Goal: Task Accomplishment & Management: Complete application form

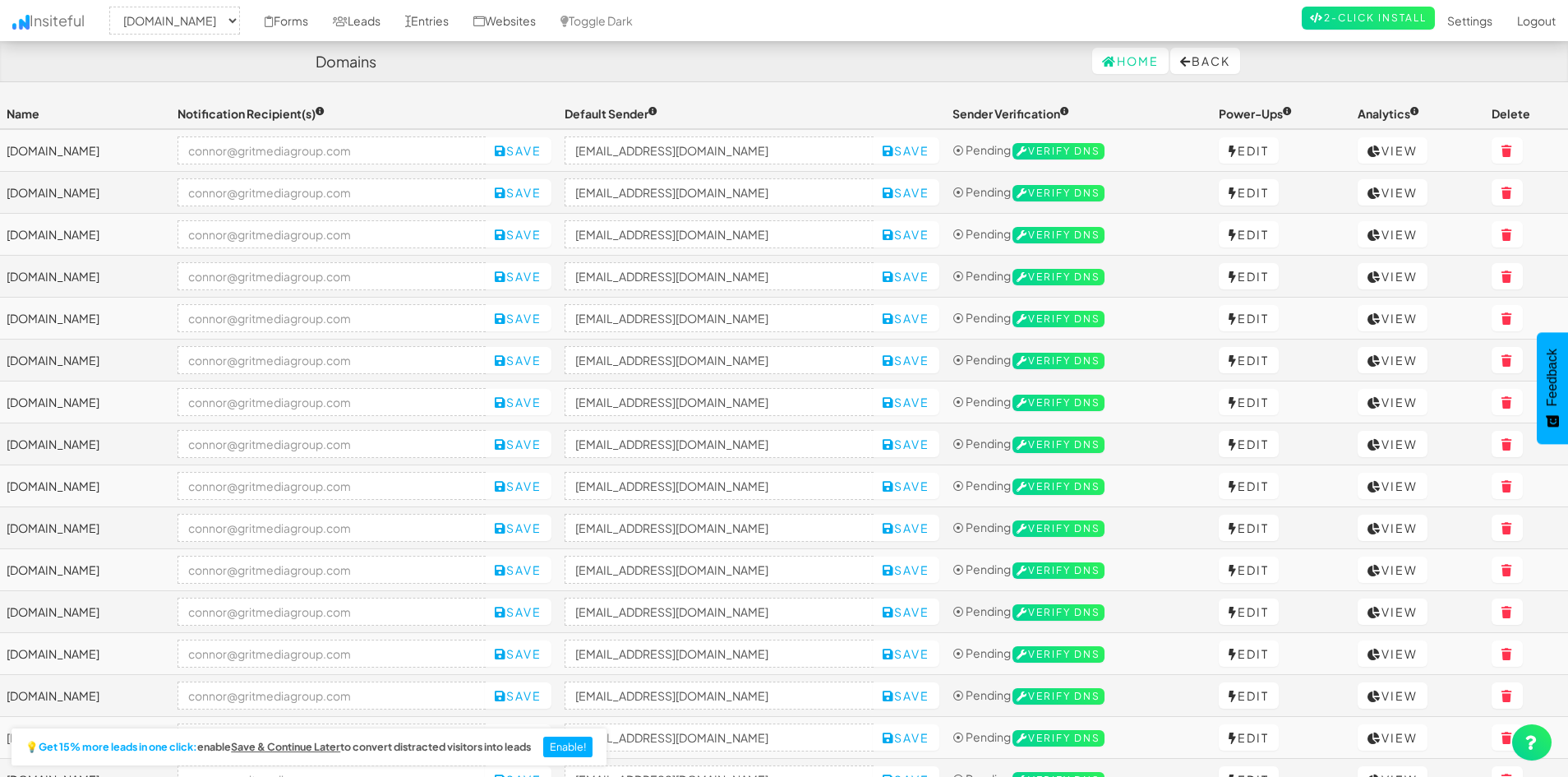
select select "2421"
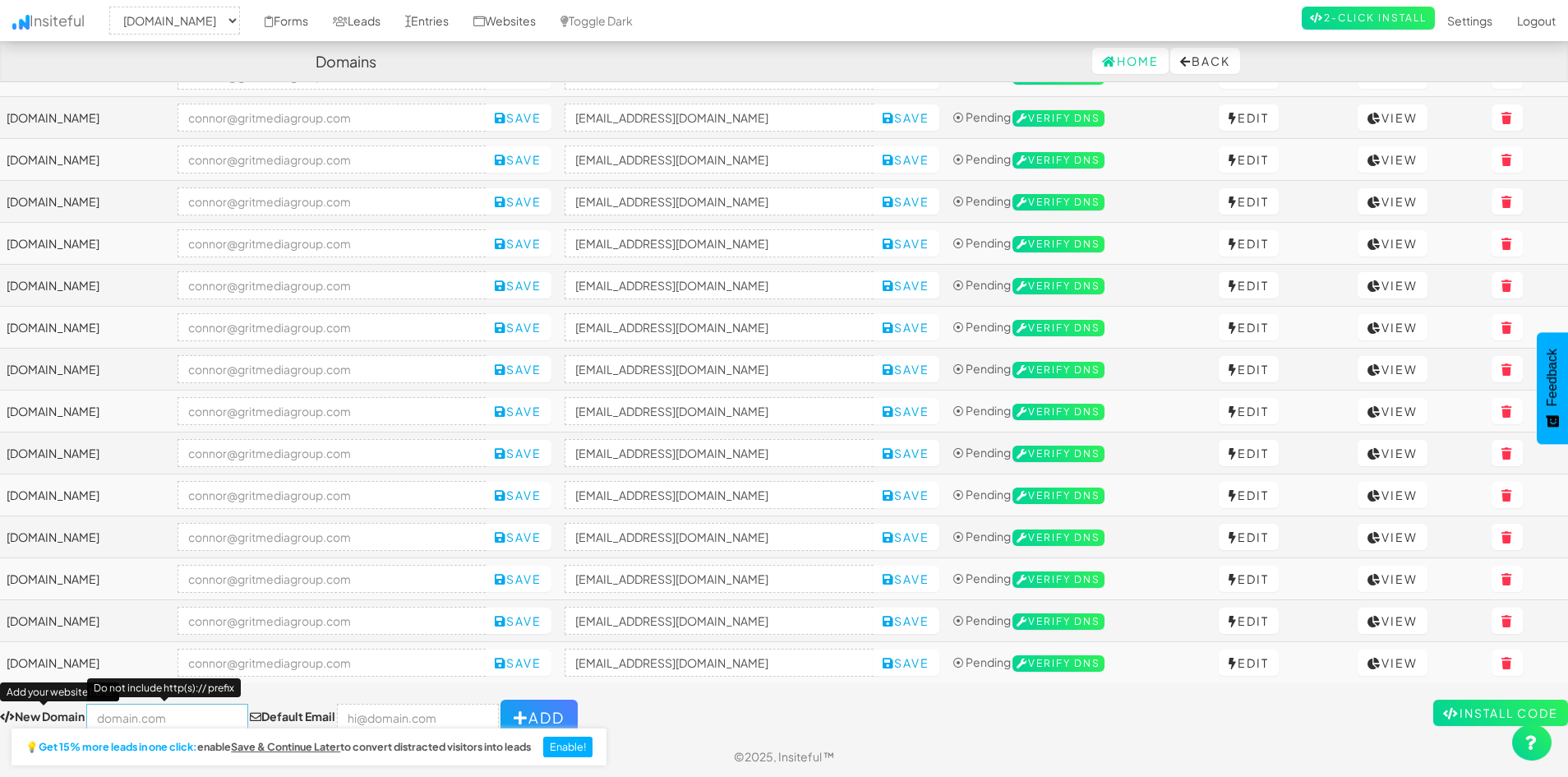
click at [164, 718] on input "text" at bounding box center [168, 718] width 162 height 28
paste input "https://taurusautodetailing.com/"
type input "https://taurusautodetailing.com/"
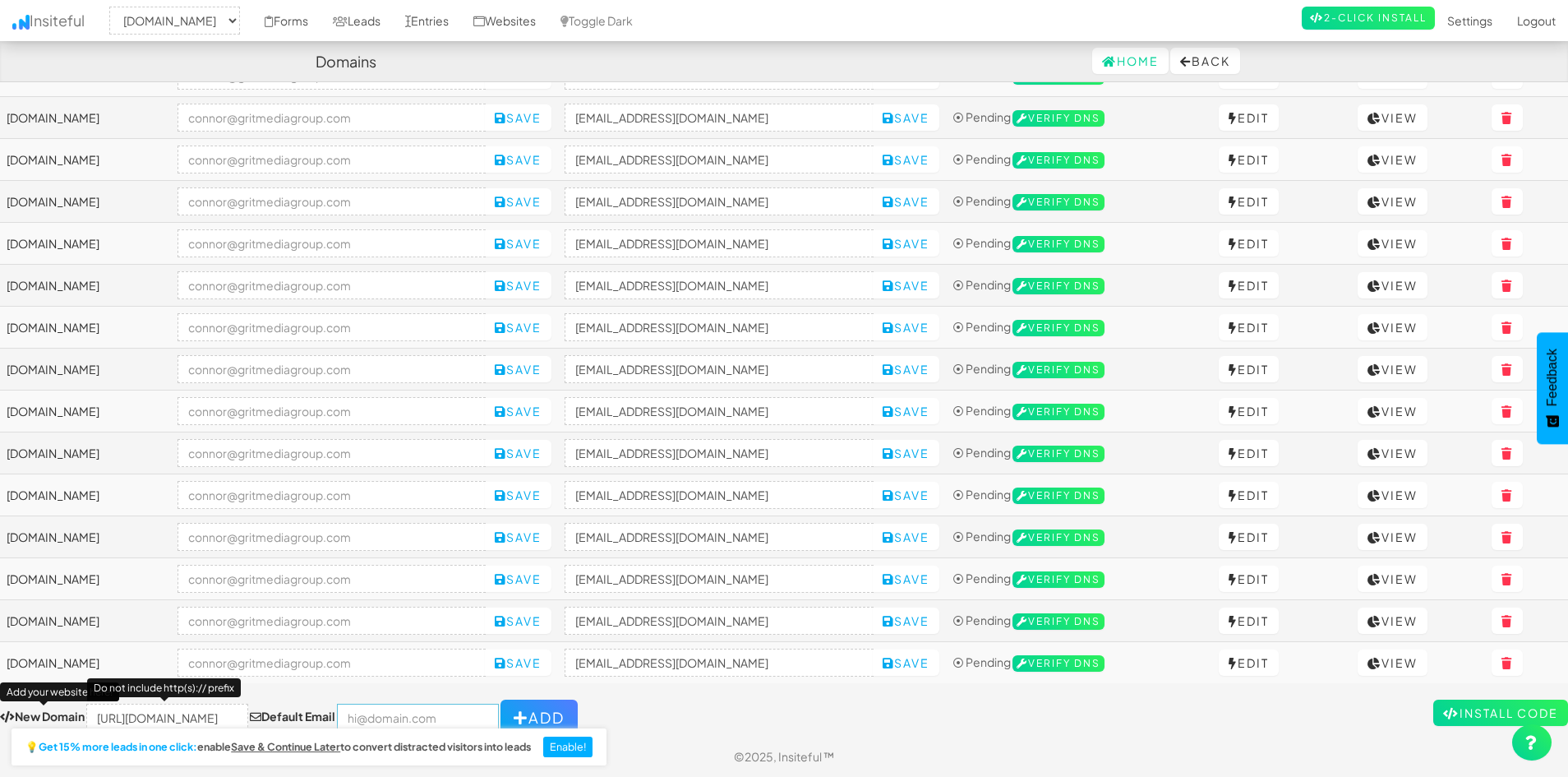
click at [394, 713] on input "email" at bounding box center [418, 718] width 162 height 28
type input "[PERSON_NAME][EMAIL_ADDRESS][DOMAIN_NAME]"
click at [172, 722] on div "💡 Get 15% more leads in one click: enable Save & Continue Later to convert dist…" at bounding box center [307, 749] width 614 height 56
click at [167, 715] on input "https://taurusautodetailing.com/" at bounding box center [168, 718] width 162 height 28
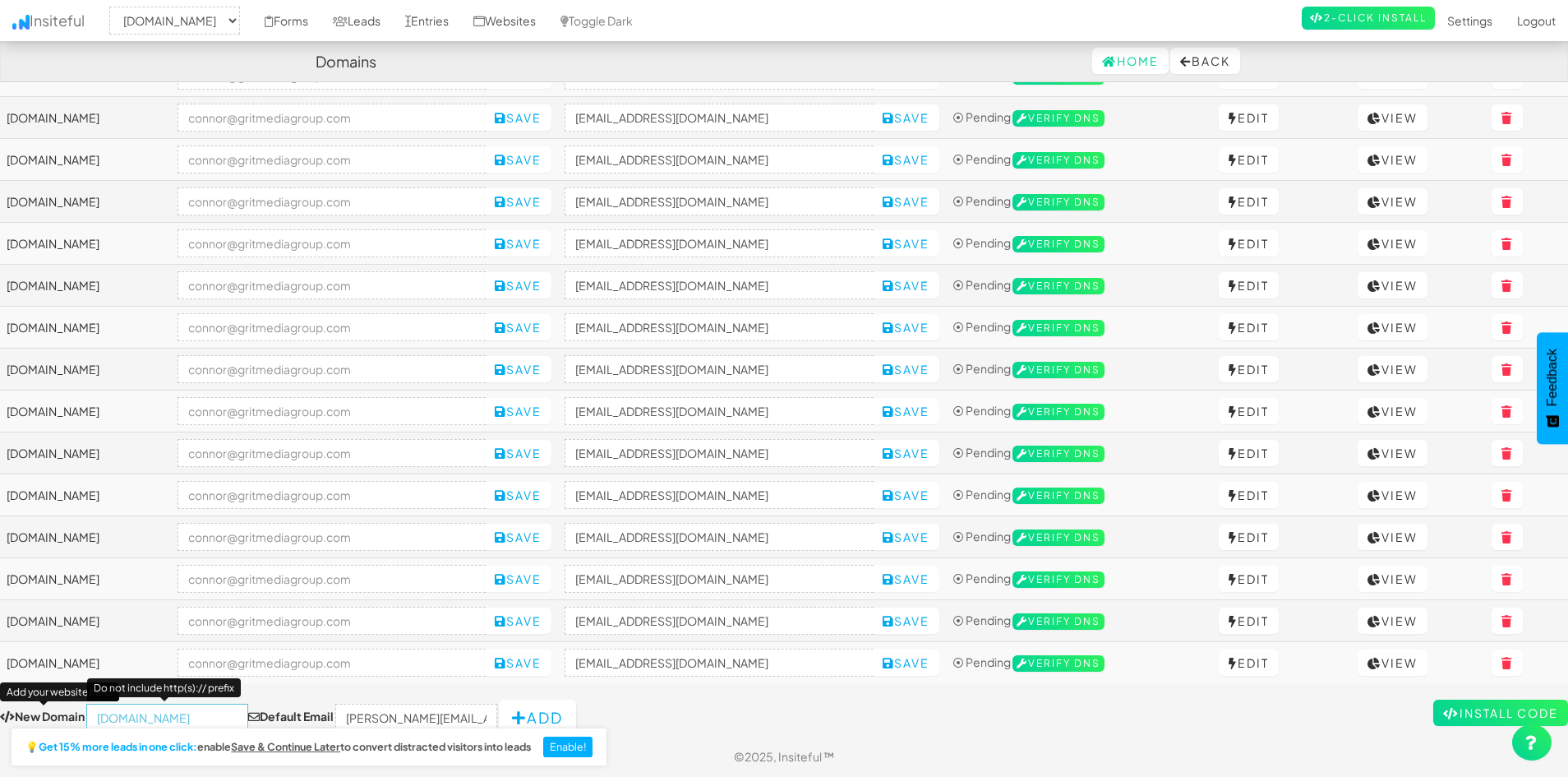
type input "taurusautodetailing.com"
click at [512, 713] on button "Add" at bounding box center [538, 717] width 77 height 36
click at [646, 686] on div "Toggle navigation Insiteful -- None -- mattsdetailing.com 248garage.com www.phe…" at bounding box center [784, 338] width 1568 height 796
click at [510, 713] on button "Add" at bounding box center [540, 717] width 77 height 36
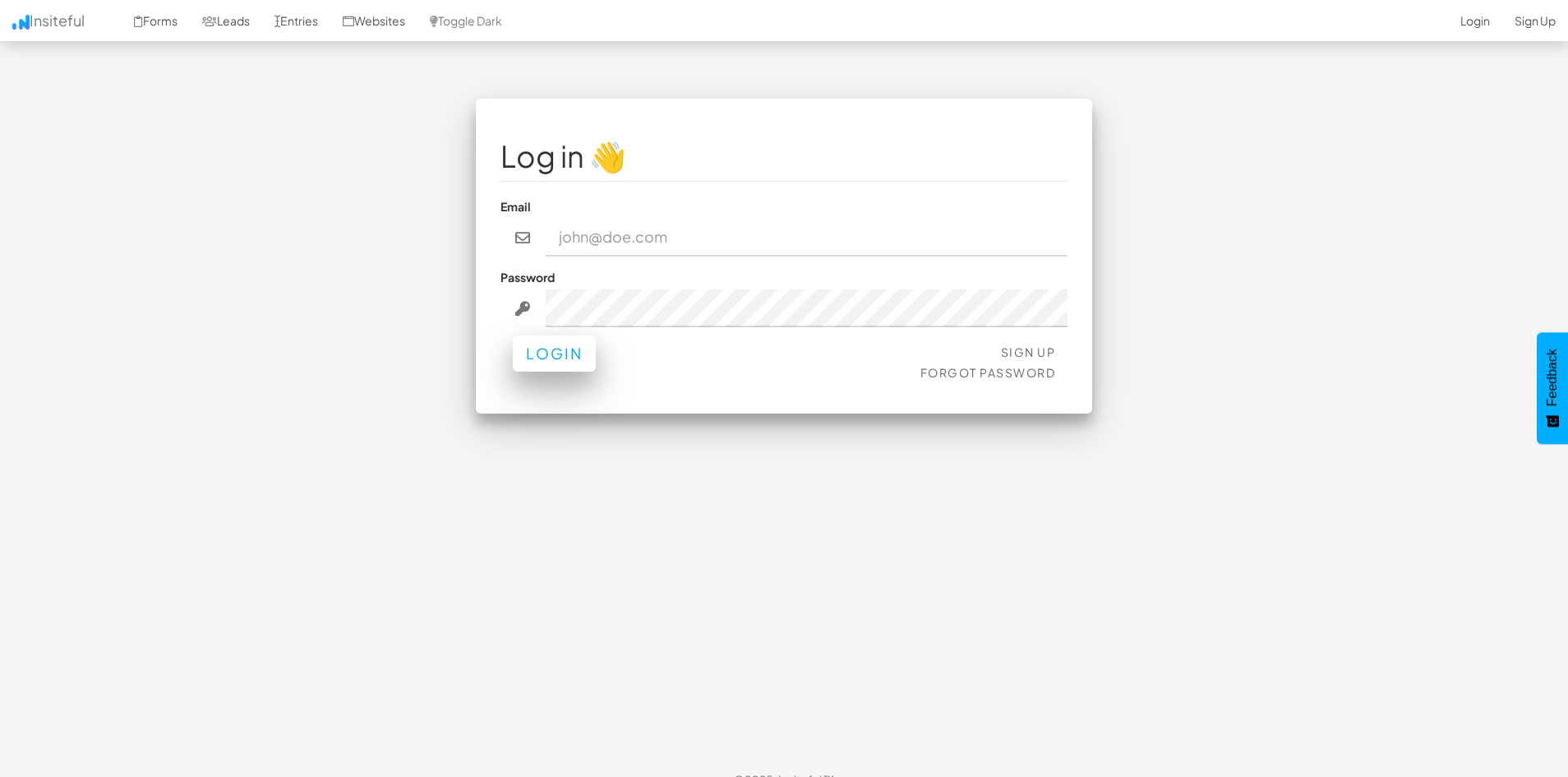
type input "[PERSON_NAME][EMAIL_ADDRESS][DOMAIN_NAME]"
click at [529, 345] on button "Login" at bounding box center [554, 353] width 83 height 36
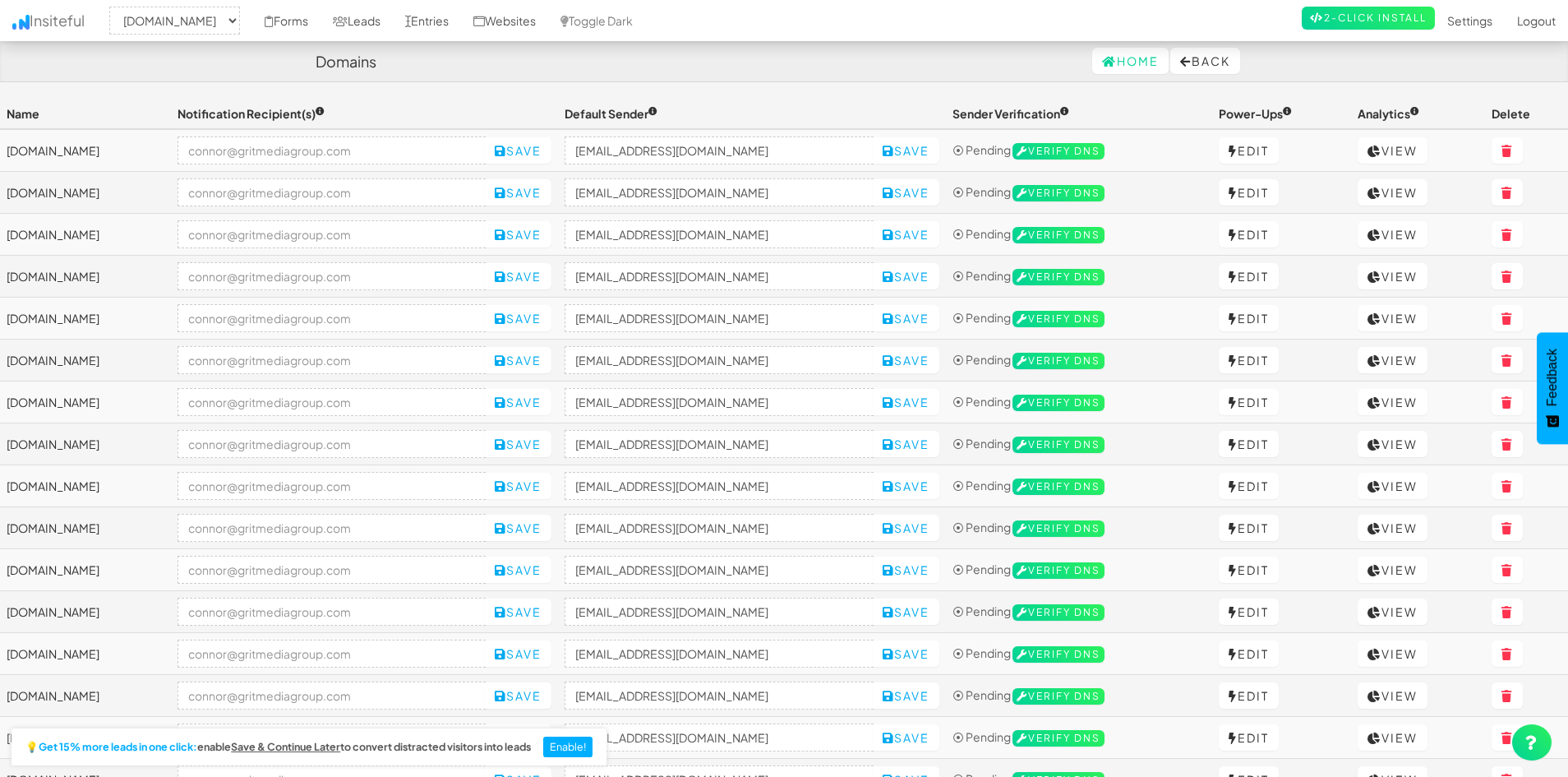
select select "2421"
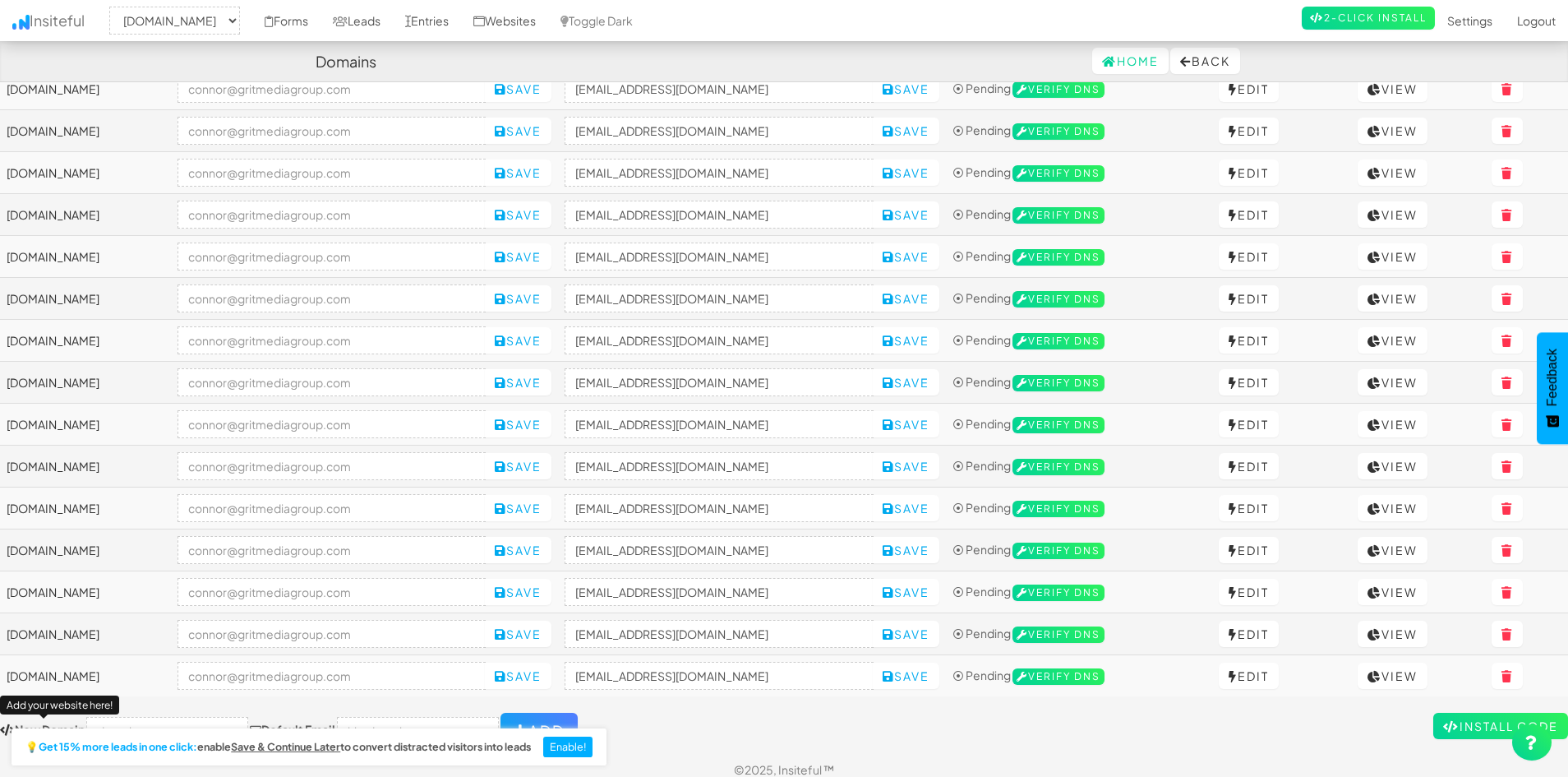
scroll to position [159, 0]
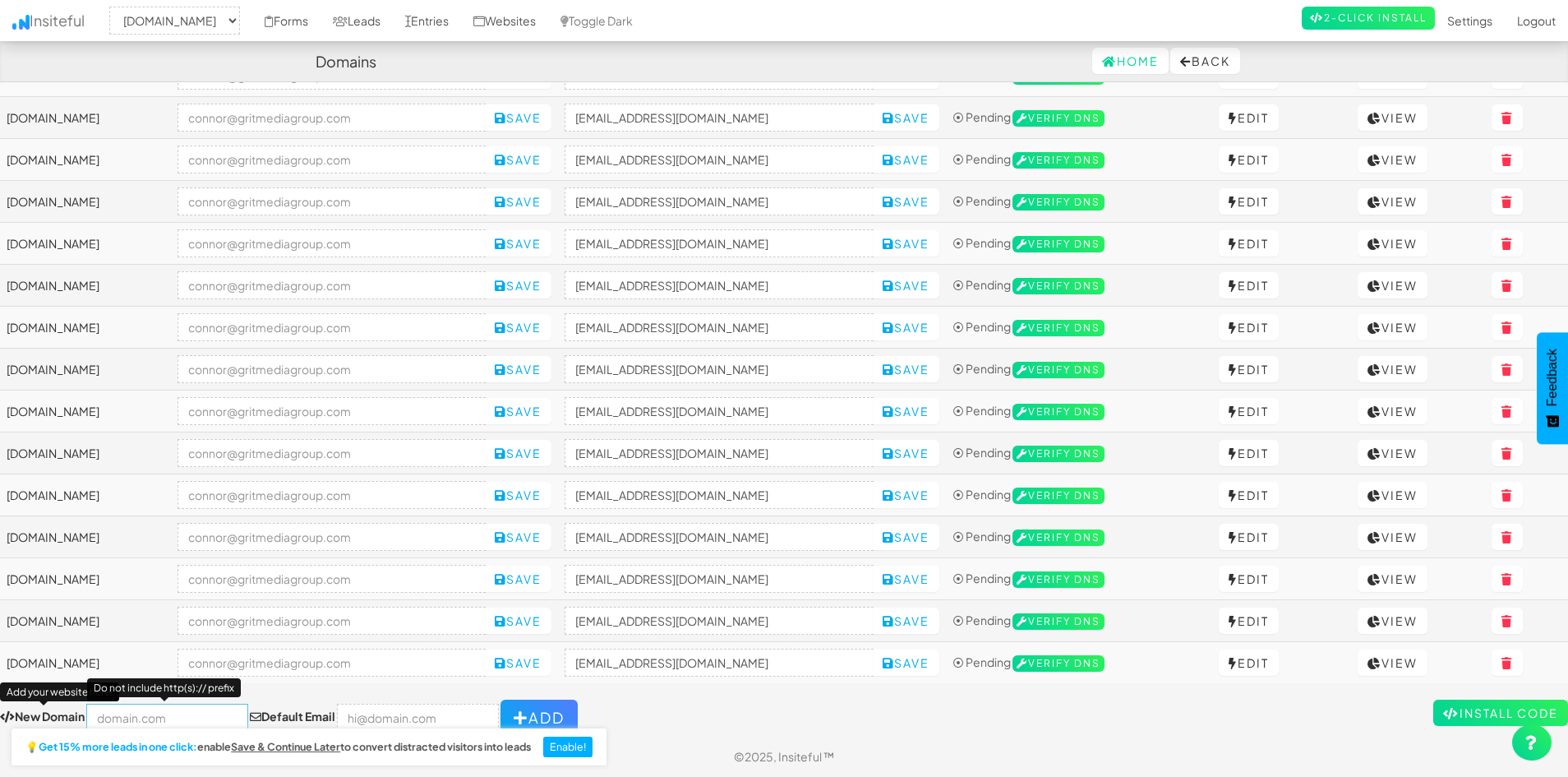
click at [125, 718] on input "text" at bounding box center [168, 718] width 162 height 28
paste input "taurusautodetailing.com"
type input "taurusautodetailing.com"
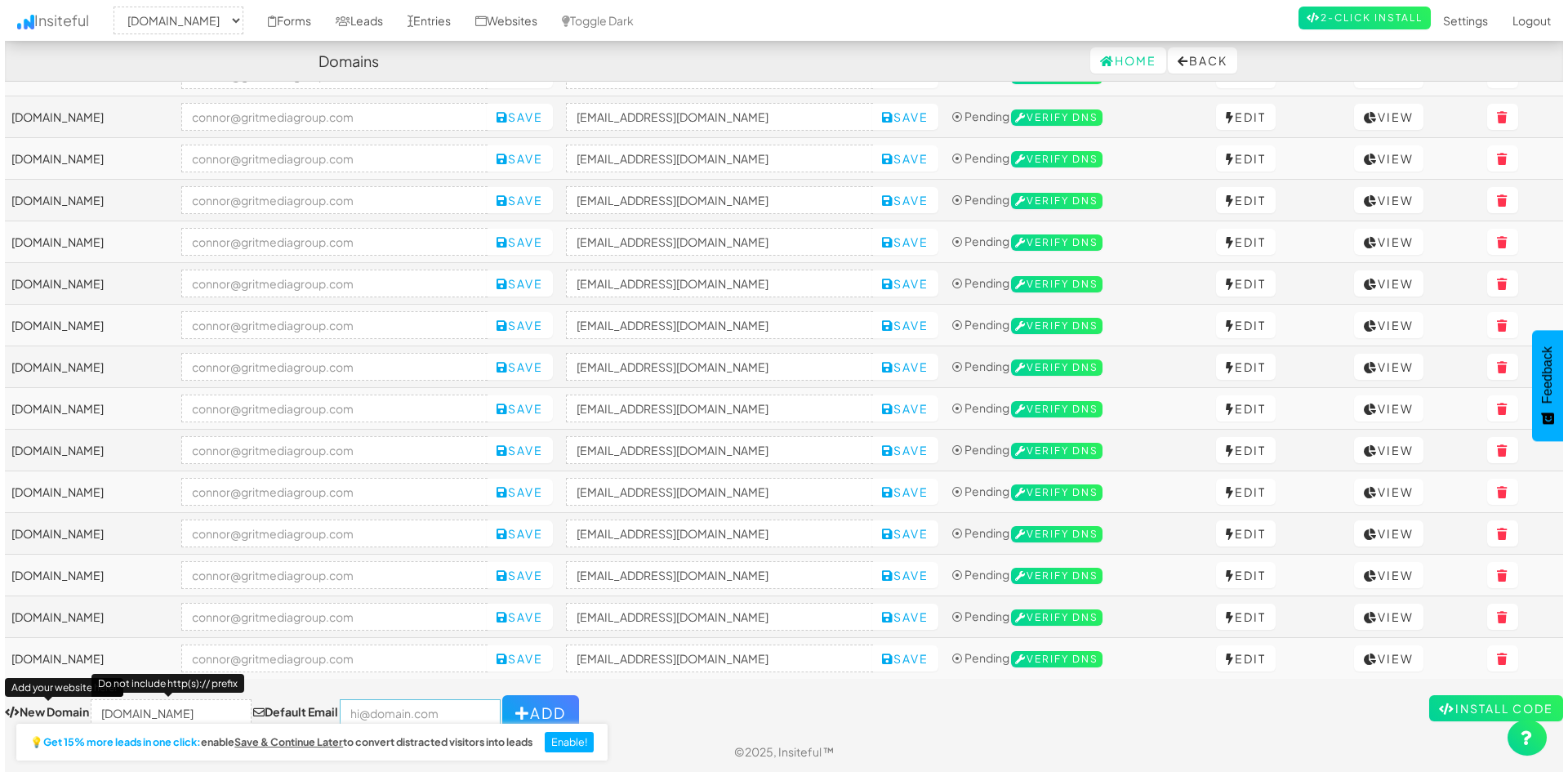
scroll to position [0, 0]
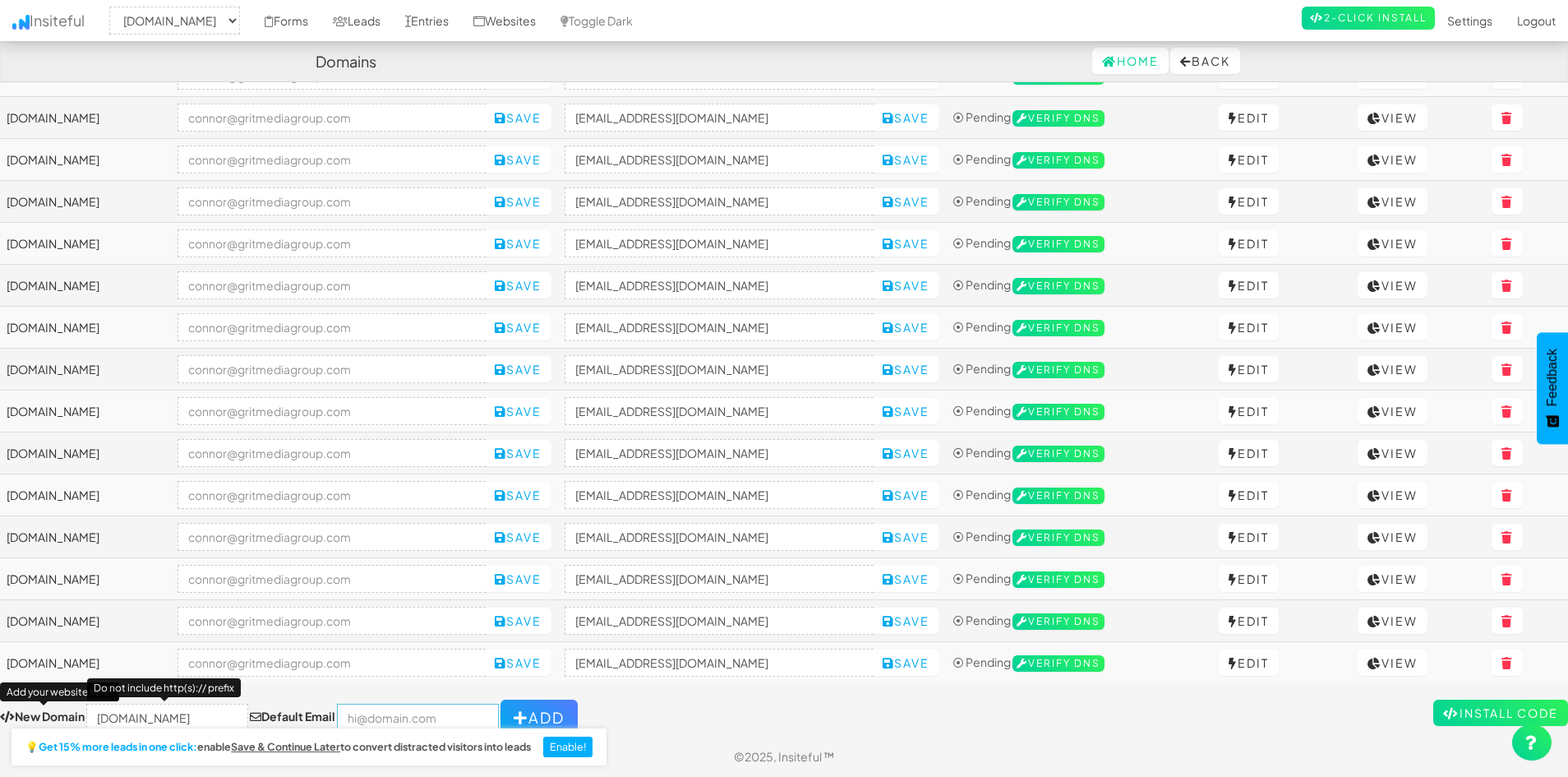
click at [372, 711] on input "email" at bounding box center [418, 718] width 162 height 28
type input "[PERSON_NAME][EMAIL_ADDRESS][DOMAIN_NAME]"
click at [514, 715] on icon "button" at bounding box center [521, 718] width 15 height 15
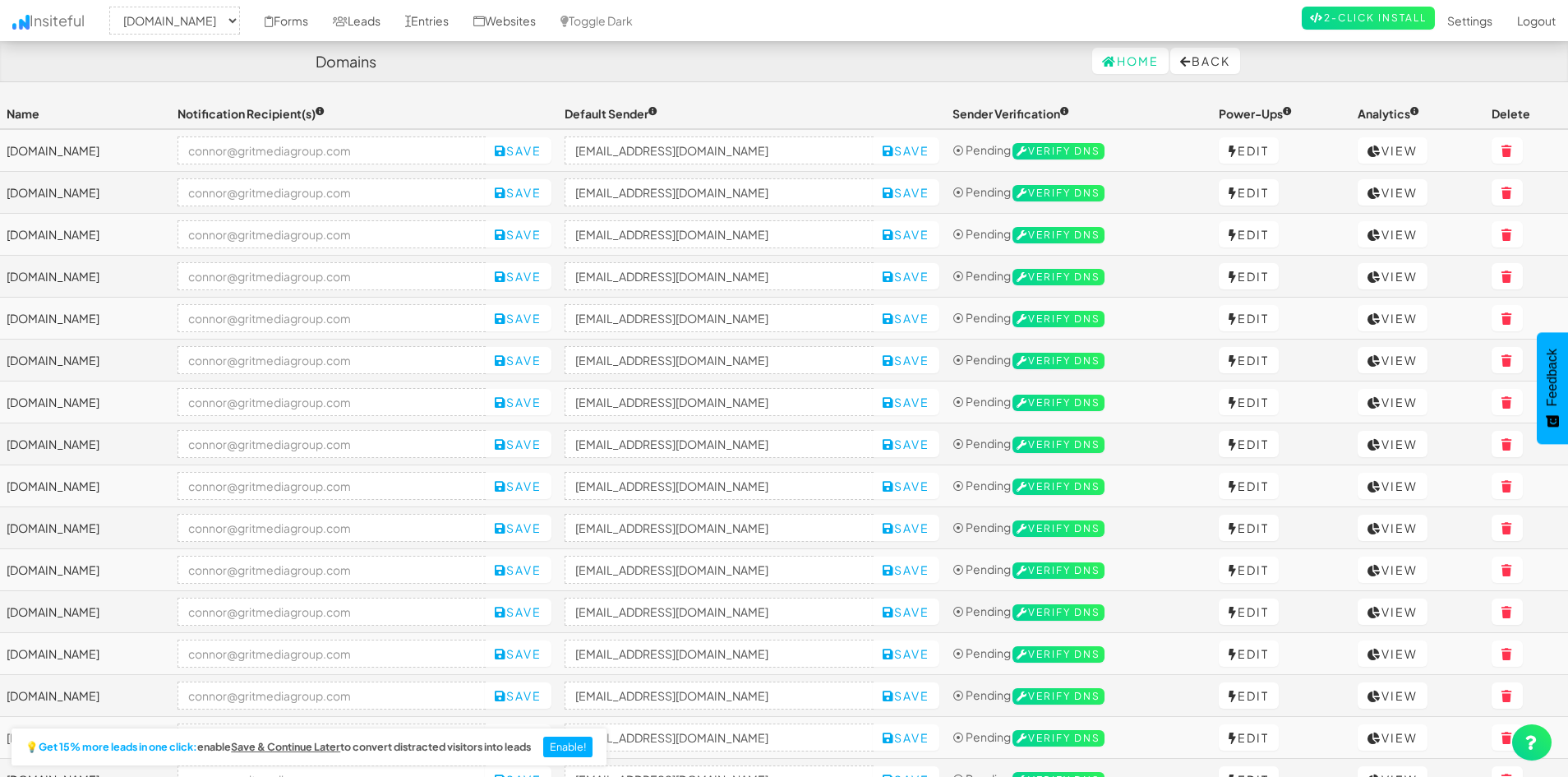
select select "2421"
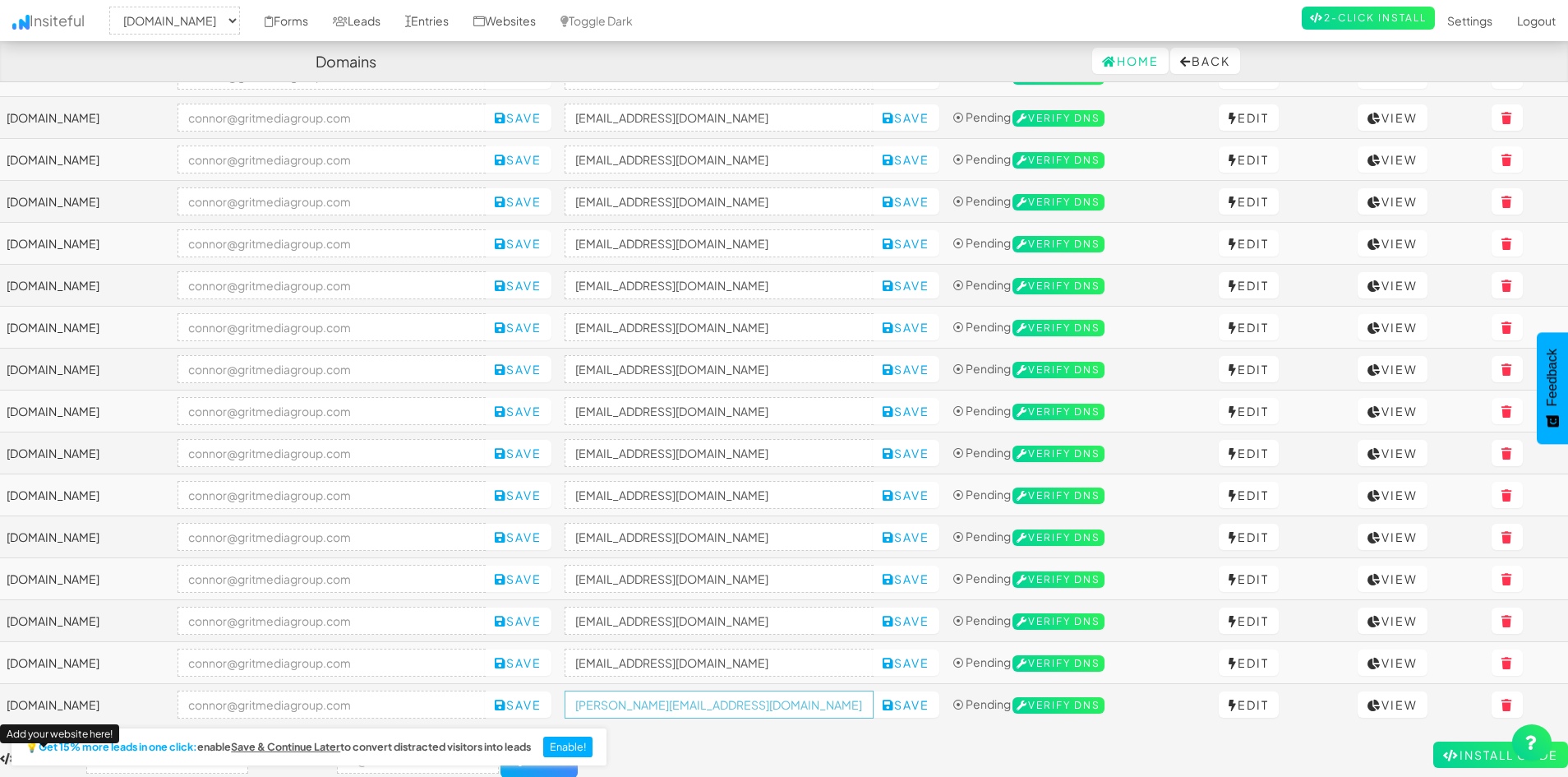
click at [719, 708] on input "[PERSON_NAME][EMAIL_ADDRESS][DOMAIN_NAME]" at bounding box center [719, 705] width 309 height 28
paste input "taurusautodetailing"
type input "no-reply@taurusautodetailing.com"
click at [761, 740] on div "Toggle navigation Insiteful -- None -- taurusautodetailing.com mattsdetailing.c…" at bounding box center [784, 359] width 1568 height 838
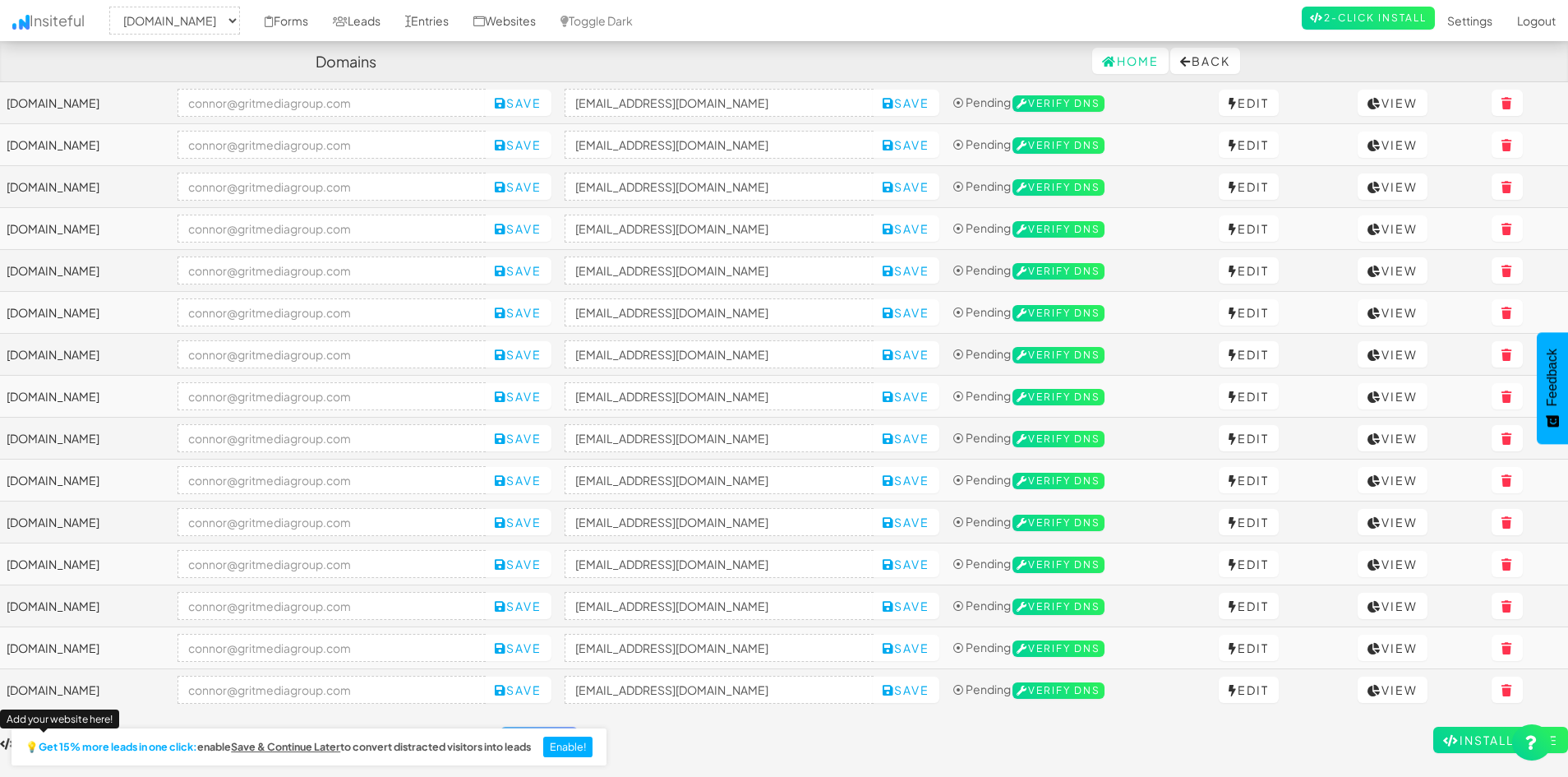
scroll to position [200, 0]
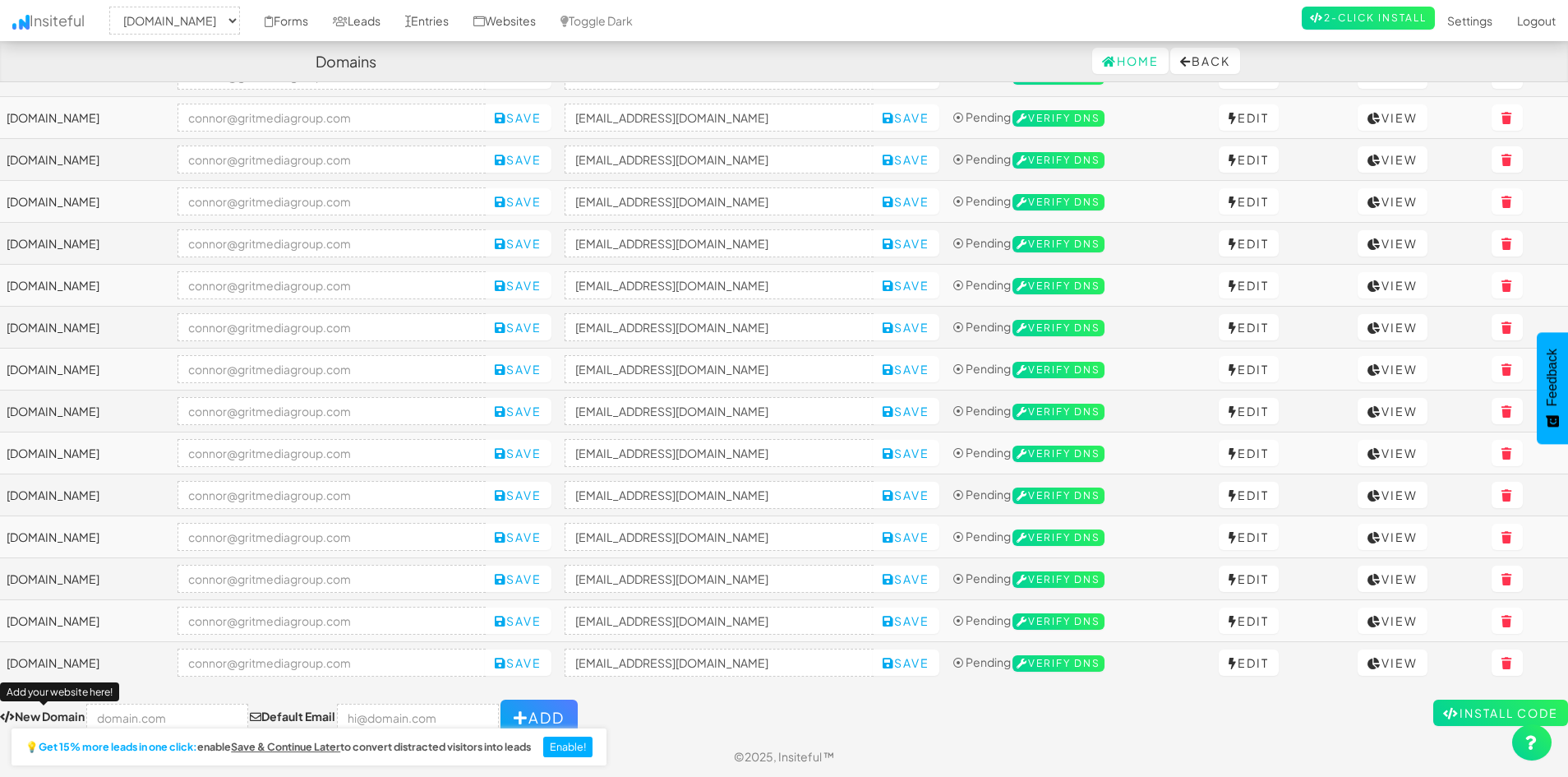
click at [811, 715] on form "New Domain Add your website here! Default Email Add" at bounding box center [784, 717] width 1568 height 36
click at [189, 715] on input "text" at bounding box center [168, 718] width 162 height 28
paste input "https://totalproroofs.com/"
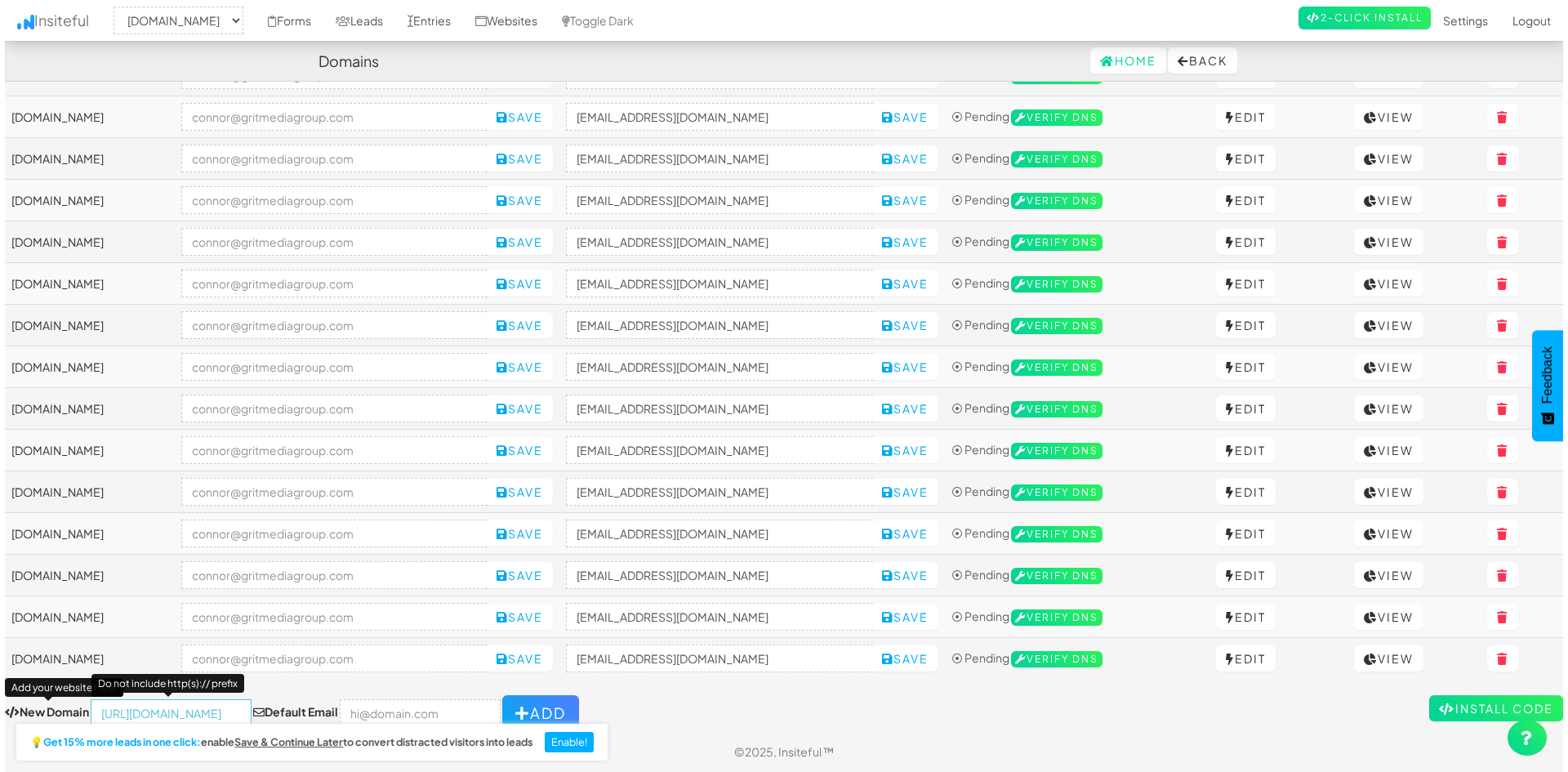
scroll to position [0, 0]
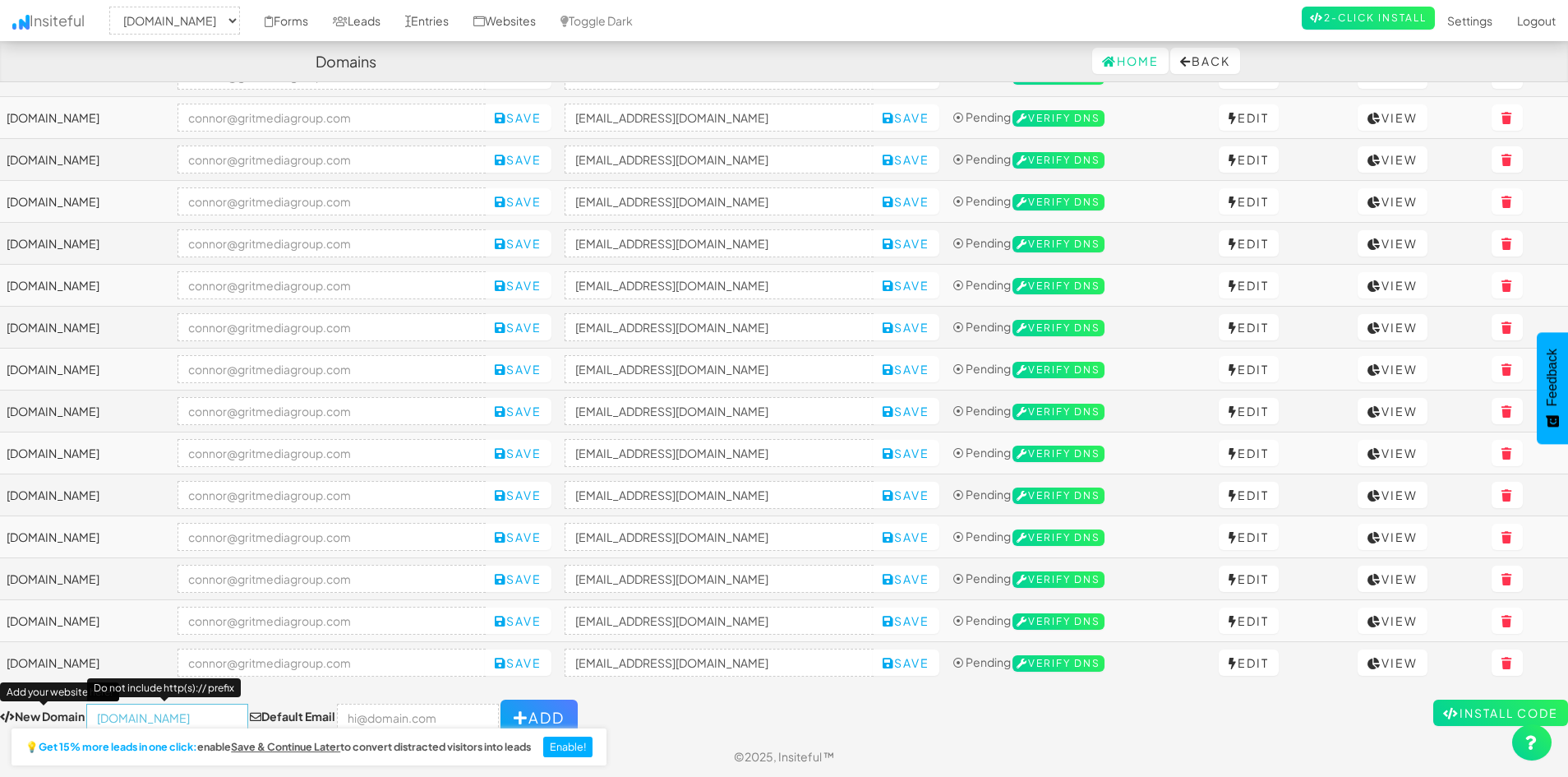
type input "totalproroofs.com"
click at [372, 713] on input "email" at bounding box center [418, 718] width 162 height 28
type input "[PERSON_NAME][EMAIL_ADDRESS][DOMAIN_NAME]"
click at [540, 706] on button "Add" at bounding box center [540, 717] width 77 height 36
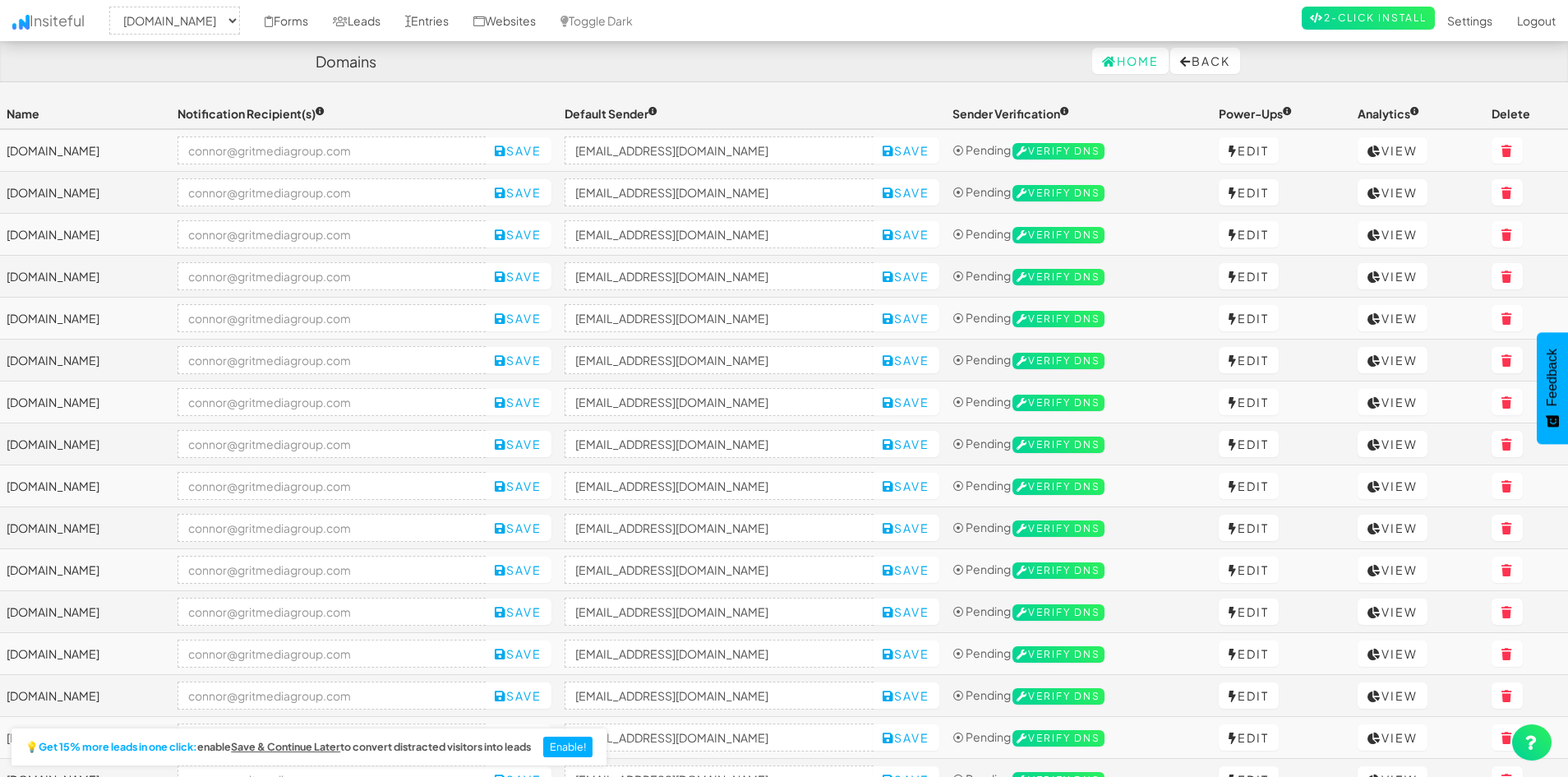
select select "2421"
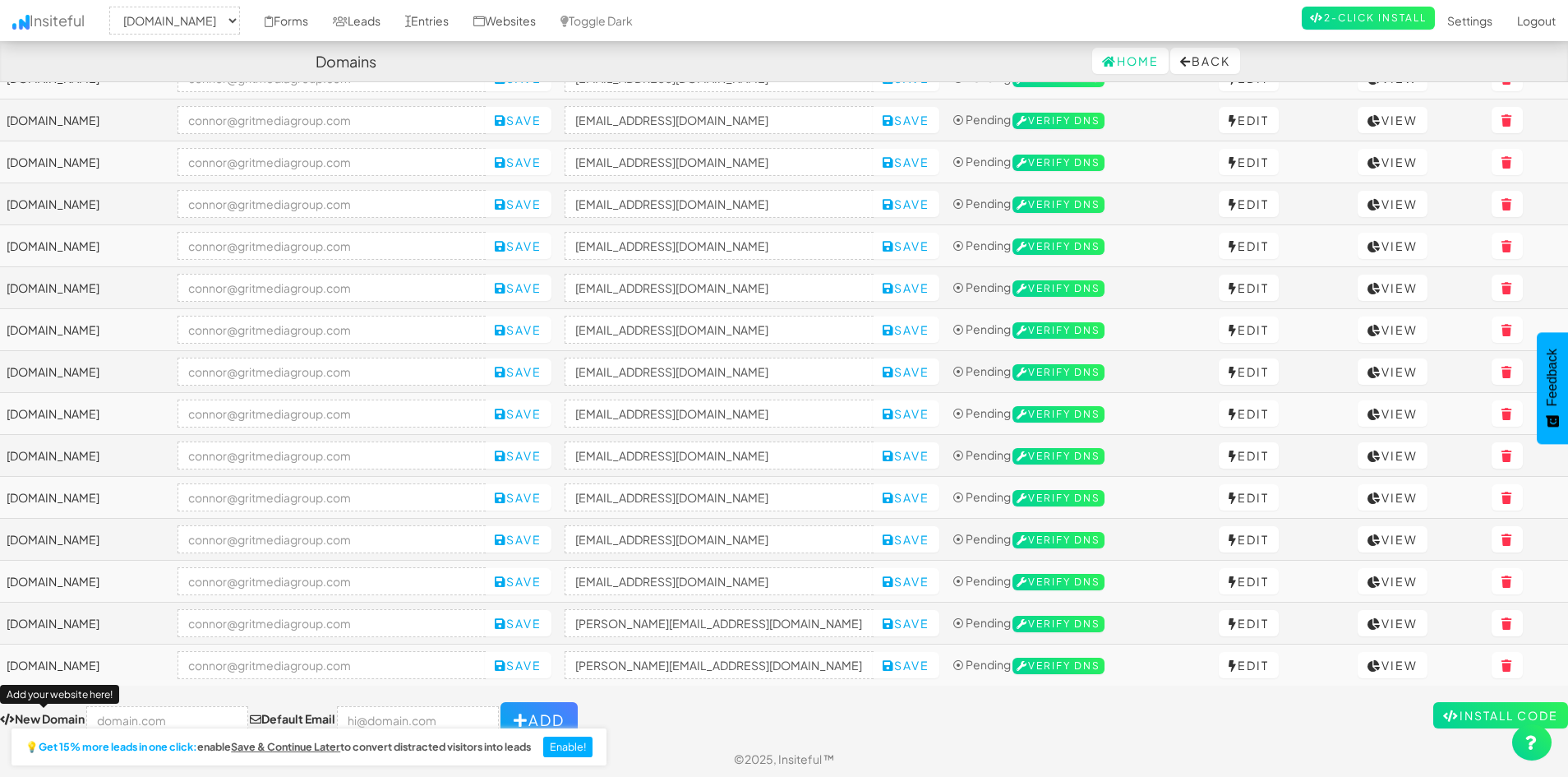
scroll to position [243, 0]
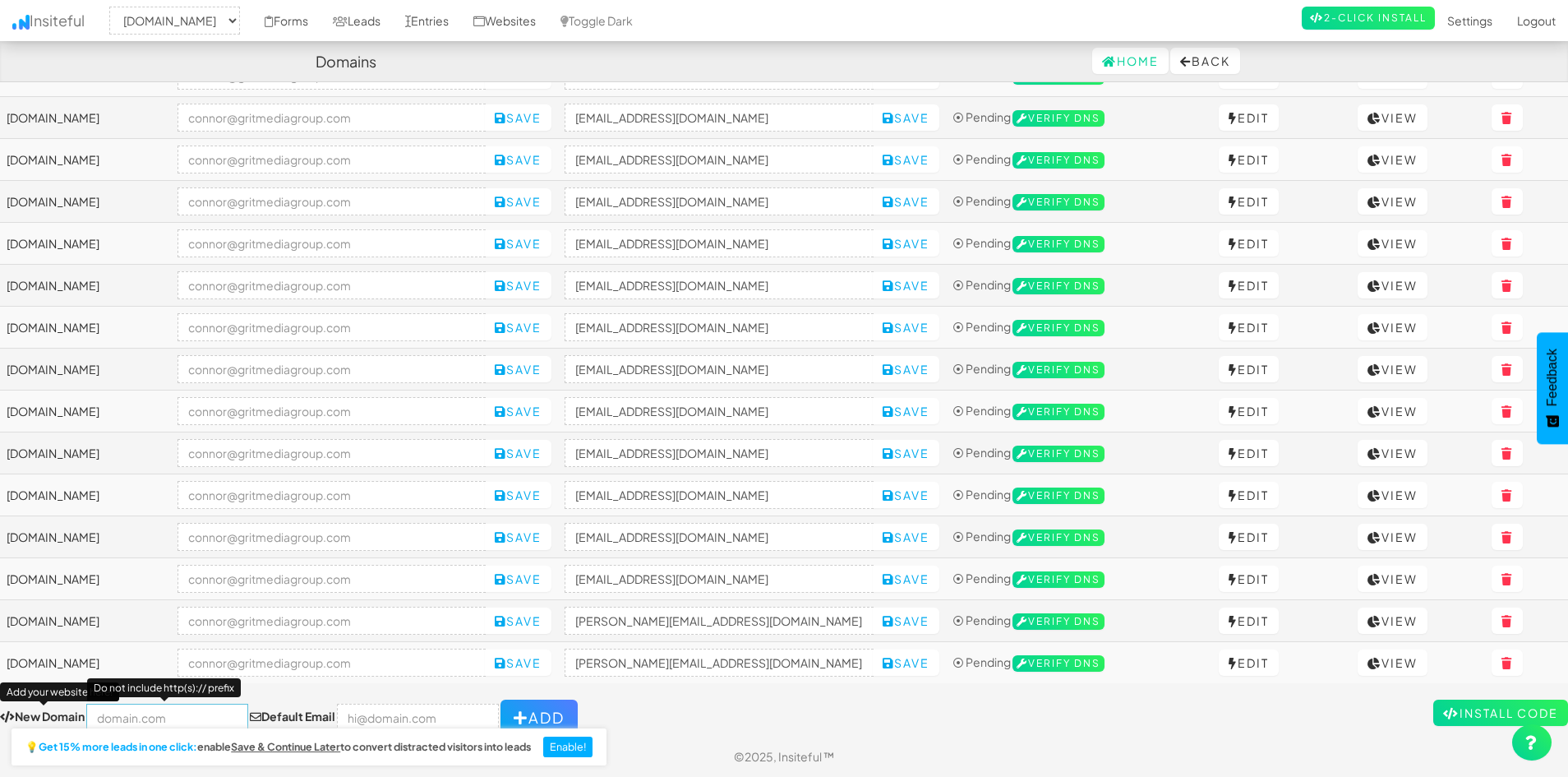
click at [142, 718] on input "text" at bounding box center [168, 718] width 162 height 28
paste input "https://www.eliteconcretetn.net/"
type input "[DOMAIN_NAME]"
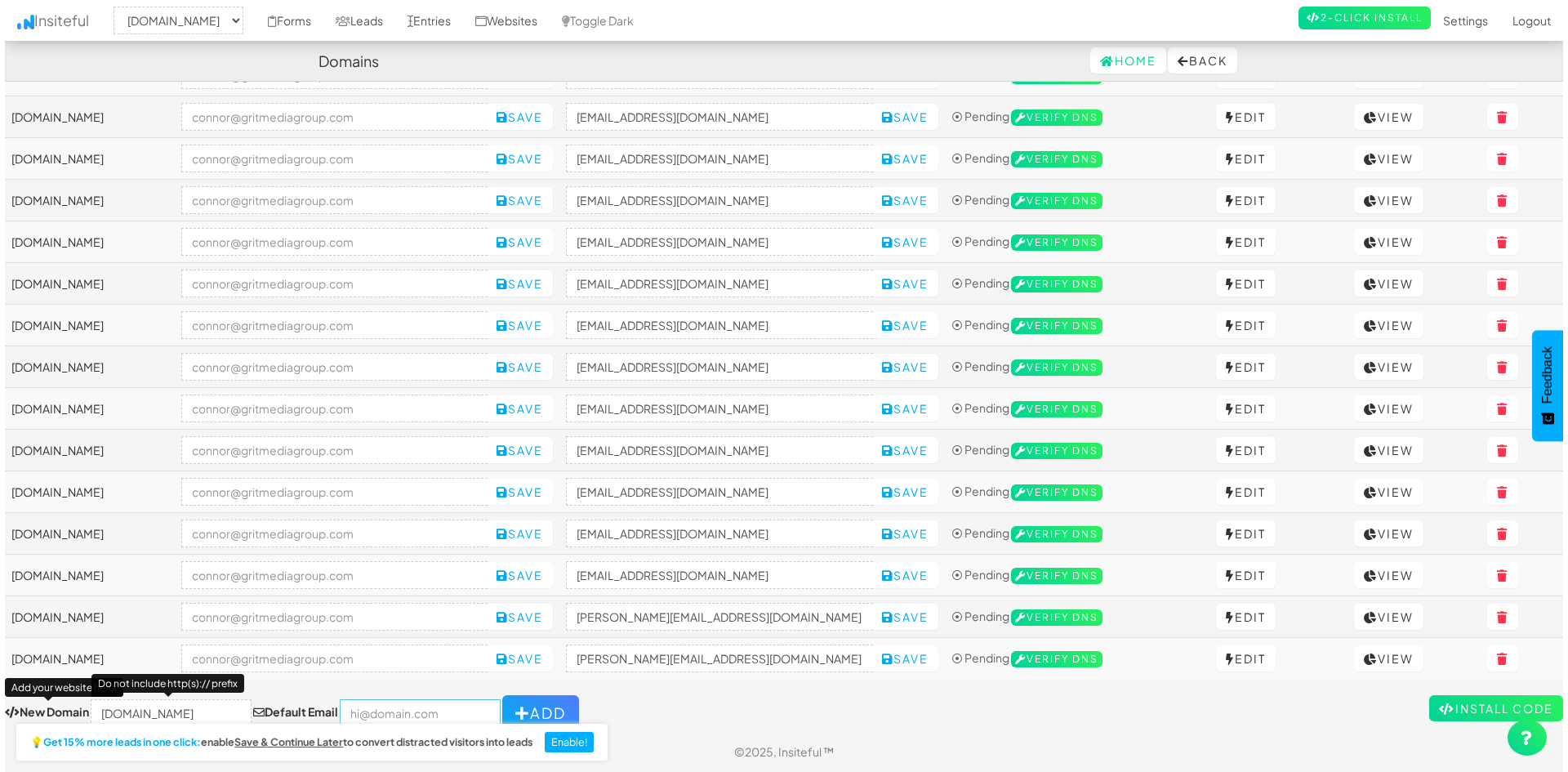
scroll to position [0, 0]
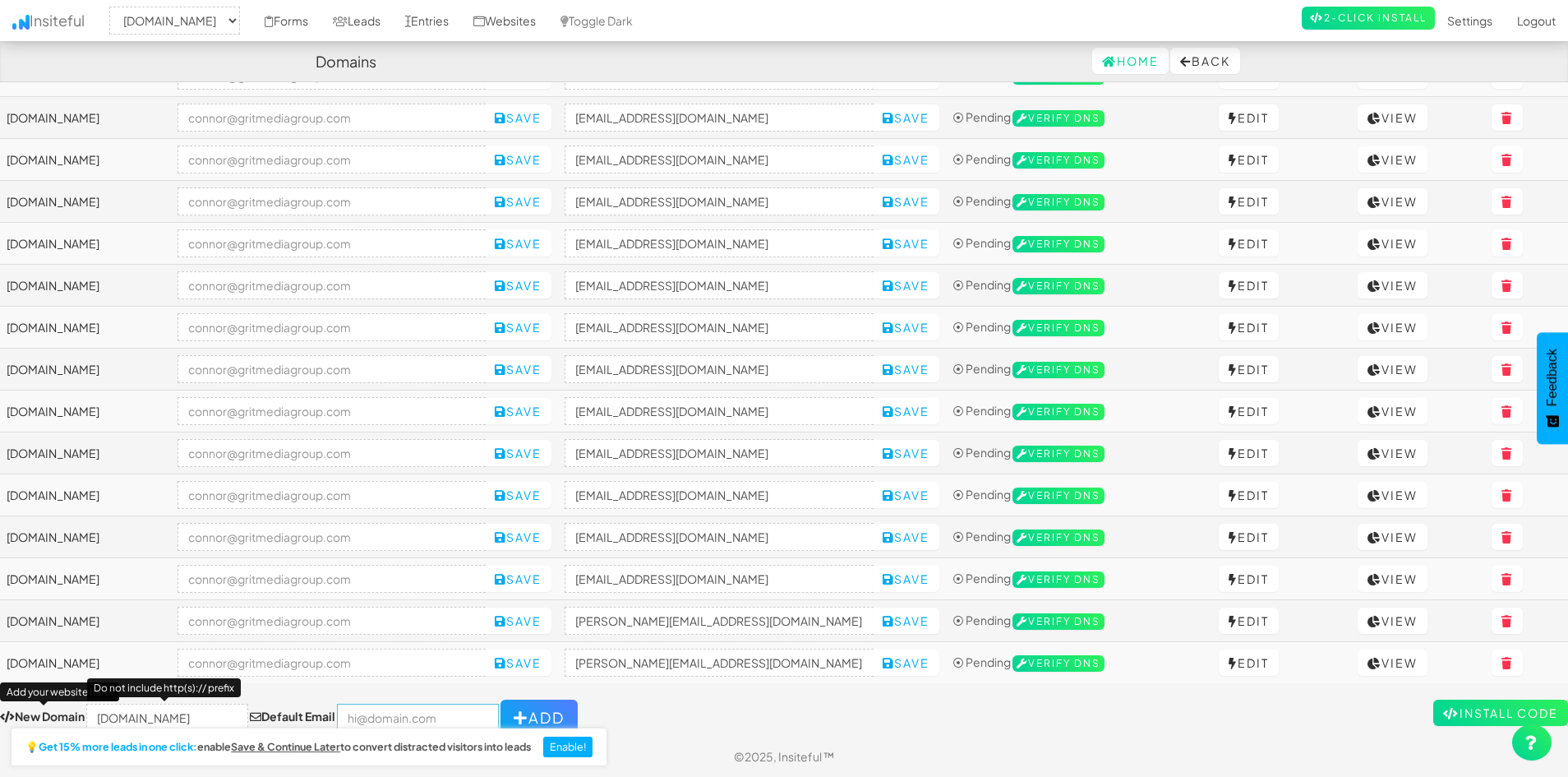
click at [445, 711] on input "email" at bounding box center [418, 718] width 162 height 28
type input "[PERSON_NAME][EMAIL_ADDRESS][DOMAIN_NAME]"
click at [512, 706] on button "Add" at bounding box center [540, 717] width 77 height 36
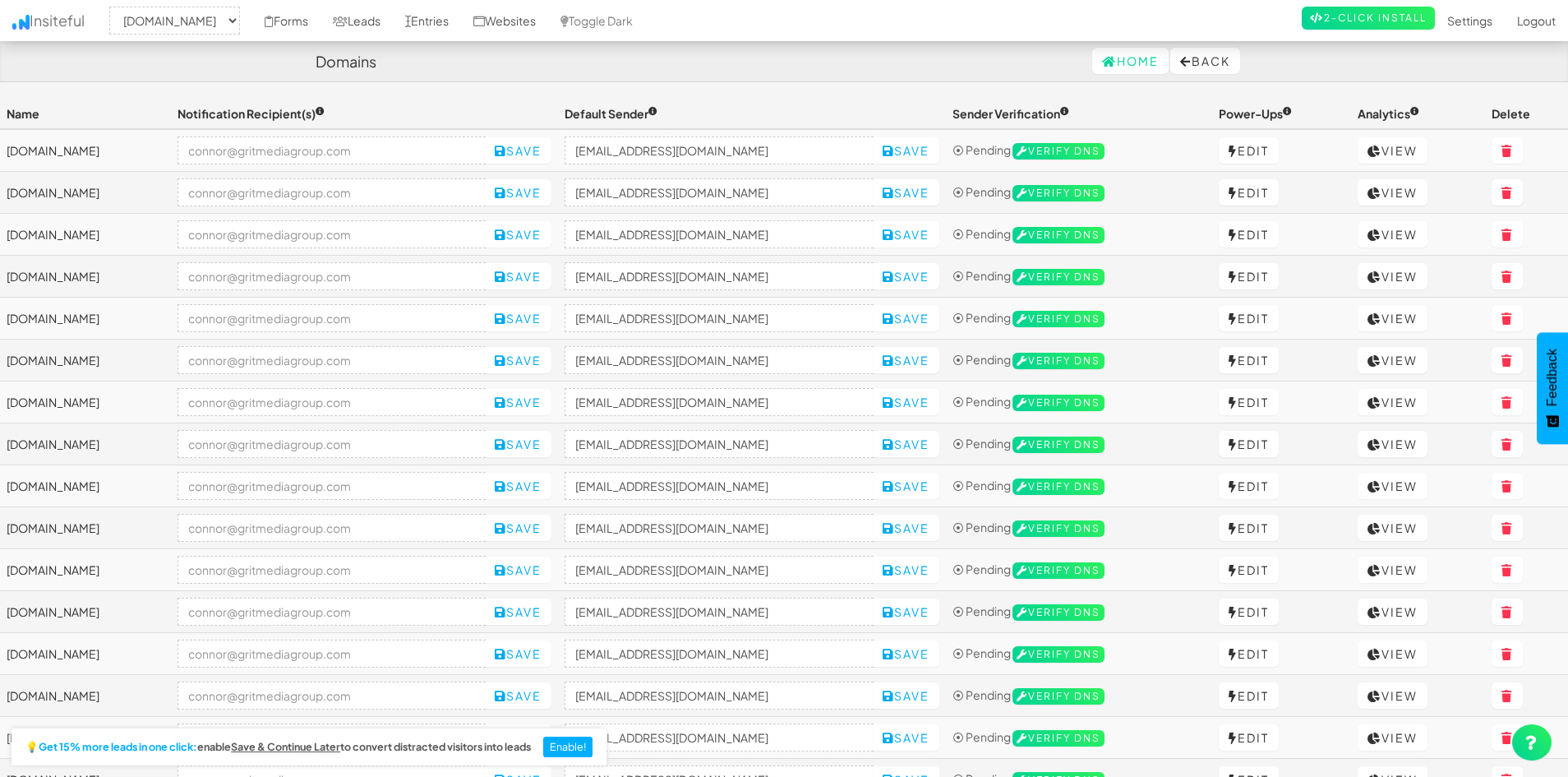
select select "2421"
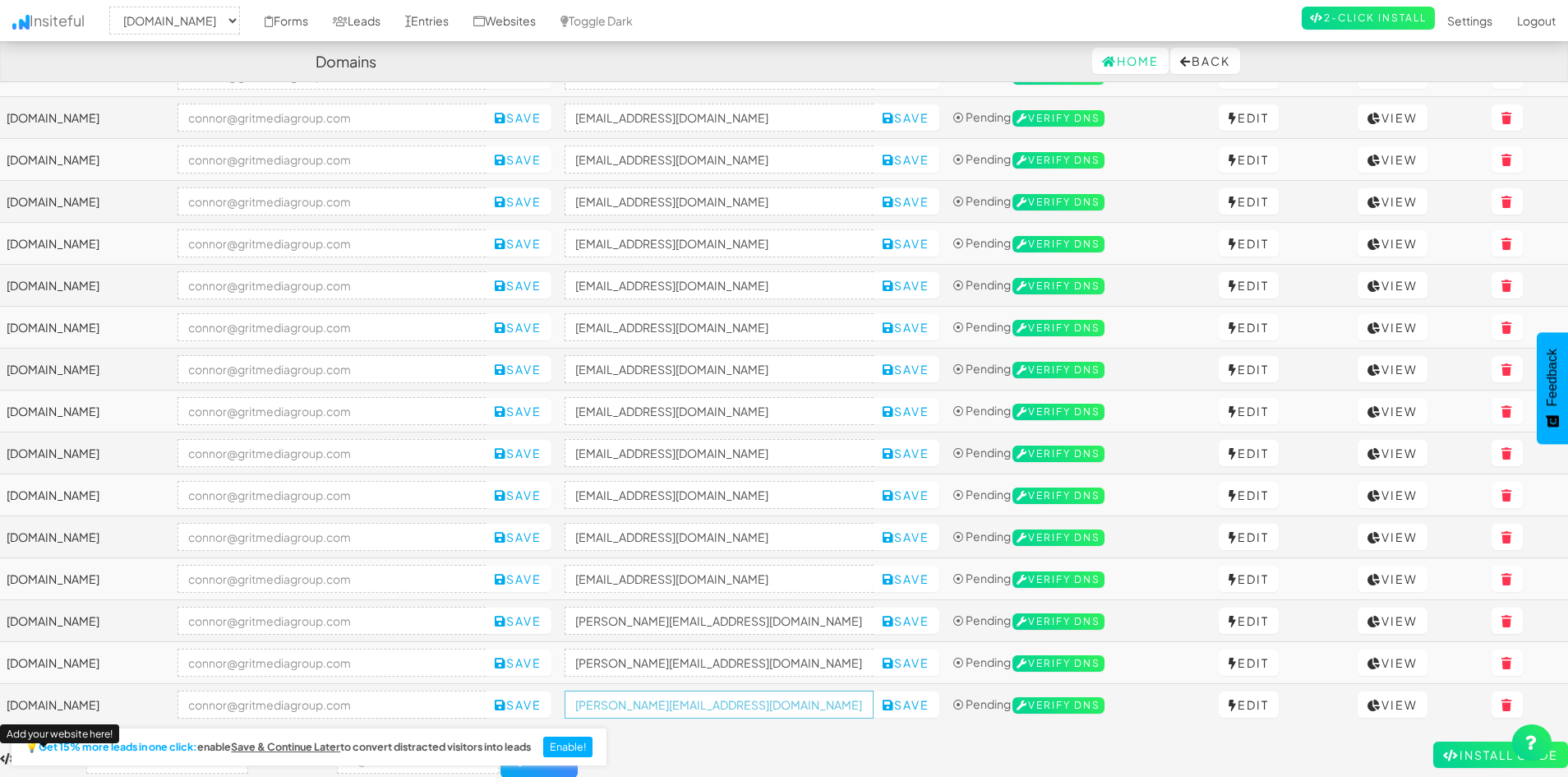
click at [724, 713] on input "[PERSON_NAME][EMAIL_ADDRESS][DOMAIN_NAME]" at bounding box center [719, 705] width 309 height 28
paste input "[DOMAIN_NAME]"
type input "[EMAIL_ADDRESS][DOMAIN_NAME]"
click at [939, 711] on button "Save" at bounding box center [906, 704] width 66 height 27
click at [160, 656] on td "[DOMAIN_NAME]" at bounding box center [85, 663] width 171 height 42
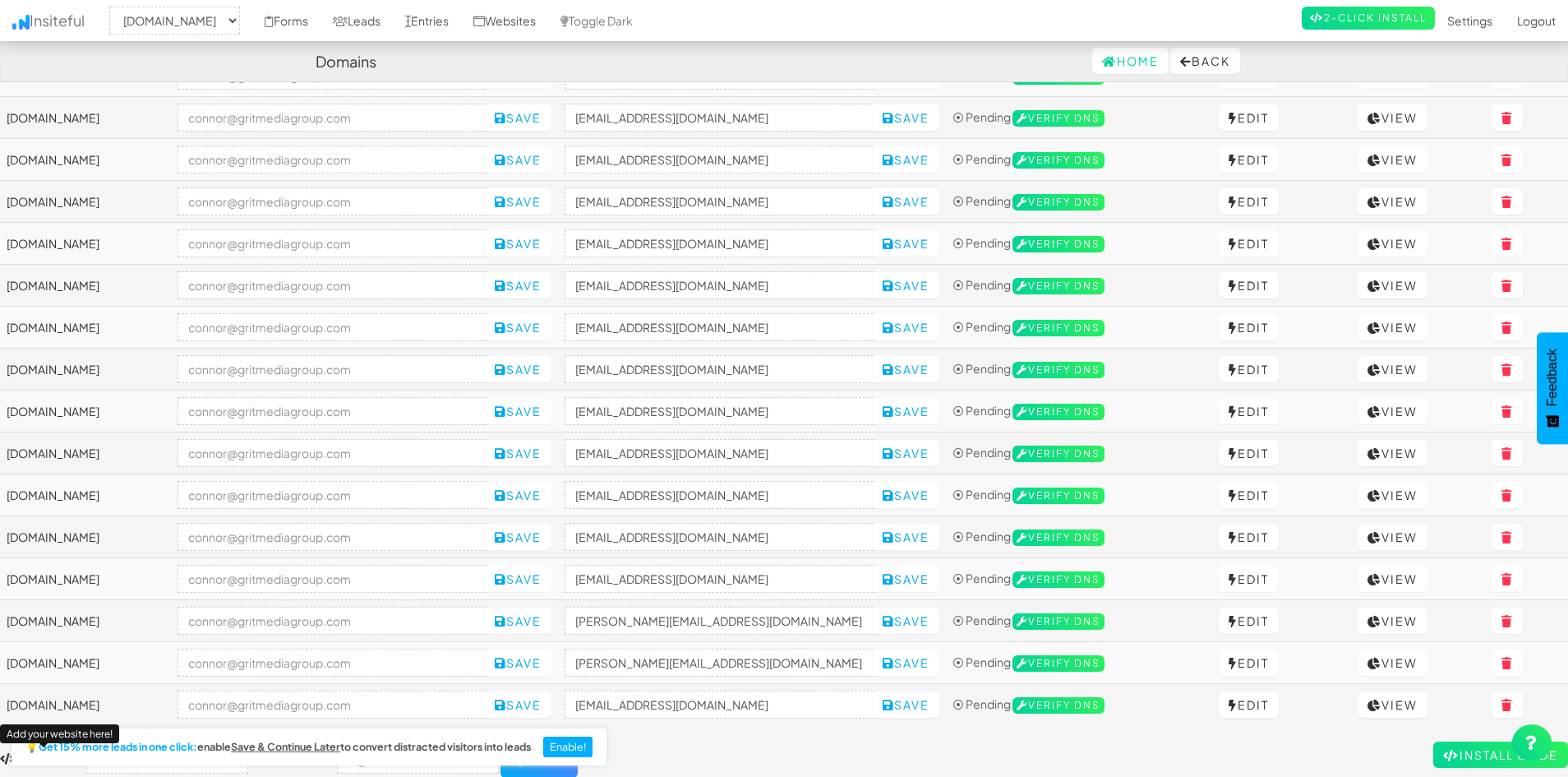
click at [95, 659] on td "[DOMAIN_NAME]" at bounding box center [85, 663] width 171 height 42
copy tr "[DOMAIN_NAME]"
click at [798, 671] on input "[PERSON_NAME][EMAIL_ADDRESS][DOMAIN_NAME]" at bounding box center [719, 663] width 309 height 28
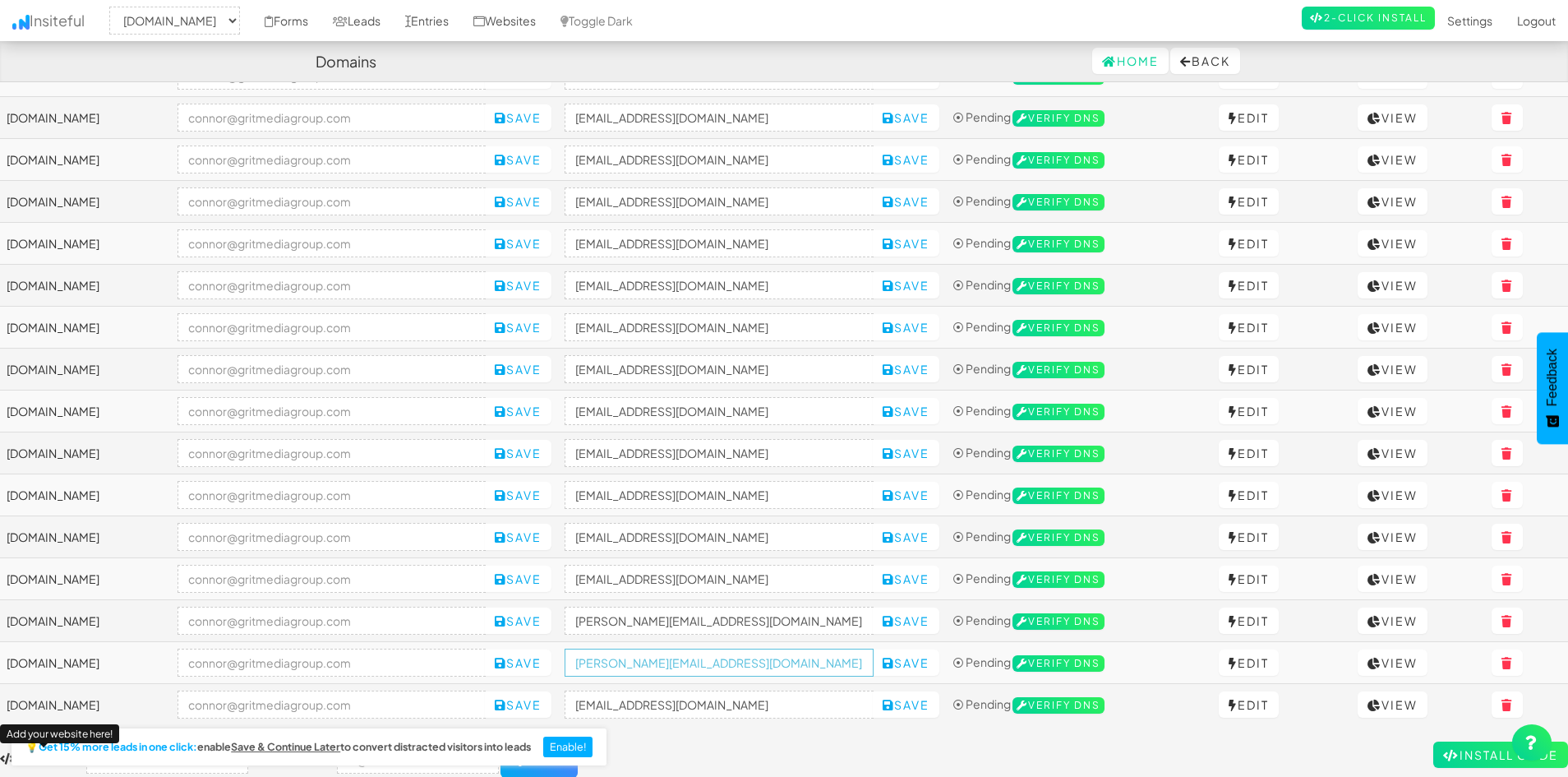
click at [719, 671] on input "[PERSON_NAME][EMAIL_ADDRESS][DOMAIN_NAME]" at bounding box center [719, 663] width 309 height 28
paste input "totalproroofs"
type input "[EMAIL_ADDRESS][DOMAIN_NAME]"
click at [940, 669] on button "Save" at bounding box center [906, 663] width 66 height 27
click at [840, 740] on div "Toggle navigation Insiteful -- None -- www.eliteconcretetn.net totalproroofs.co…" at bounding box center [784, 317] width 1568 height 922
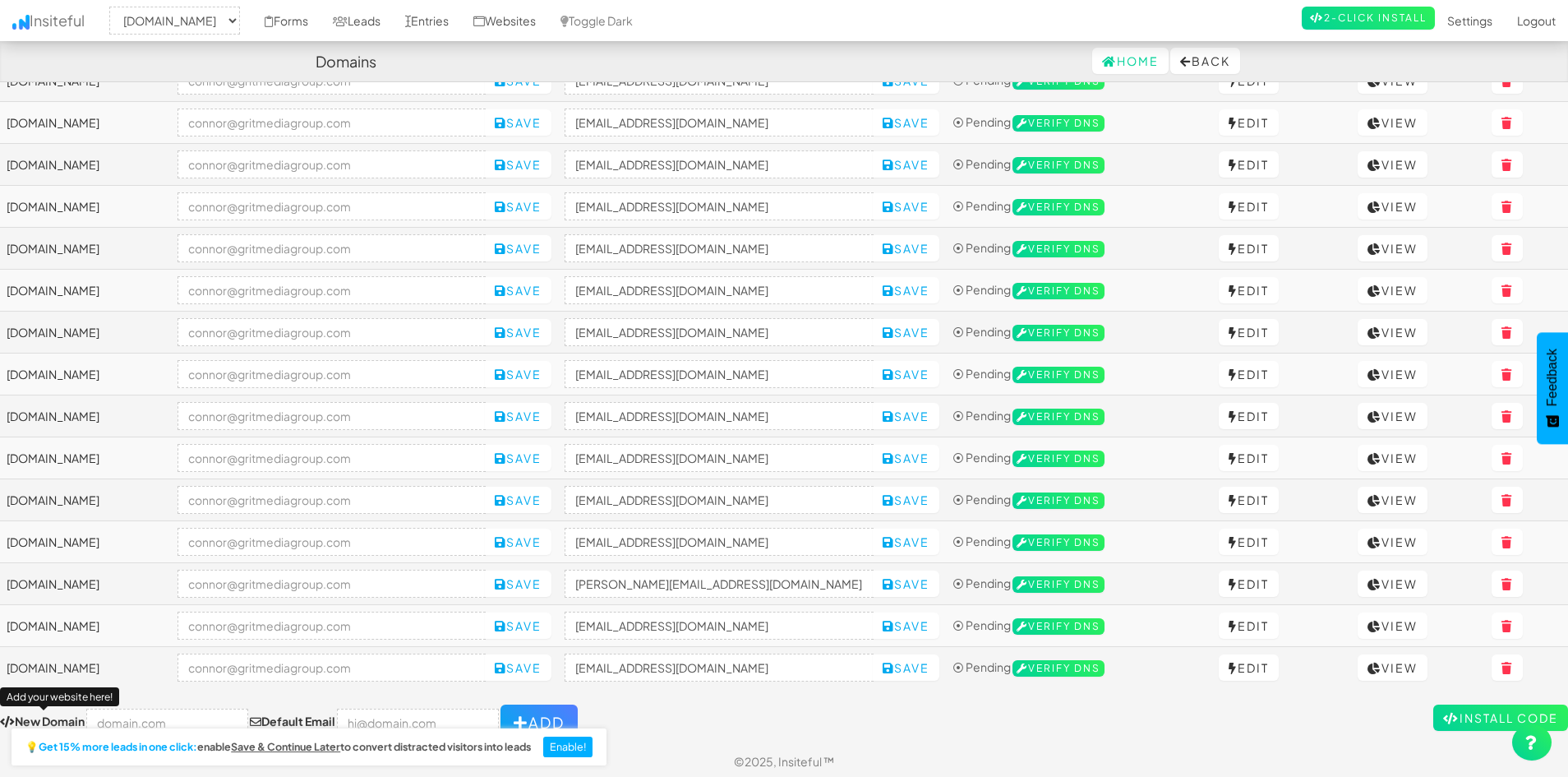
scroll to position [284, 0]
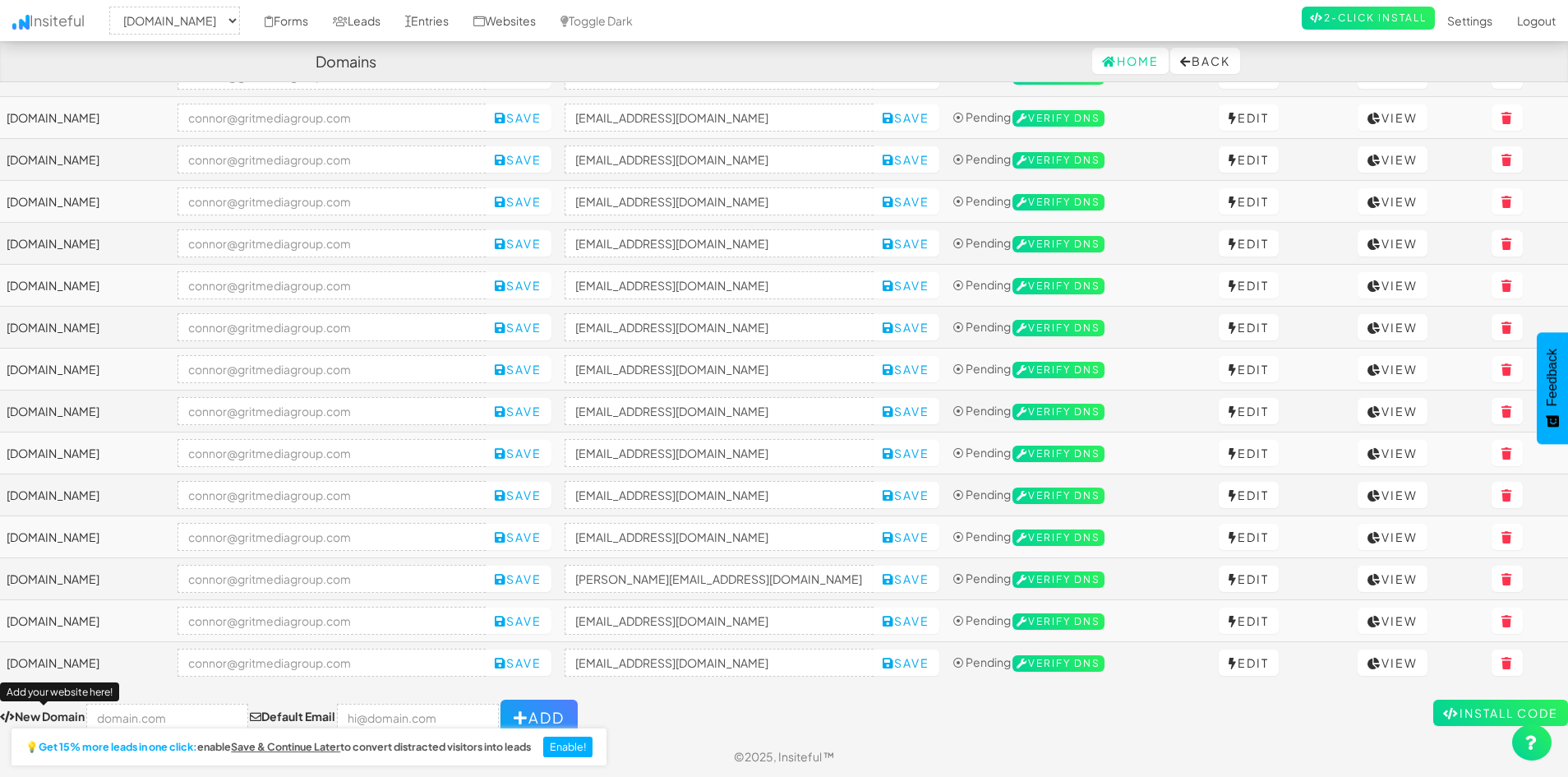
click at [742, 700] on form "New Domain Add your website here! Default Email Add" at bounding box center [784, 717] width 1568 height 36
click at [186, 713] on input "text" at bounding box center [168, 718] width 162 height 28
paste input "https://www.tinttechnics.com/"
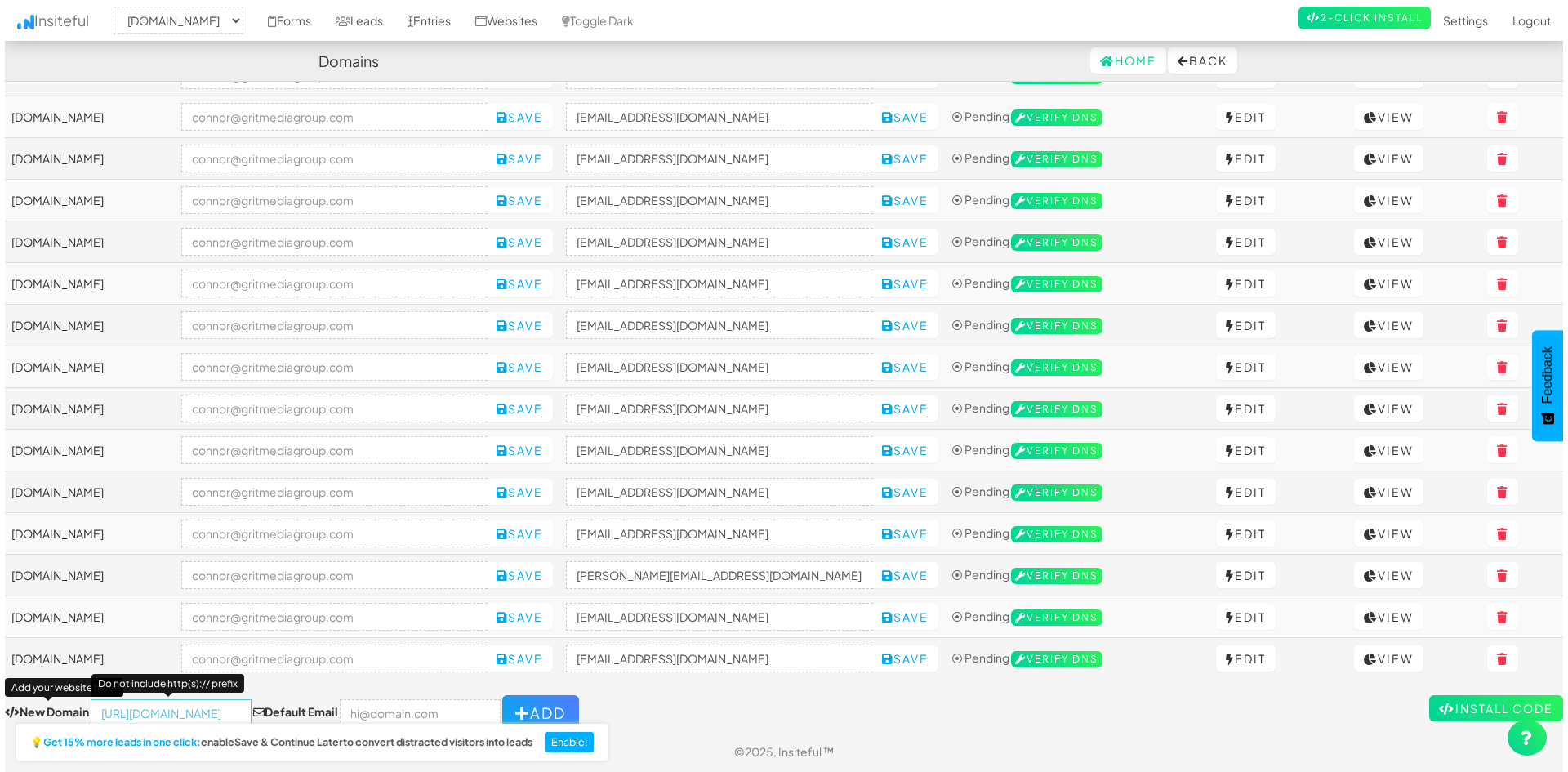
scroll to position [0, 0]
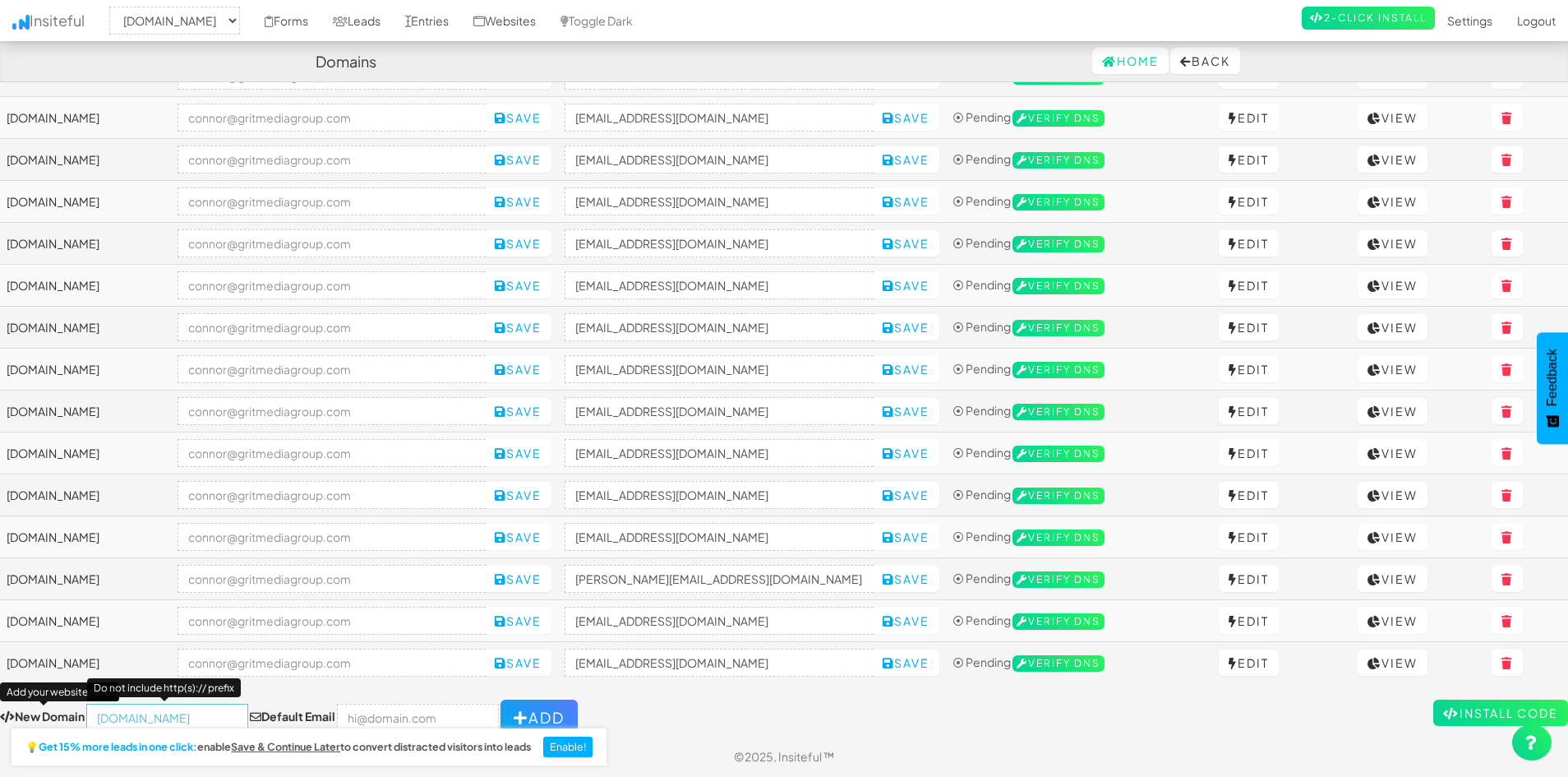
type input "[DOMAIN_NAME]"
click at [350, 715] on input "email" at bounding box center [418, 718] width 162 height 28
type input "[PERSON_NAME][EMAIL_ADDRESS][DOMAIN_NAME]"
click at [512, 706] on button "Add" at bounding box center [540, 717] width 77 height 36
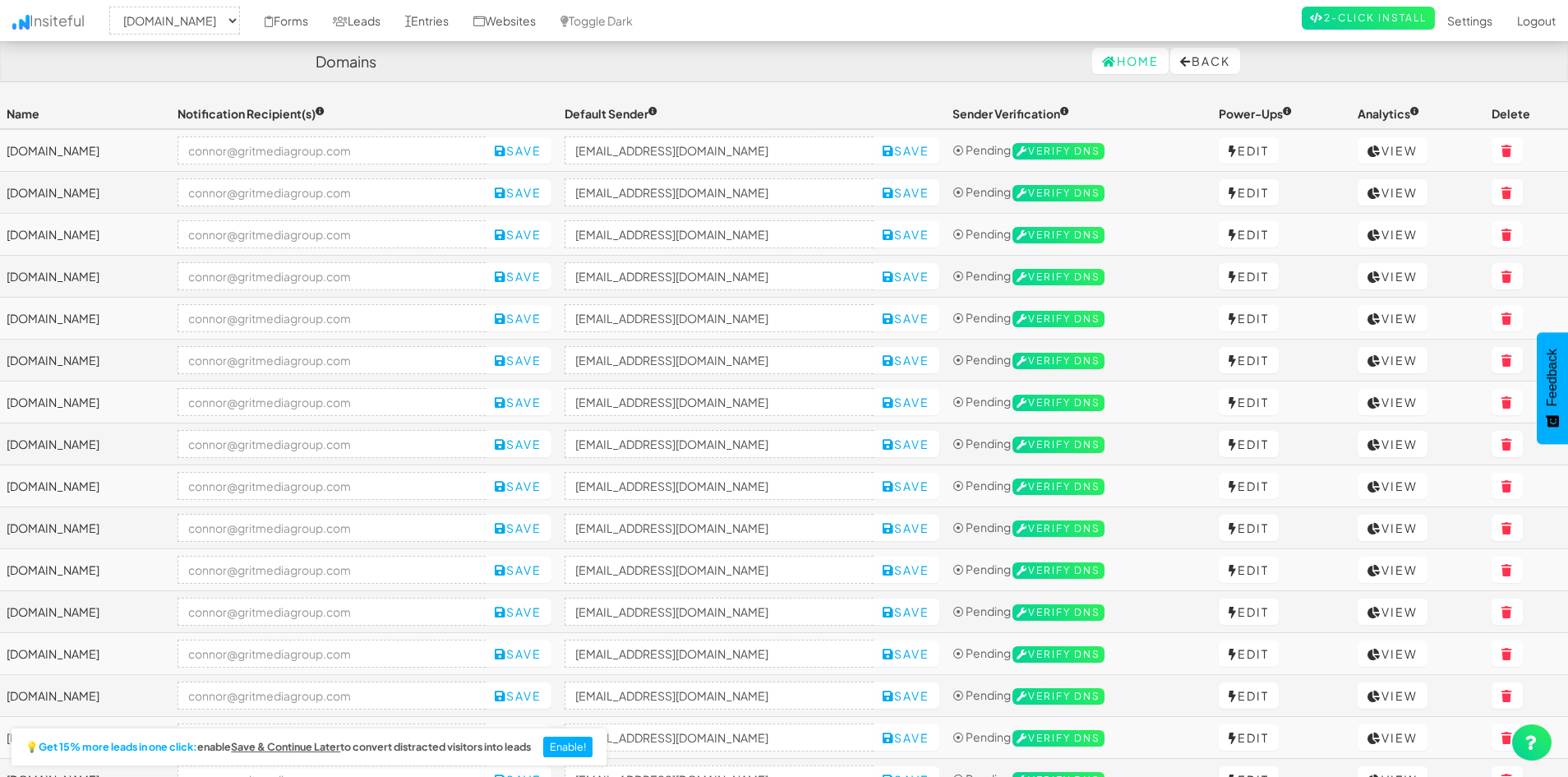
select select "2421"
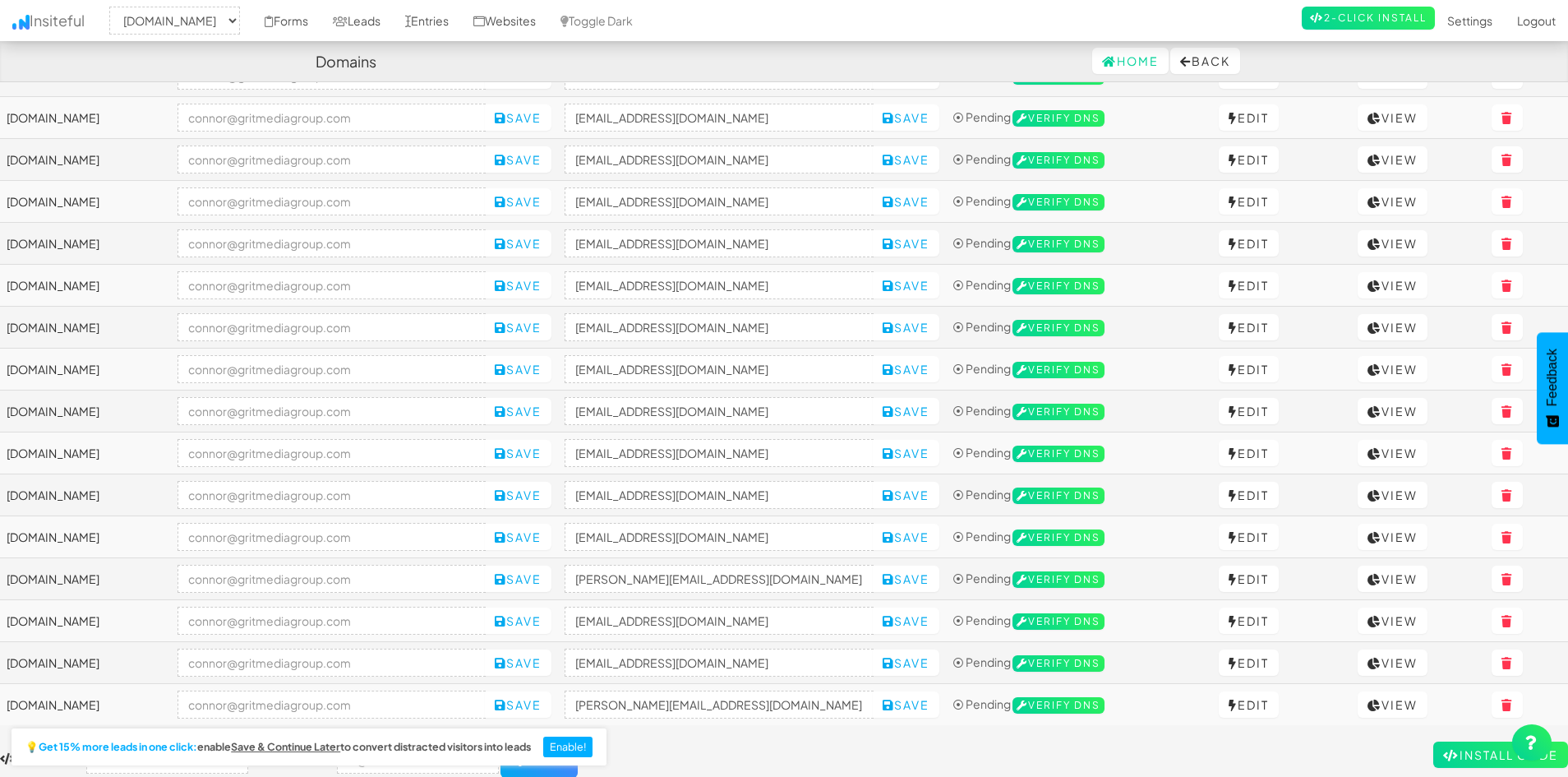
scroll to position [284, 0]
click at [752, 699] on input "[PERSON_NAME][EMAIL_ADDRESS][DOMAIN_NAME]" at bounding box center [719, 705] width 309 height 28
paste input "[URL][DOMAIN_NAME]"
click at [721, 696] on input "no-reply@[URL][DOMAIN_NAME]" at bounding box center [719, 705] width 309 height 28
type input "no-reply@tinttechnics.com"
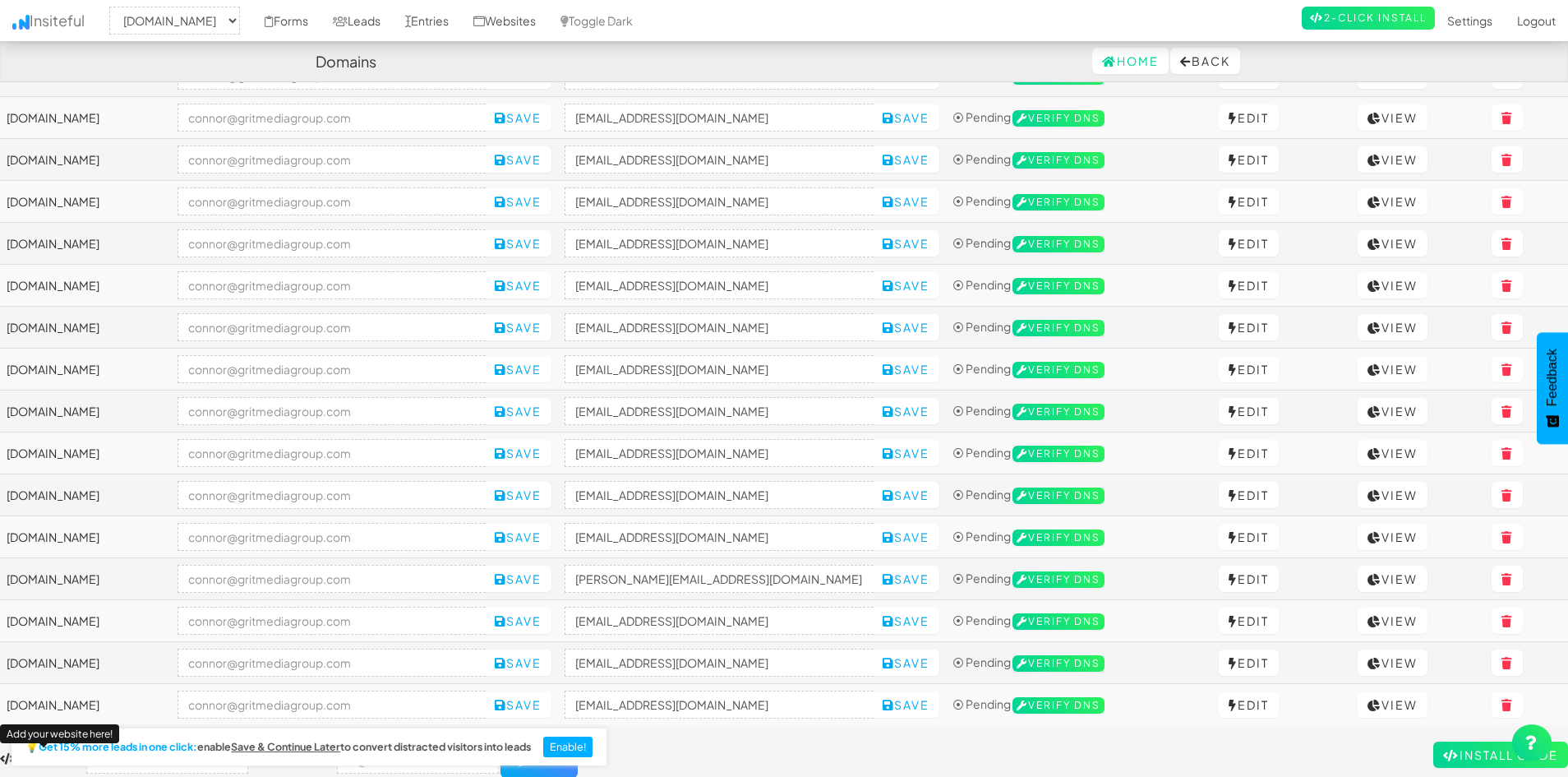
click at [805, 743] on form "New Domain Add your website here! Default Email Add" at bounding box center [784, 759] width 1568 height 36
click at [940, 703] on button "Save" at bounding box center [906, 704] width 66 height 27
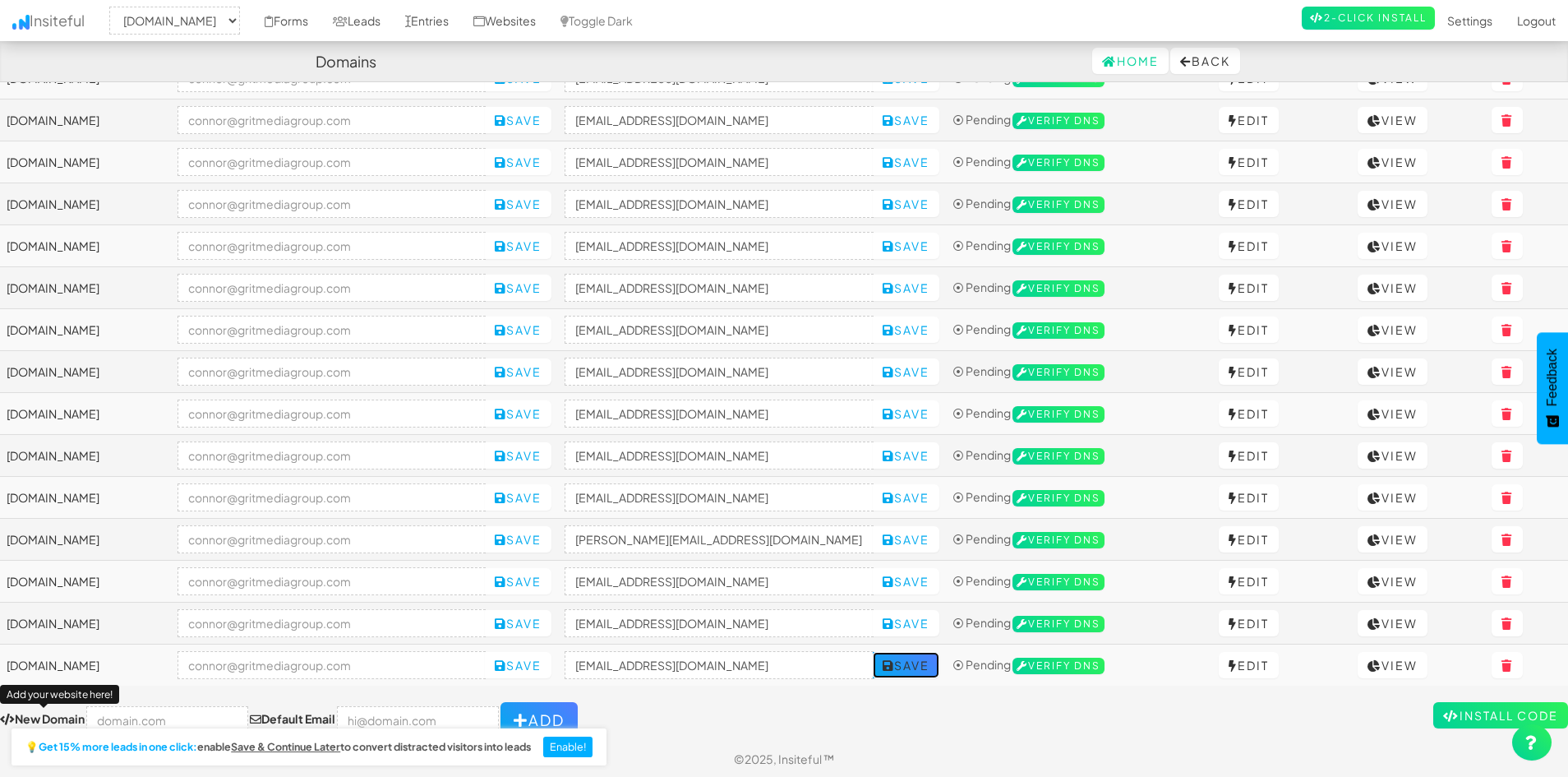
scroll to position [327, 0]
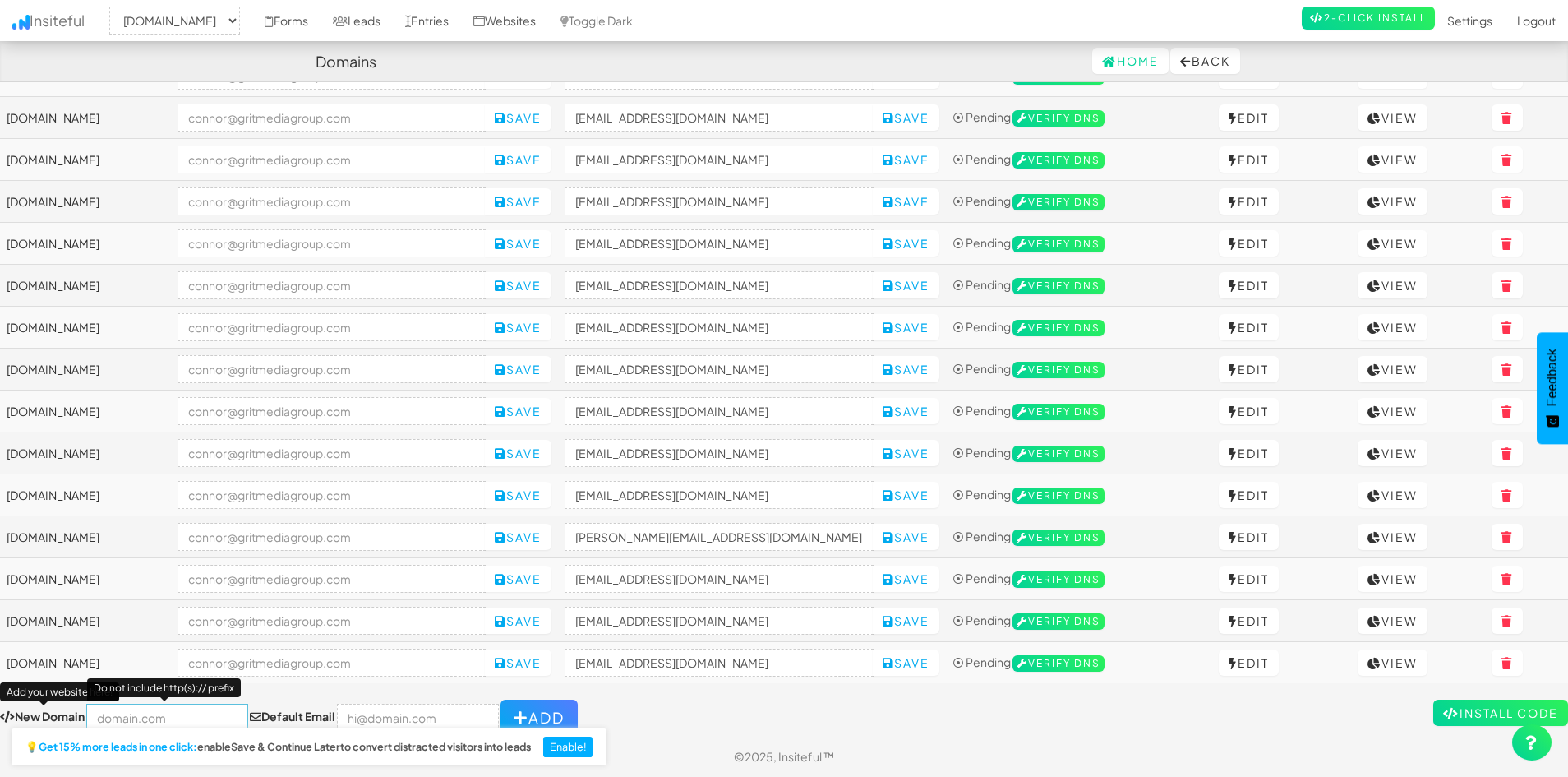
click at [125, 718] on input "text" at bounding box center [168, 718] width 162 height 28
paste input "https://vaiadesign.com/"
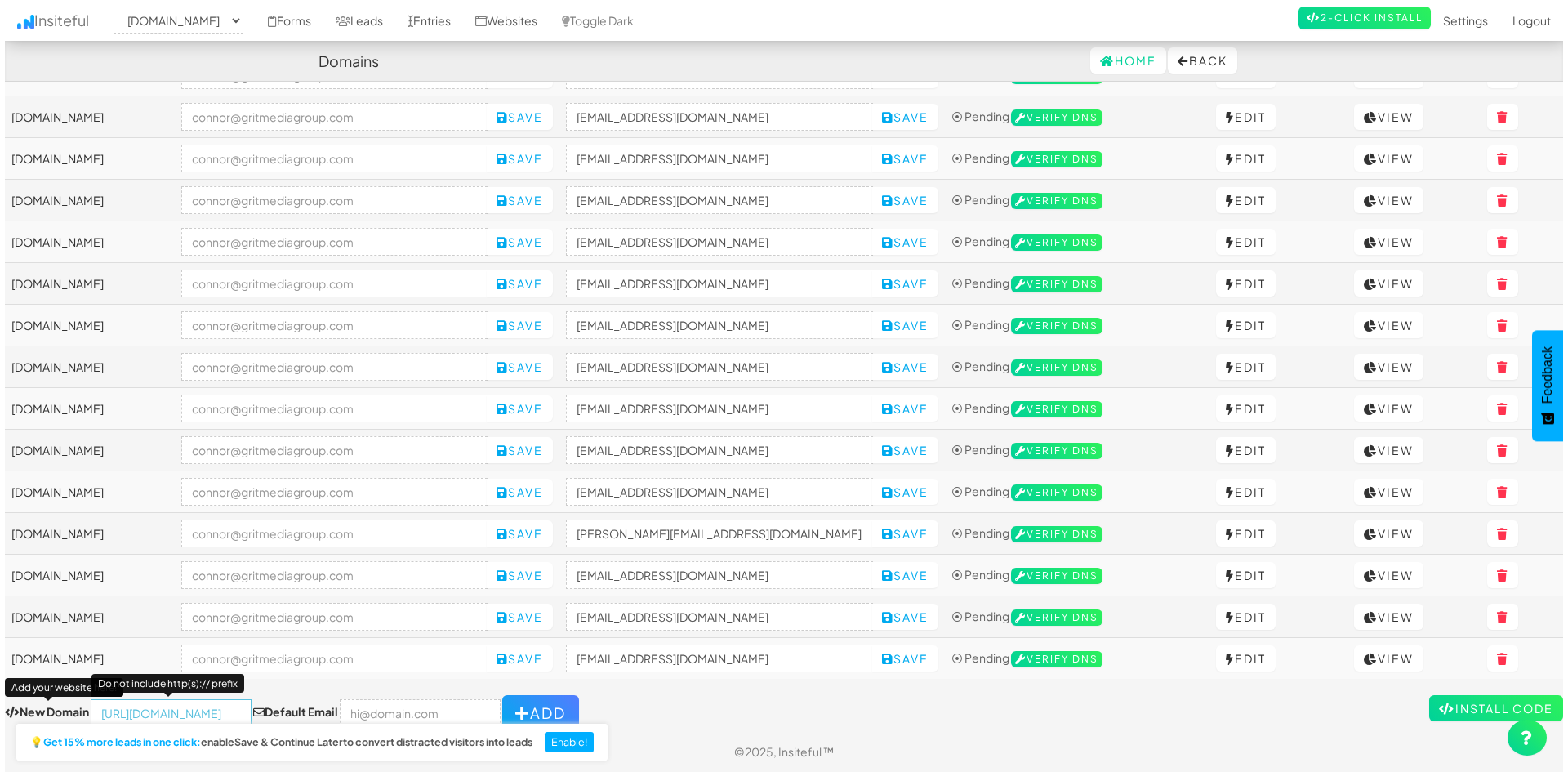
scroll to position [0, 0]
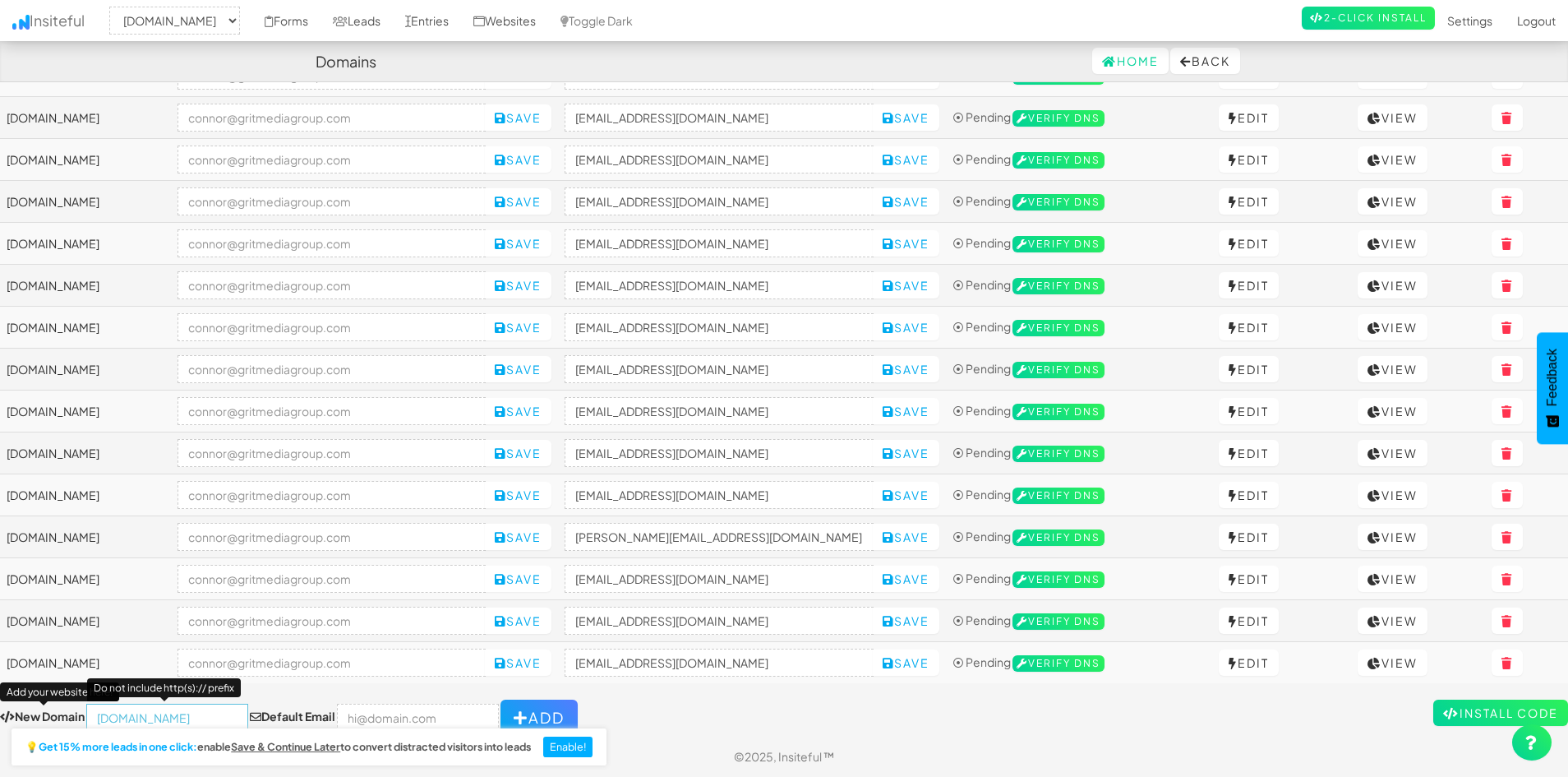
type input "[DOMAIN_NAME]"
click at [376, 706] on input "email" at bounding box center [418, 718] width 162 height 28
type input "[PERSON_NAME][EMAIL_ADDRESS][DOMAIN_NAME]"
click at [512, 711] on button "Add" at bounding box center [540, 717] width 77 height 36
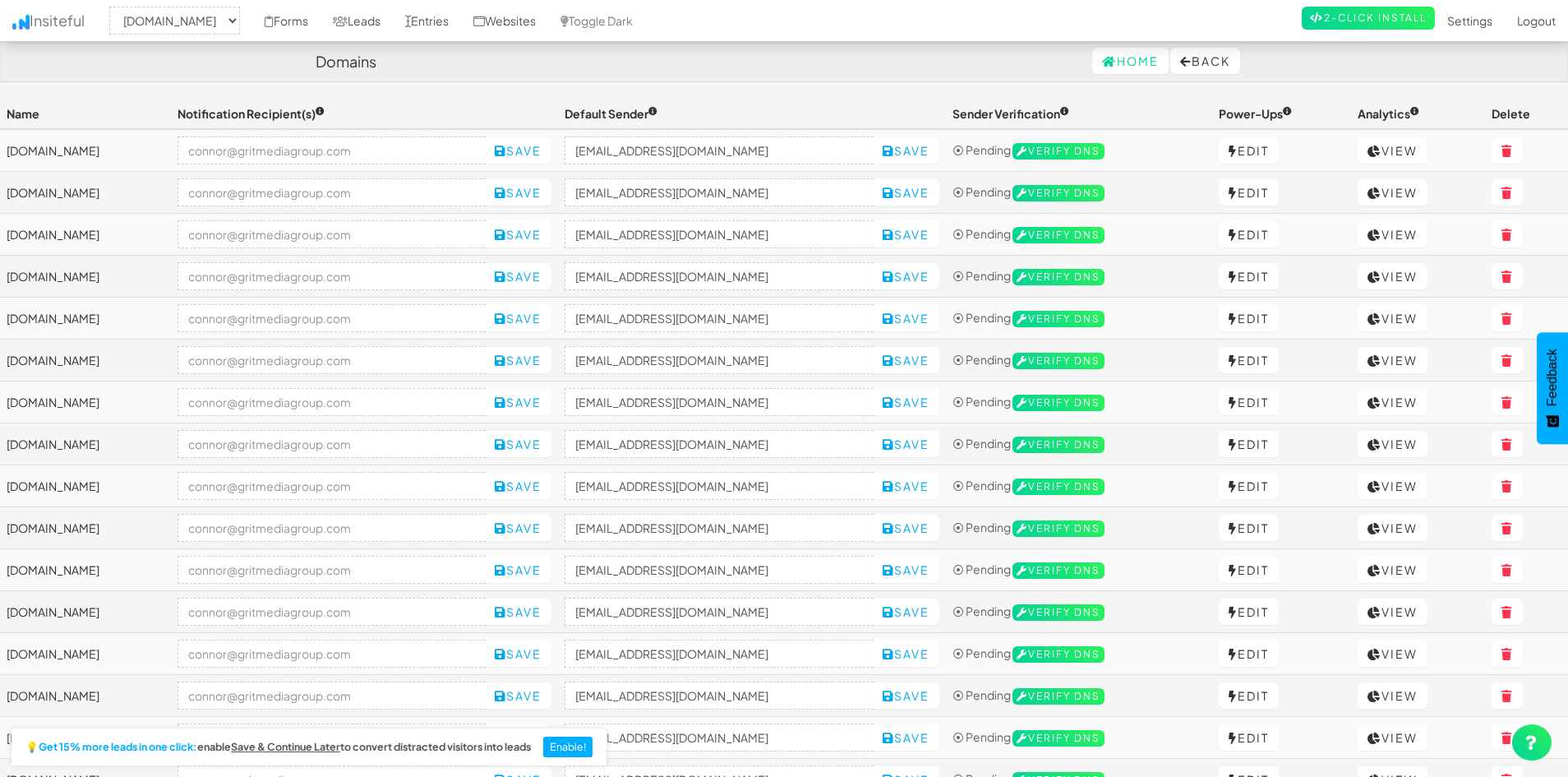
select select "2421"
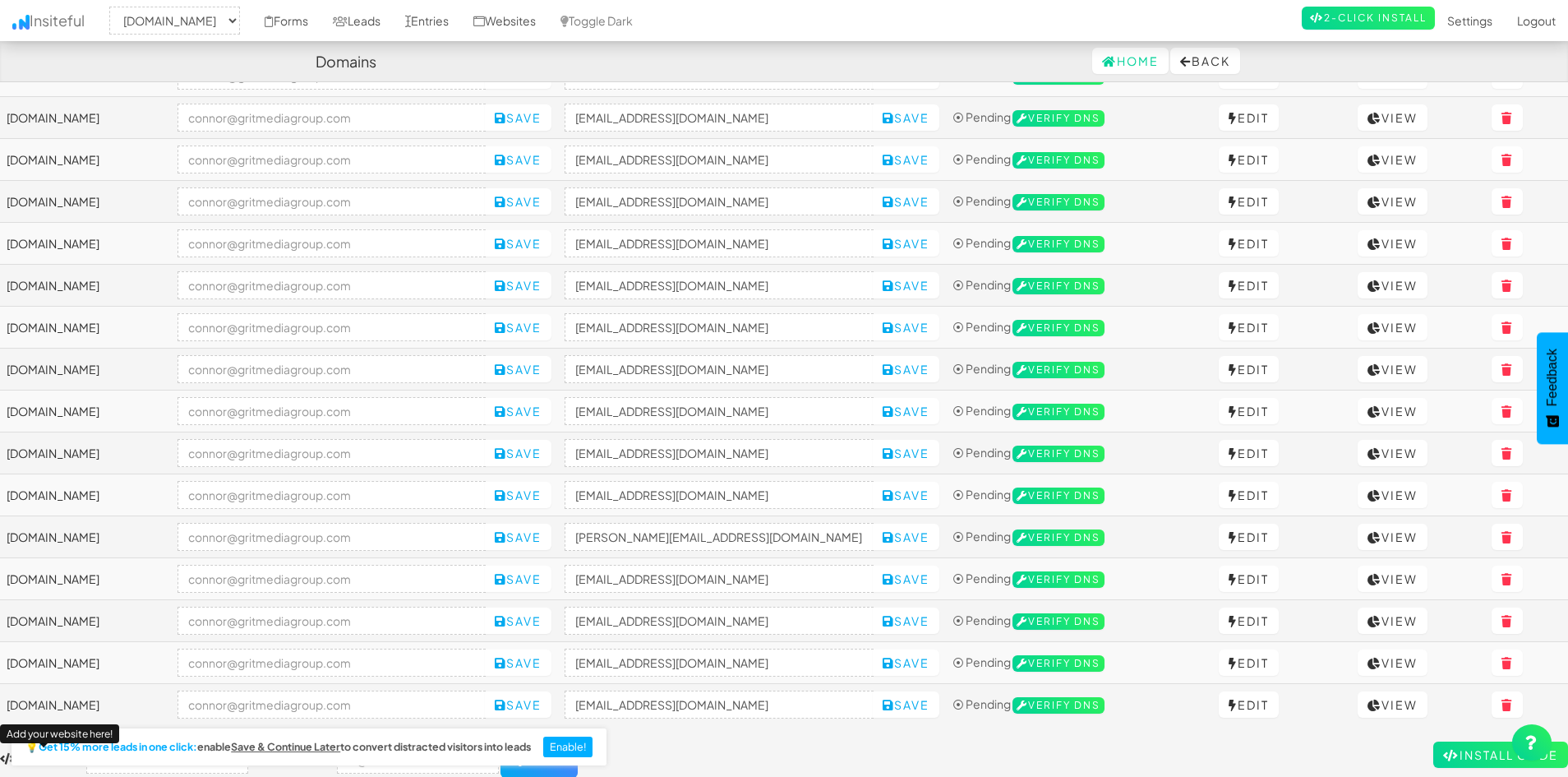
click at [636, 745] on form "New Domain Add your website here! Default Email Add" at bounding box center [784, 759] width 1568 height 36
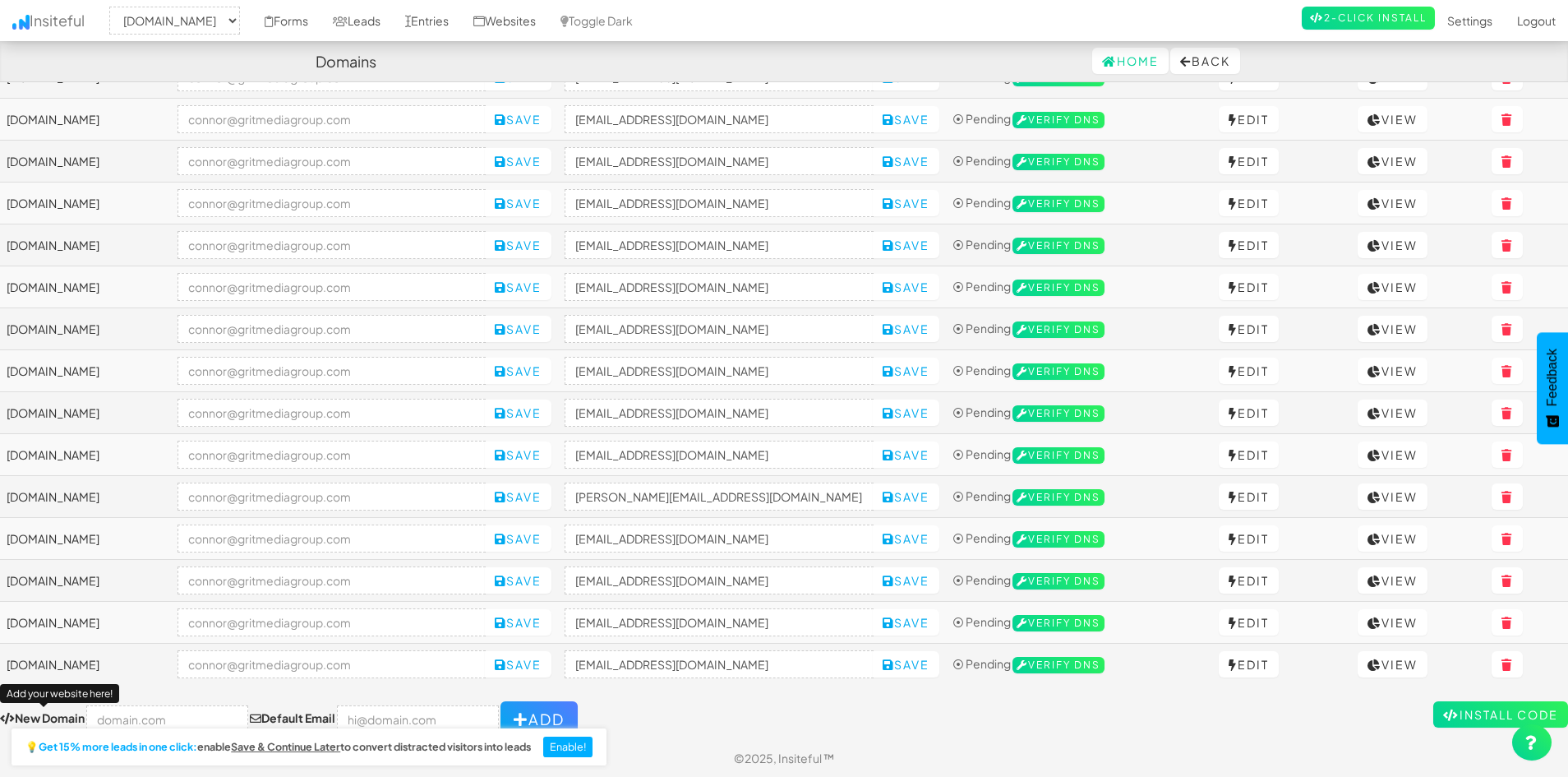
scroll to position [368, 0]
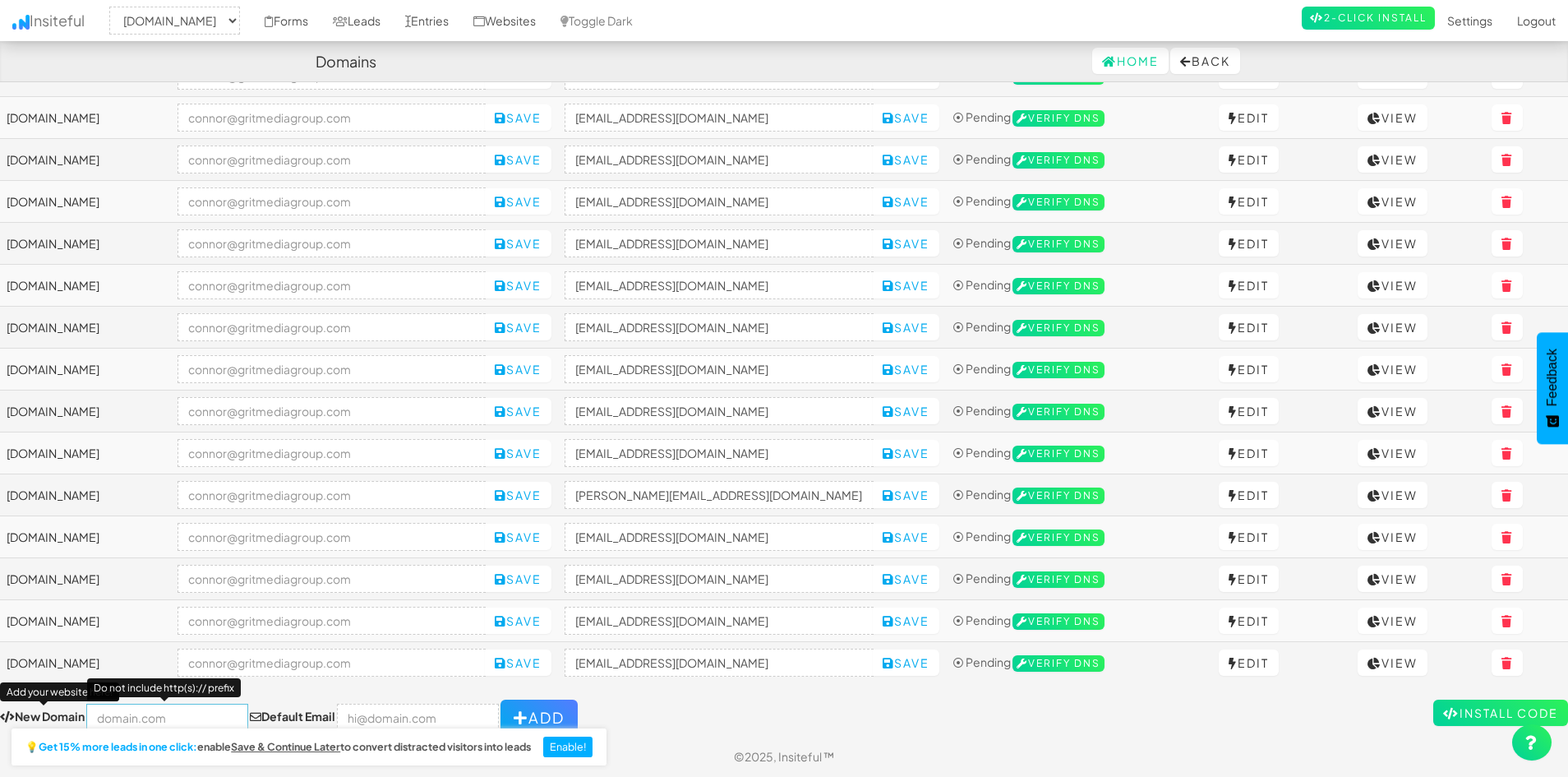
click at [182, 711] on input "text" at bounding box center [168, 718] width 162 height 28
paste input "https://cparlingtonelite.com/"
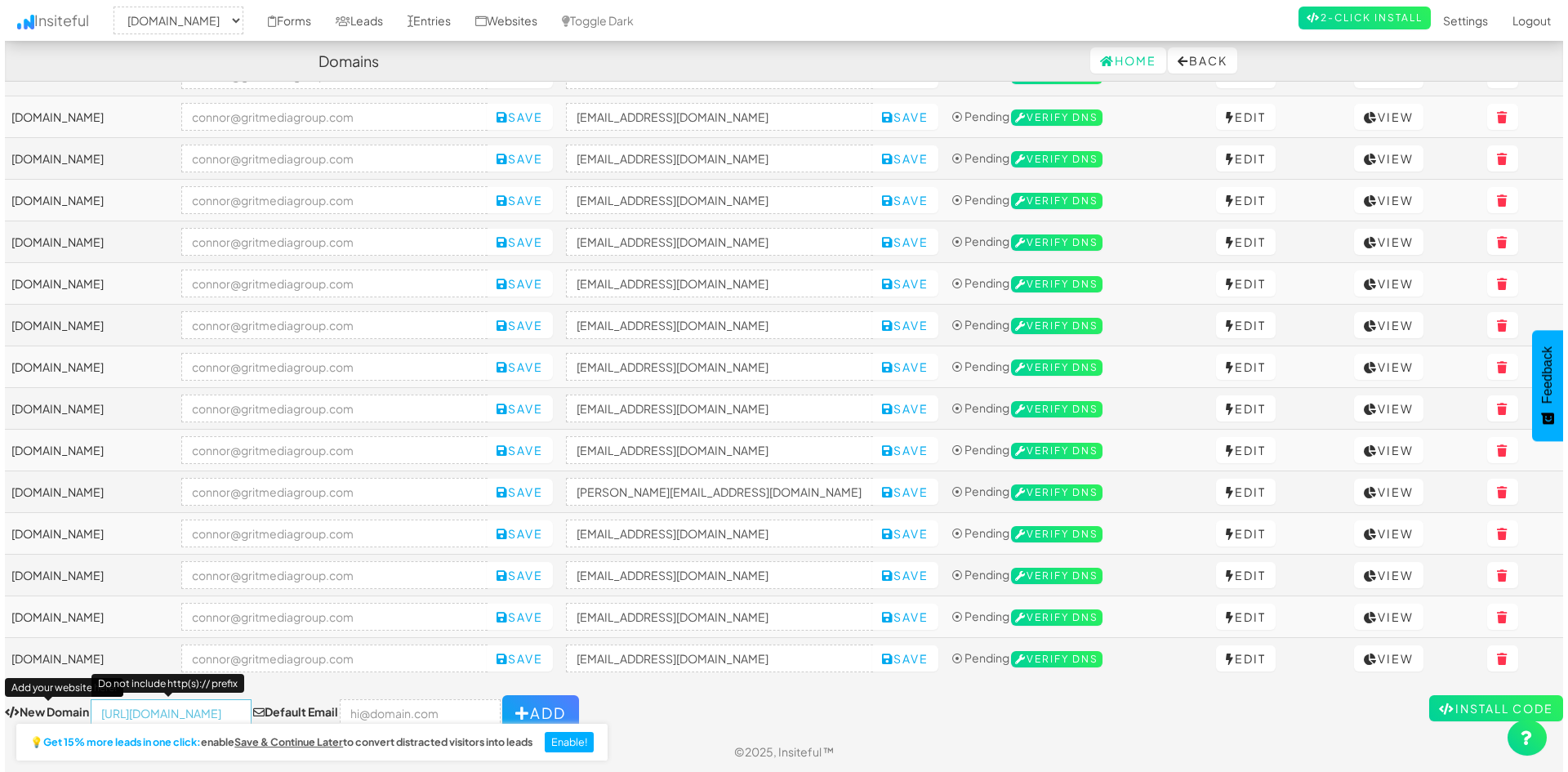
scroll to position [0, 0]
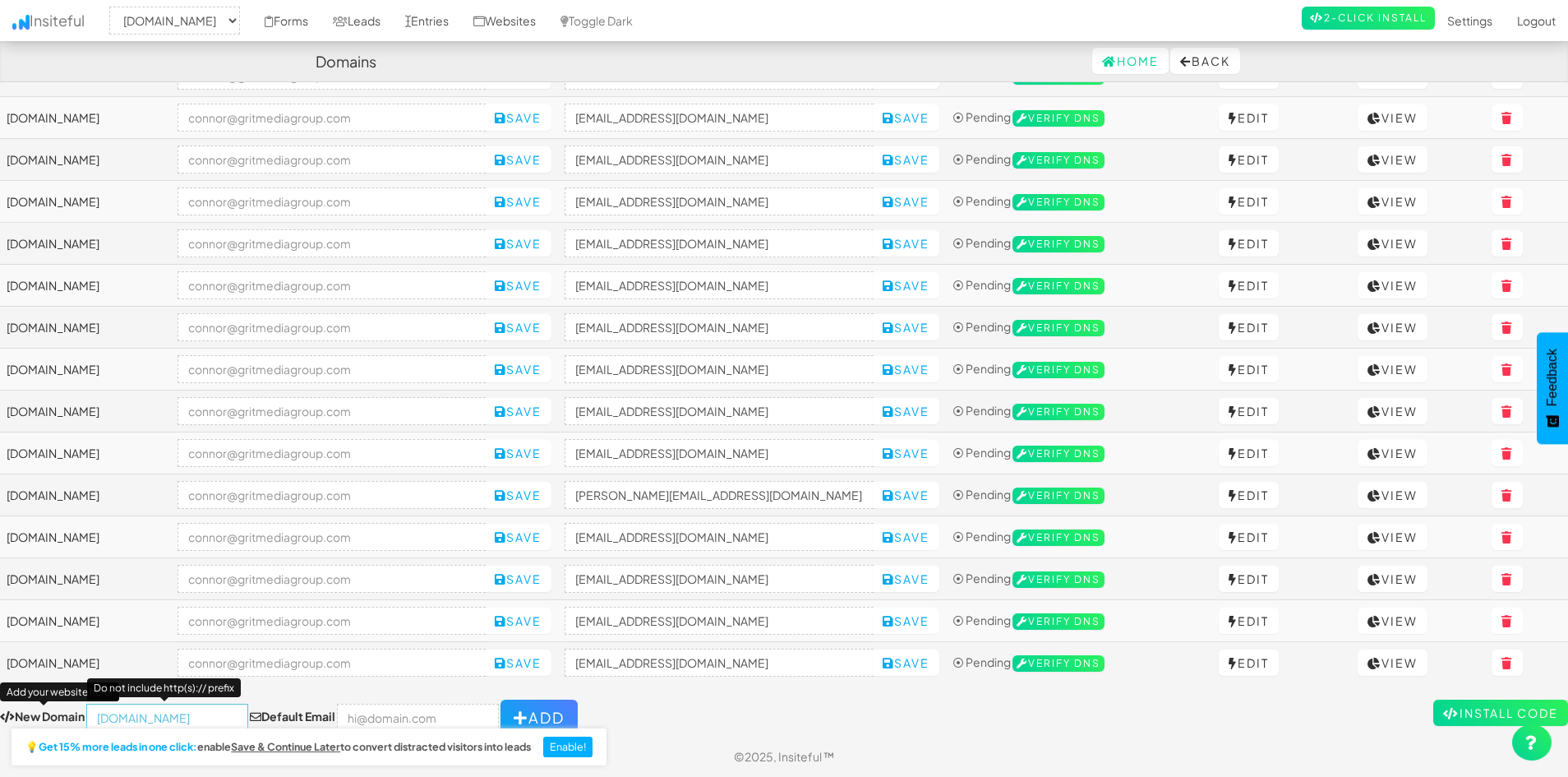
type input "[DOMAIN_NAME]"
click at [364, 715] on input "email" at bounding box center [418, 718] width 162 height 28
type input "[PERSON_NAME][EMAIL_ADDRESS][DOMAIN_NAME]"
click at [615, 686] on div "Toggle navigation Insiteful -- None -- vaiadesign.com www.tinttechnics.com www.…" at bounding box center [784, 233] width 1568 height 1006
click at [517, 703] on button "Add" at bounding box center [540, 717] width 77 height 36
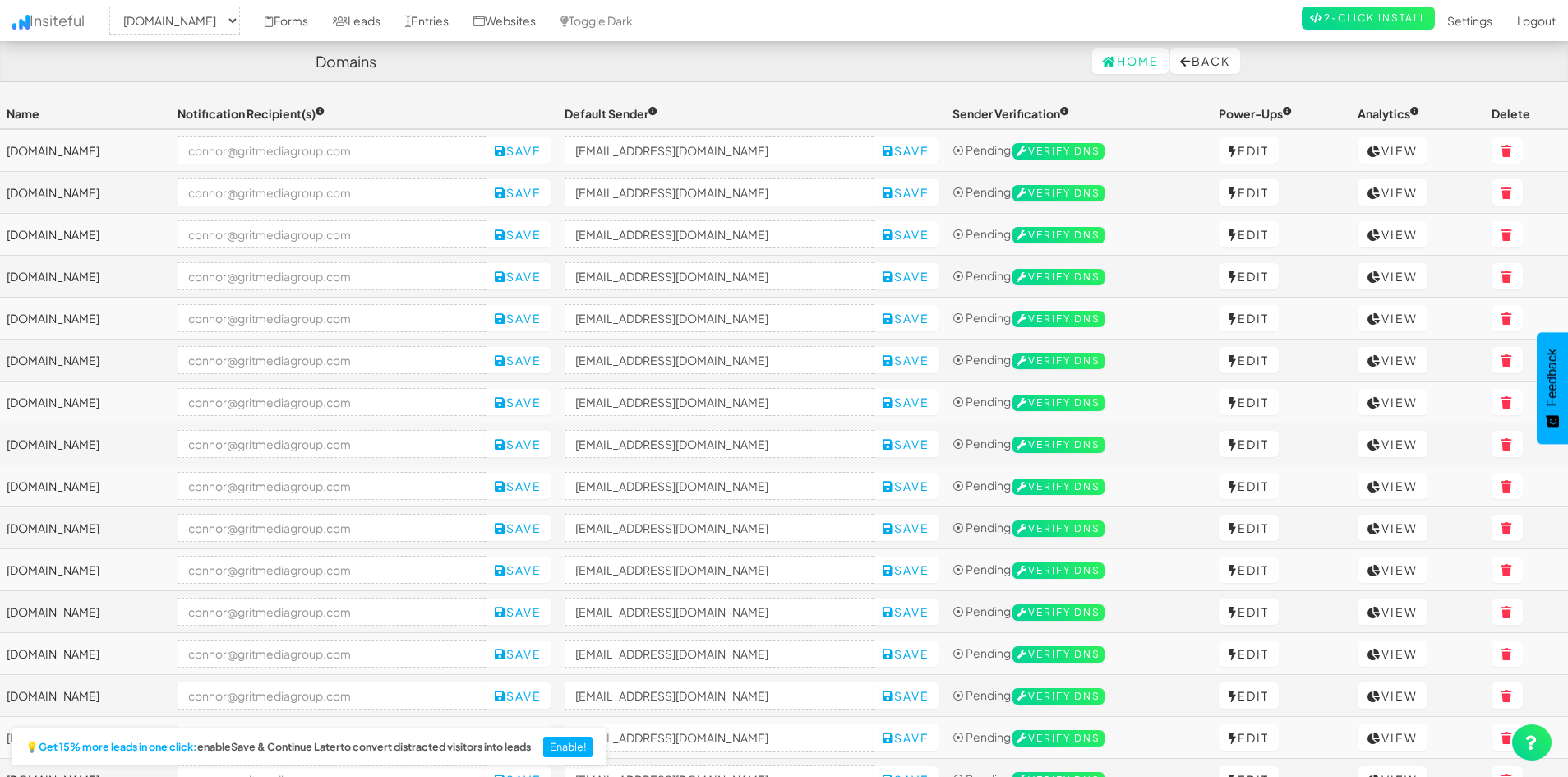
select select "2421"
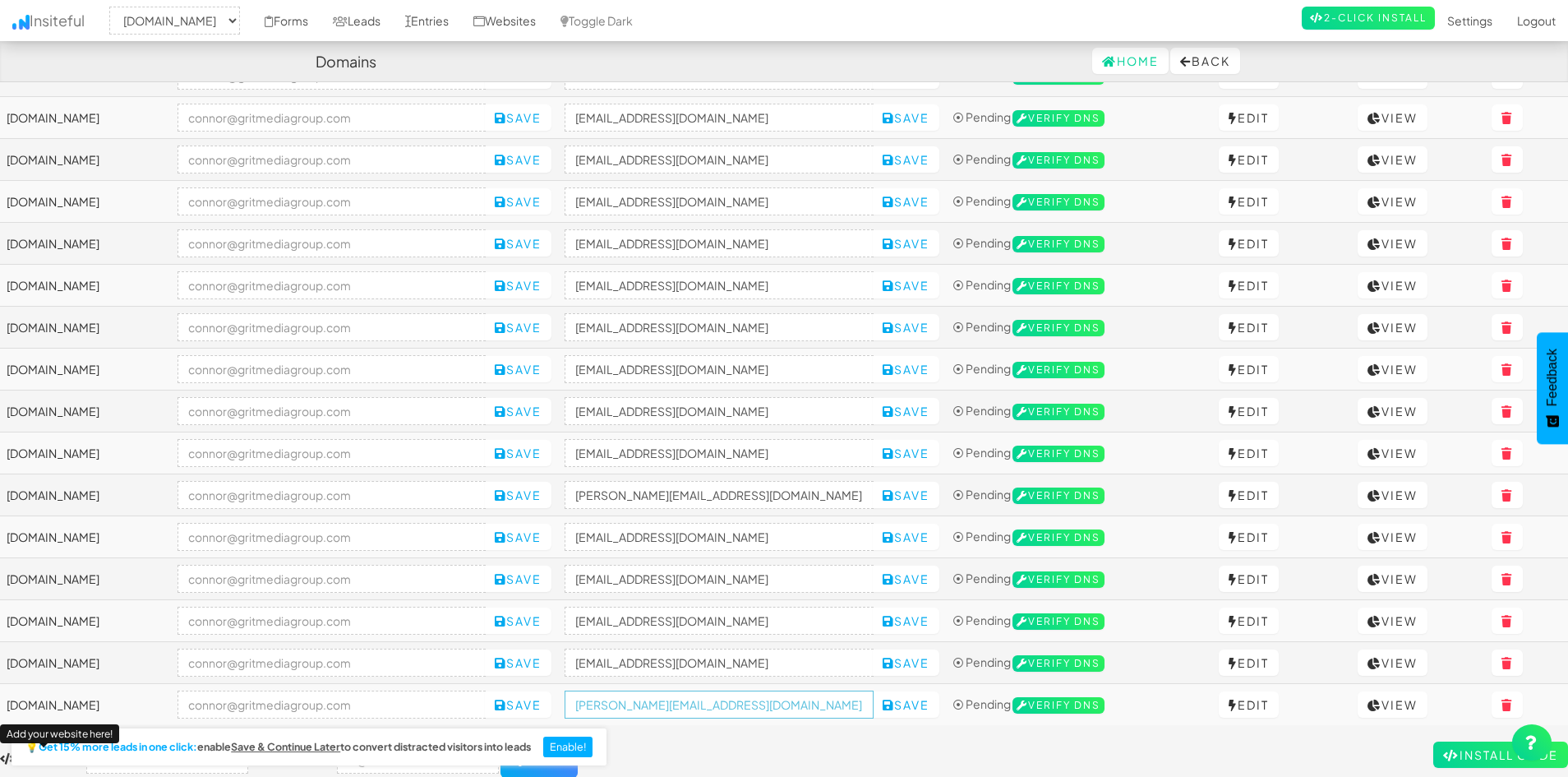
click at [796, 711] on input "[PERSON_NAME][EMAIL_ADDRESS][DOMAIN_NAME]" at bounding box center [719, 705] width 309 height 28
paste input "cparlingtonelite"
type input "[EMAIL_ADDRESS][DOMAIN_NAME]"
click at [939, 708] on button "Save" at bounding box center [906, 704] width 66 height 27
click at [895, 730] on div "Toggle navigation Insiteful -- None -- [DOMAIN_NAME] [DOMAIN_NAME] [DOMAIN_NAME…" at bounding box center [784, 254] width 1568 height 1047
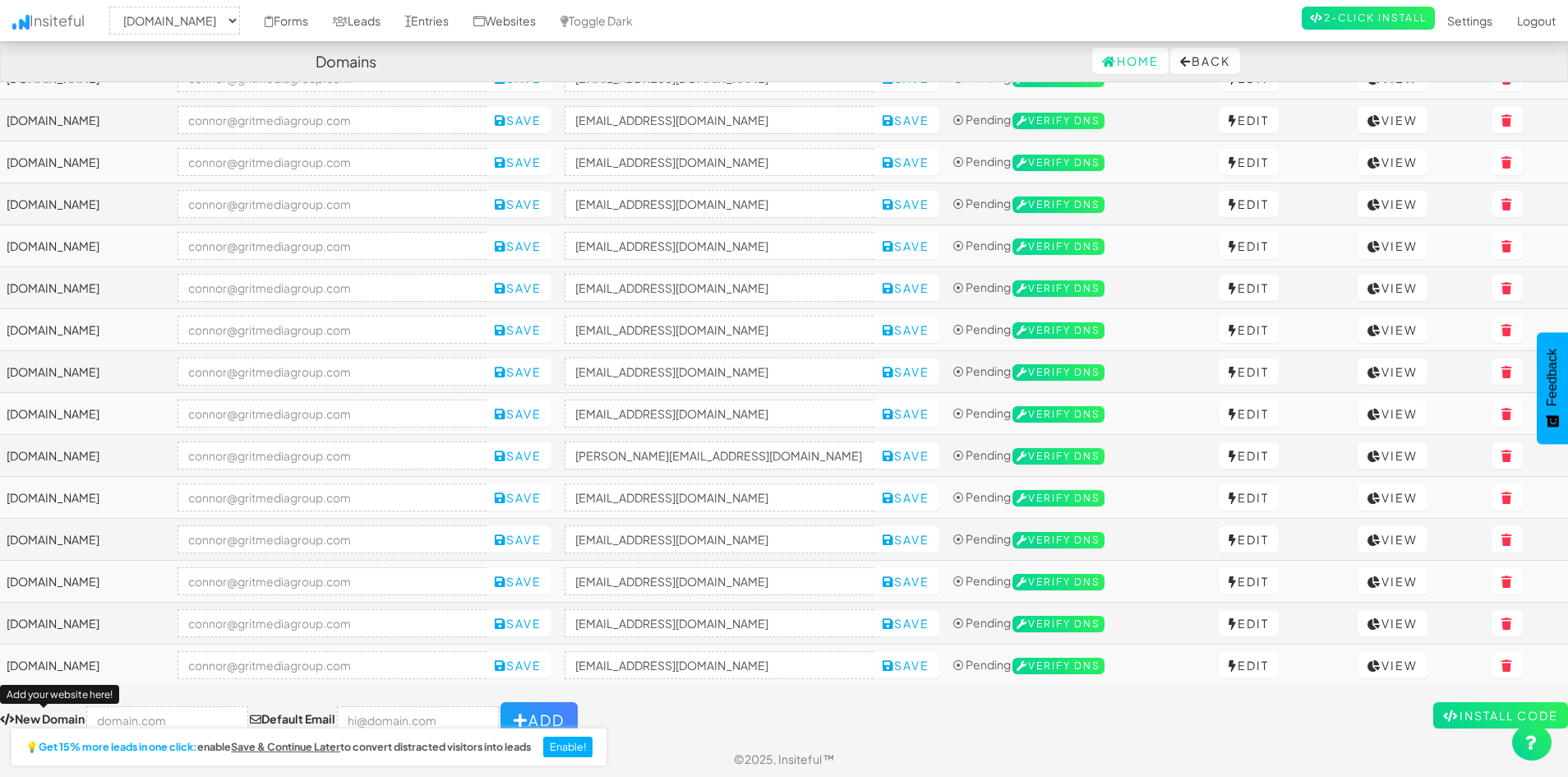
scroll to position [411, 0]
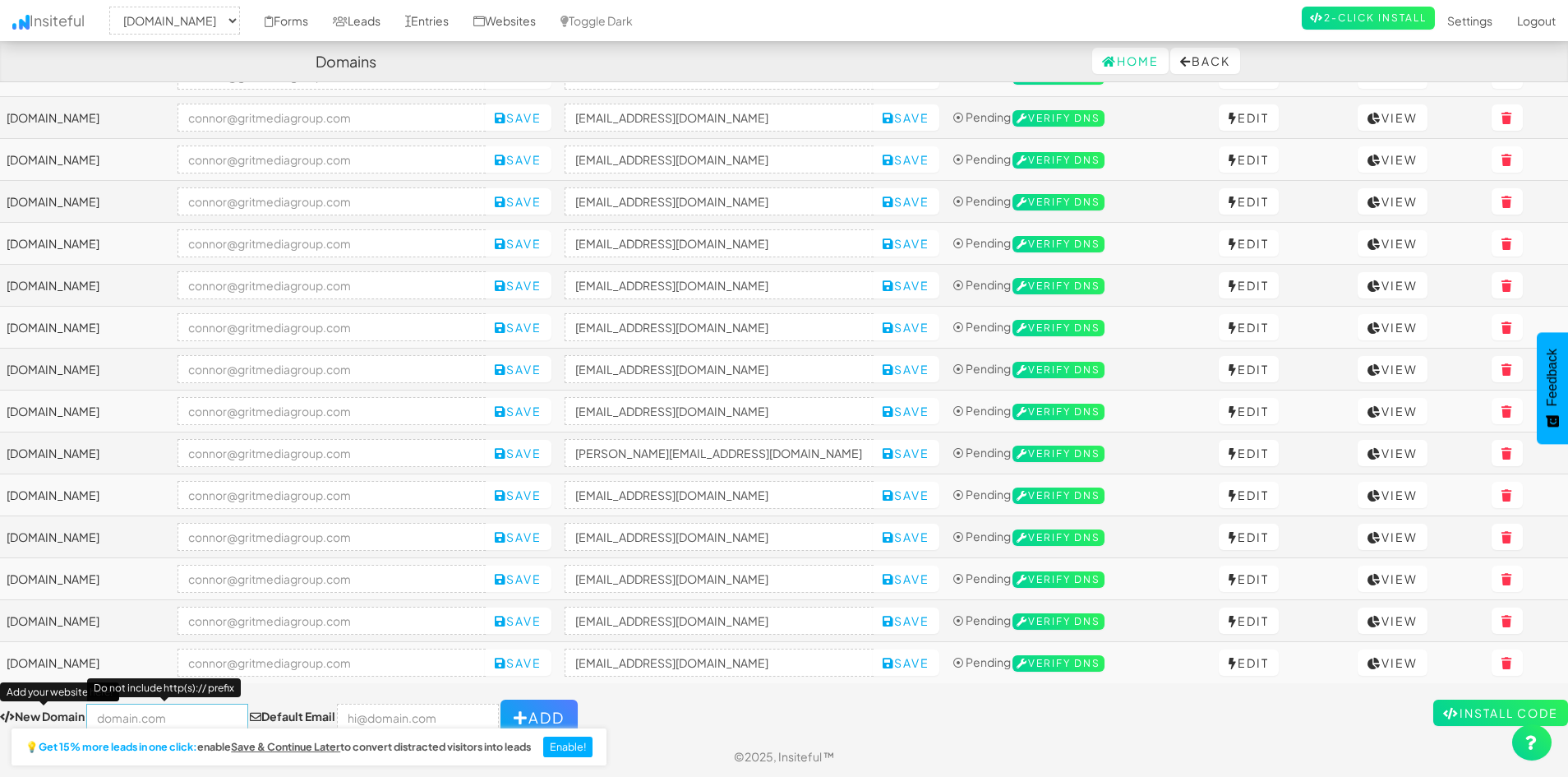
click at [137, 708] on input "text" at bounding box center [168, 718] width 162 height 28
paste input "[URL][DOMAIN_NAME]"
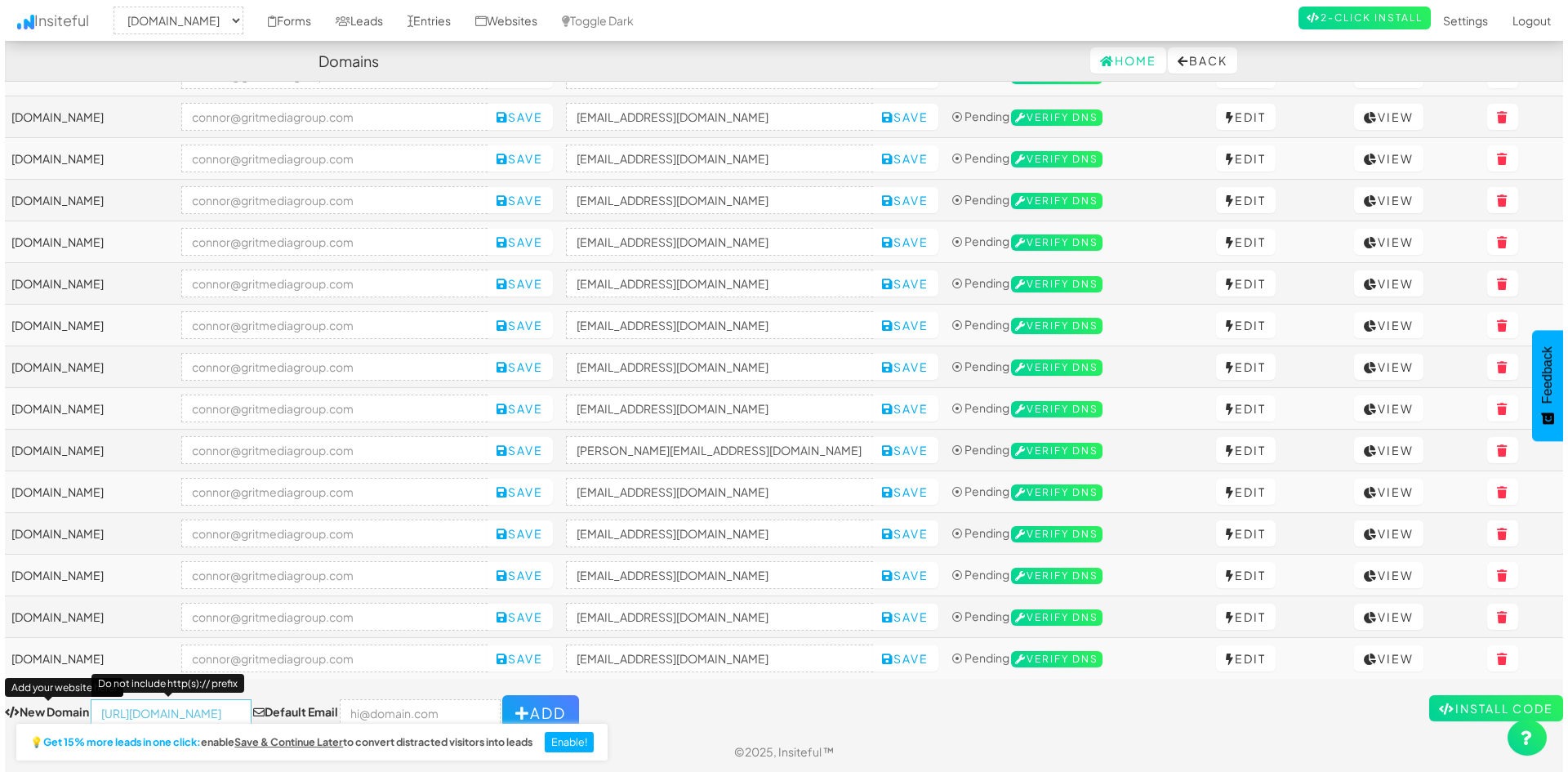
scroll to position [0, 0]
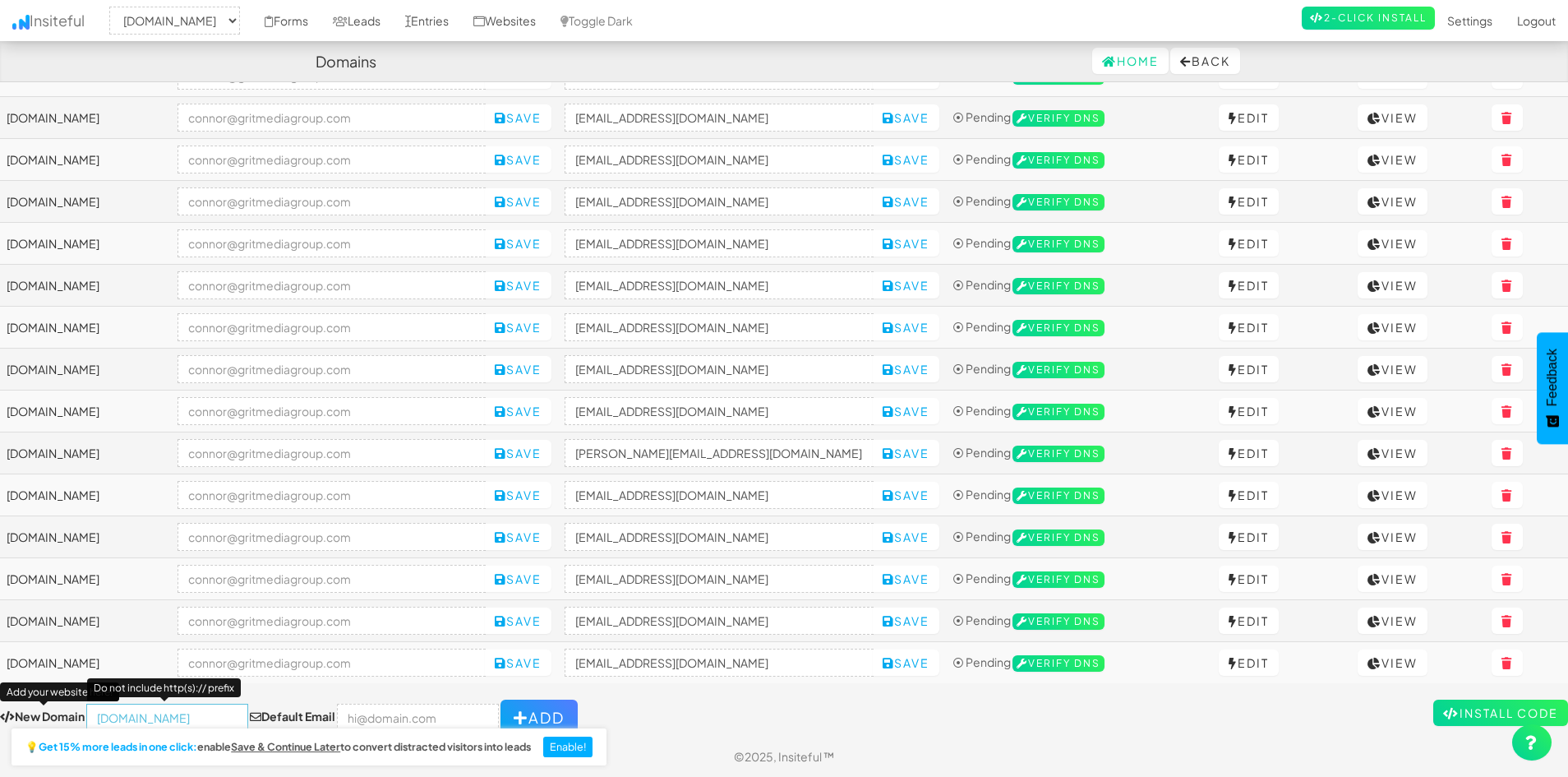
type input "[DOMAIN_NAME]"
click at [354, 708] on input "email" at bounding box center [418, 718] width 162 height 28
type input "[PERSON_NAME][EMAIL_ADDRESS][DOMAIN_NAME]"
click at [532, 703] on button "Add" at bounding box center [540, 717] width 77 height 36
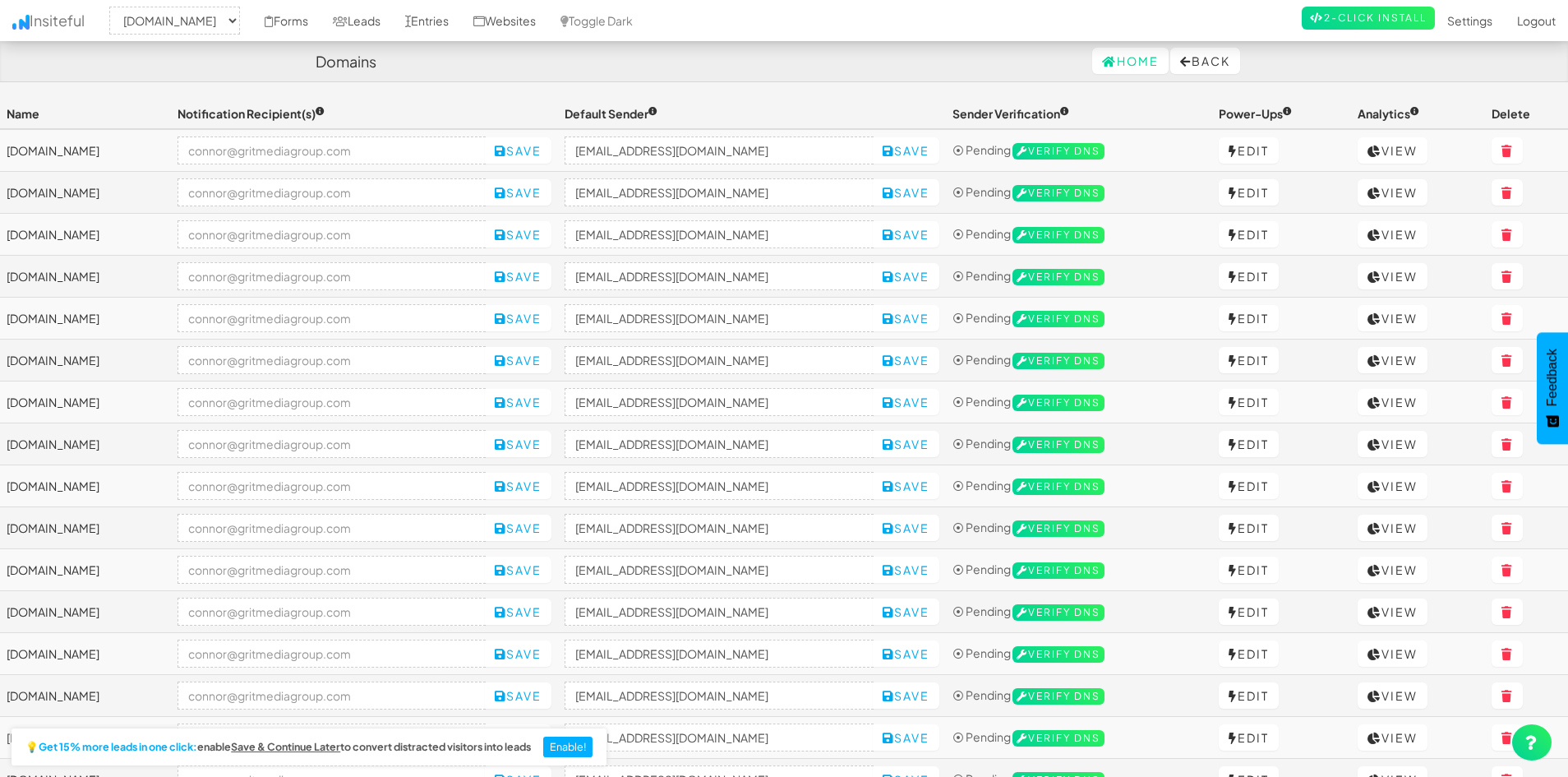
select select "2421"
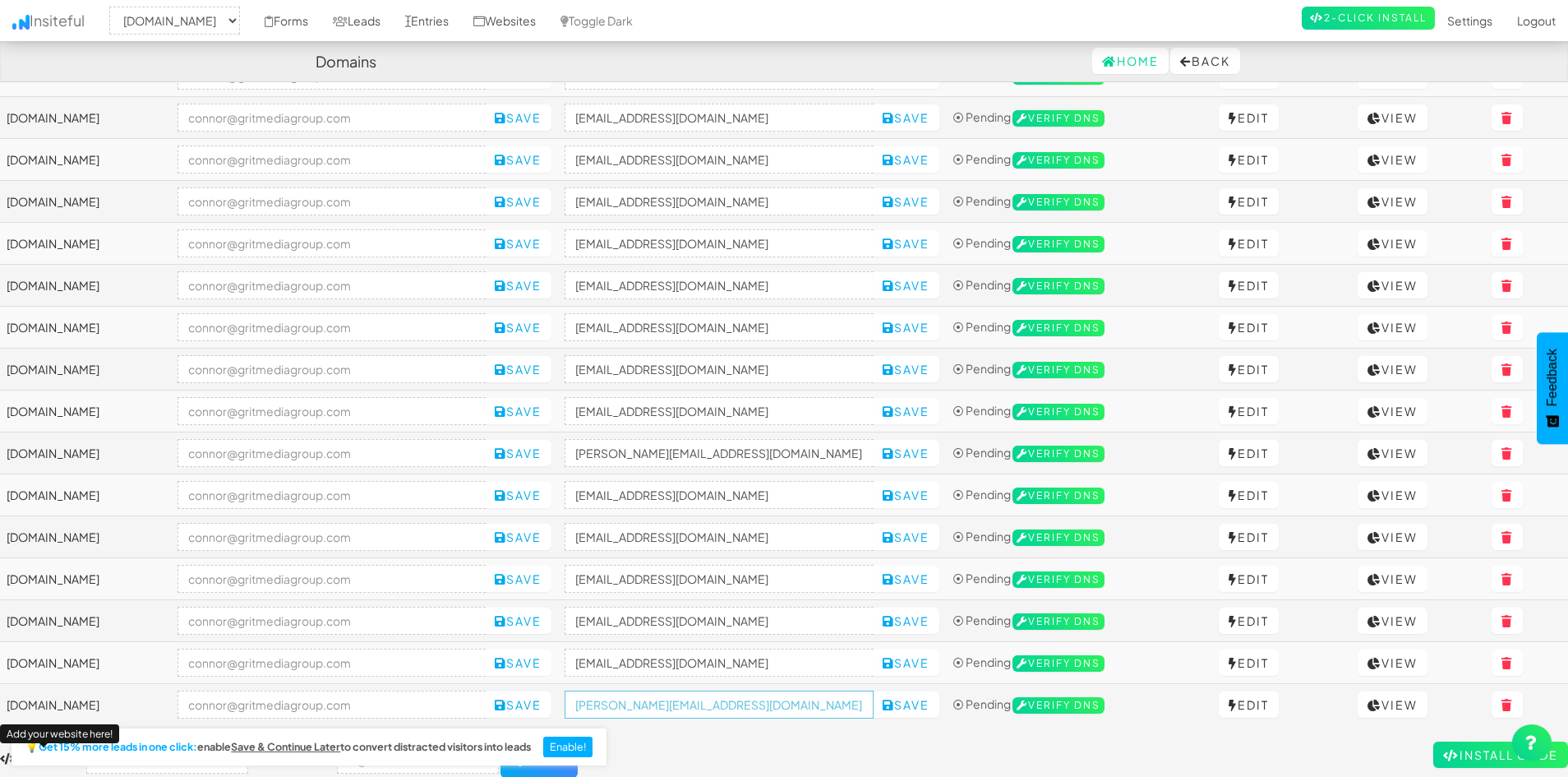
click at [724, 703] on input "[PERSON_NAME][EMAIL_ADDRESS][DOMAIN_NAME]" at bounding box center [719, 705] width 309 height 28
paste input "[URL][DOMAIN_NAME]"
type input "[EMAIL_ADDRESS][DOMAIN_NAME]"
click at [895, 706] on icon at bounding box center [888, 705] width 11 height 11
click at [826, 755] on form "New Domain Add your website here! Default Email Add" at bounding box center [784, 759] width 1568 height 36
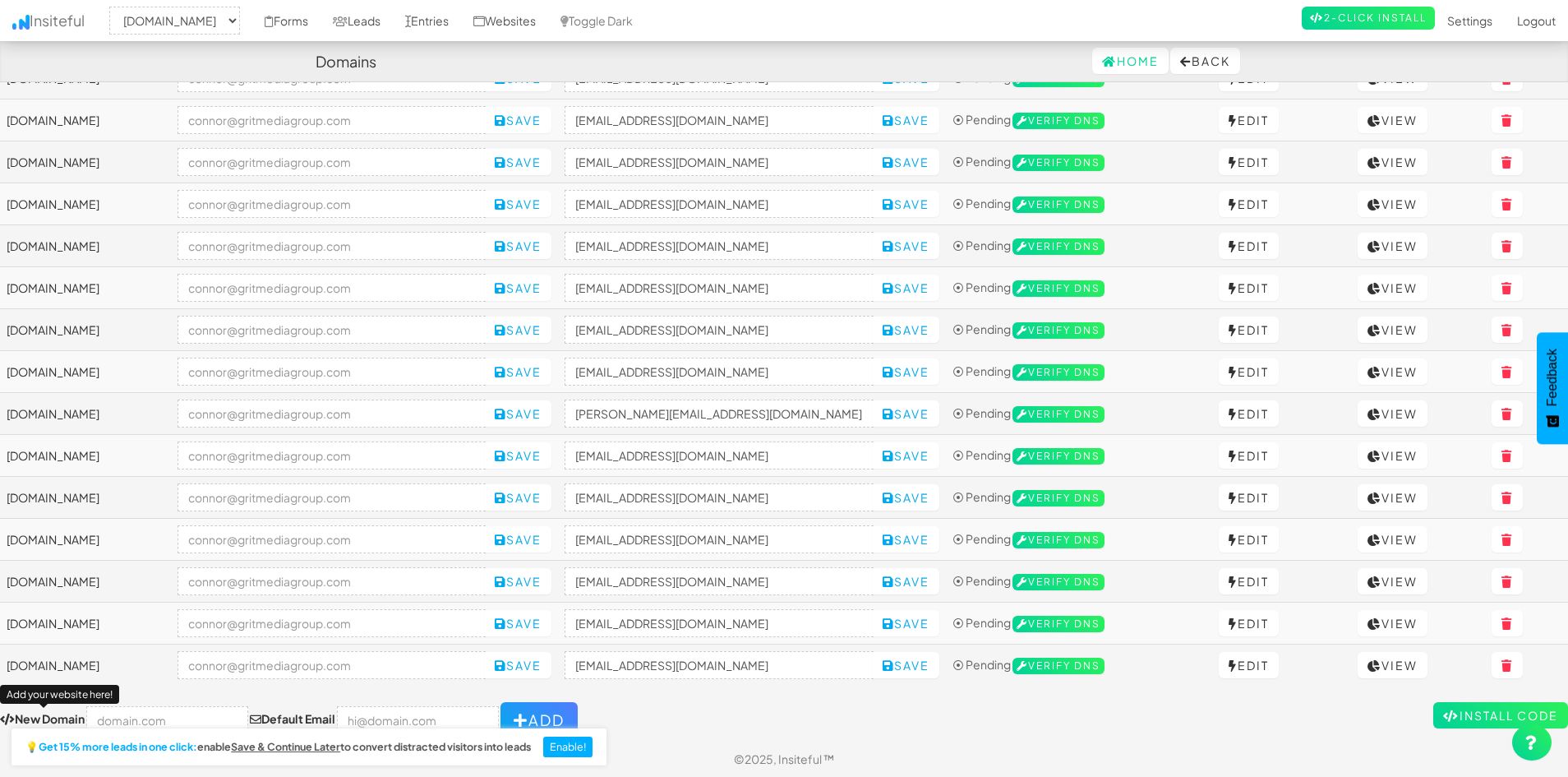
scroll to position [452, 0]
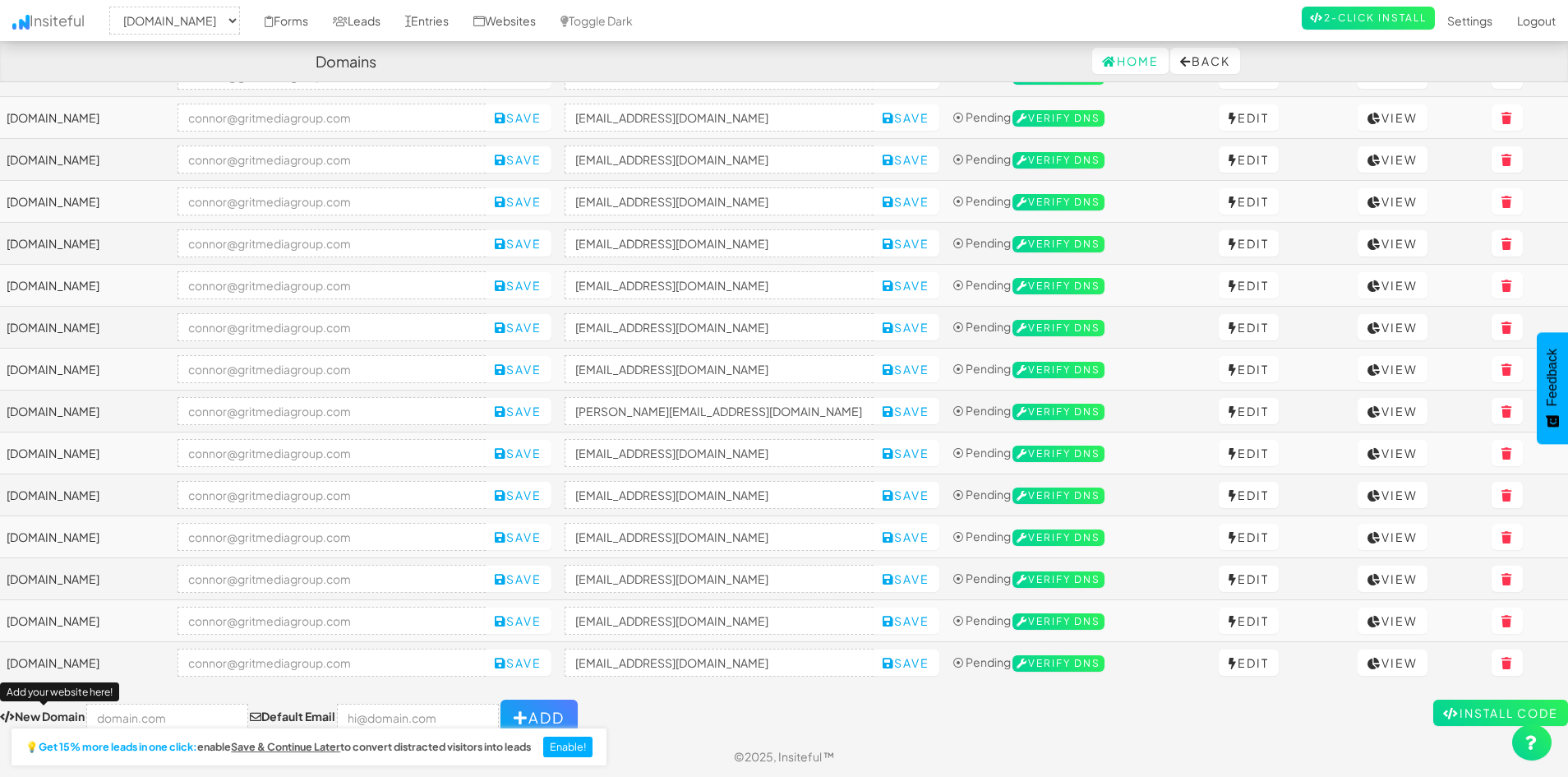
click at [643, 691] on div "Toggle navigation Insiteful -- None -- [DOMAIN_NAME] [DOMAIN_NAME] [DOMAIN_NAME…" at bounding box center [784, 191] width 1568 height 1090
click at [160, 722] on div "💡 Get 15% more leads in one click: enable Save & Continue Later to convert dist…" at bounding box center [307, 749] width 614 height 56
click at [160, 711] on input "text" at bounding box center [168, 718] width 162 height 28
paste input "[URL][DOMAIN_NAME]"
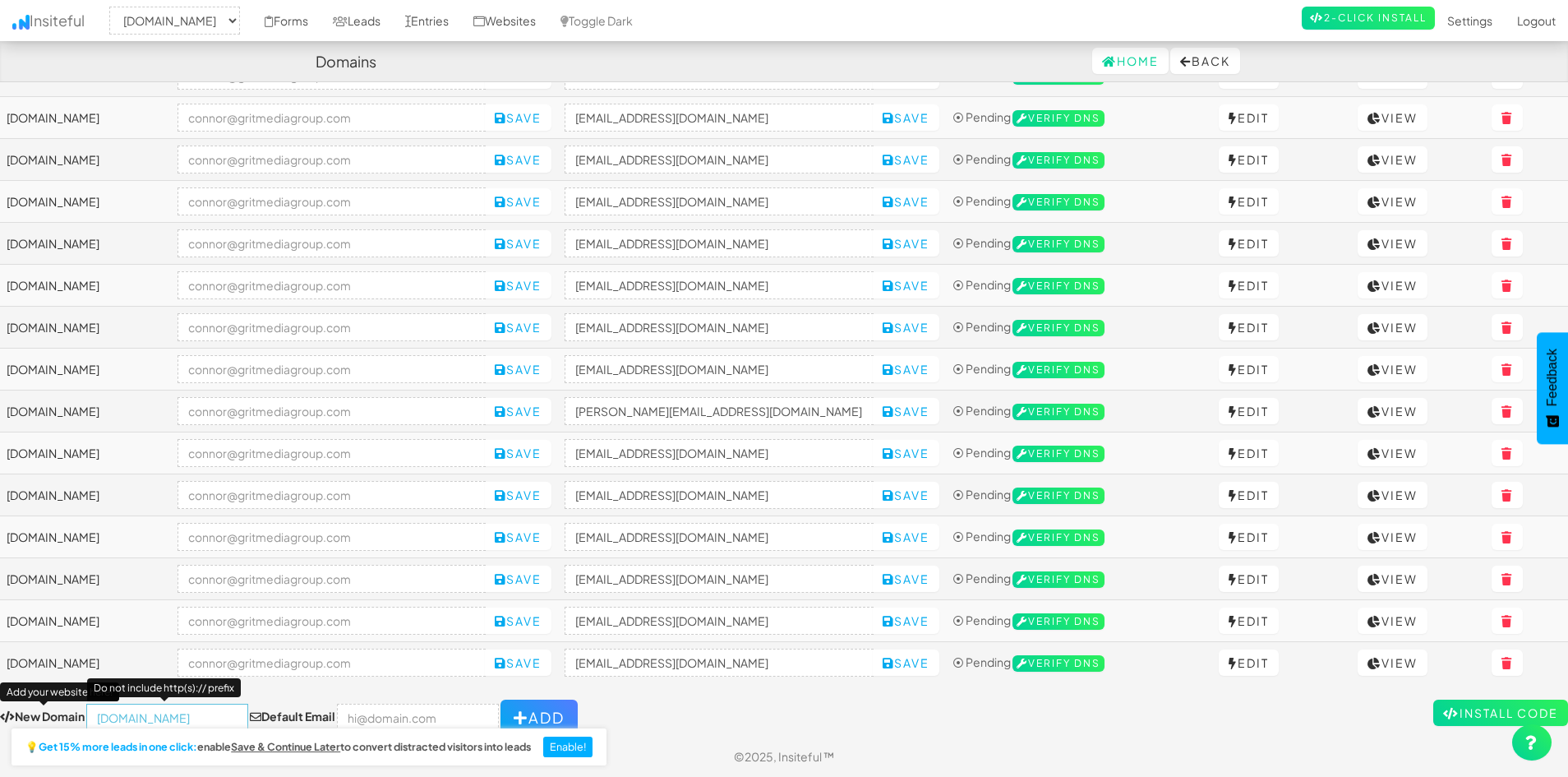
type input "[DOMAIN_NAME]"
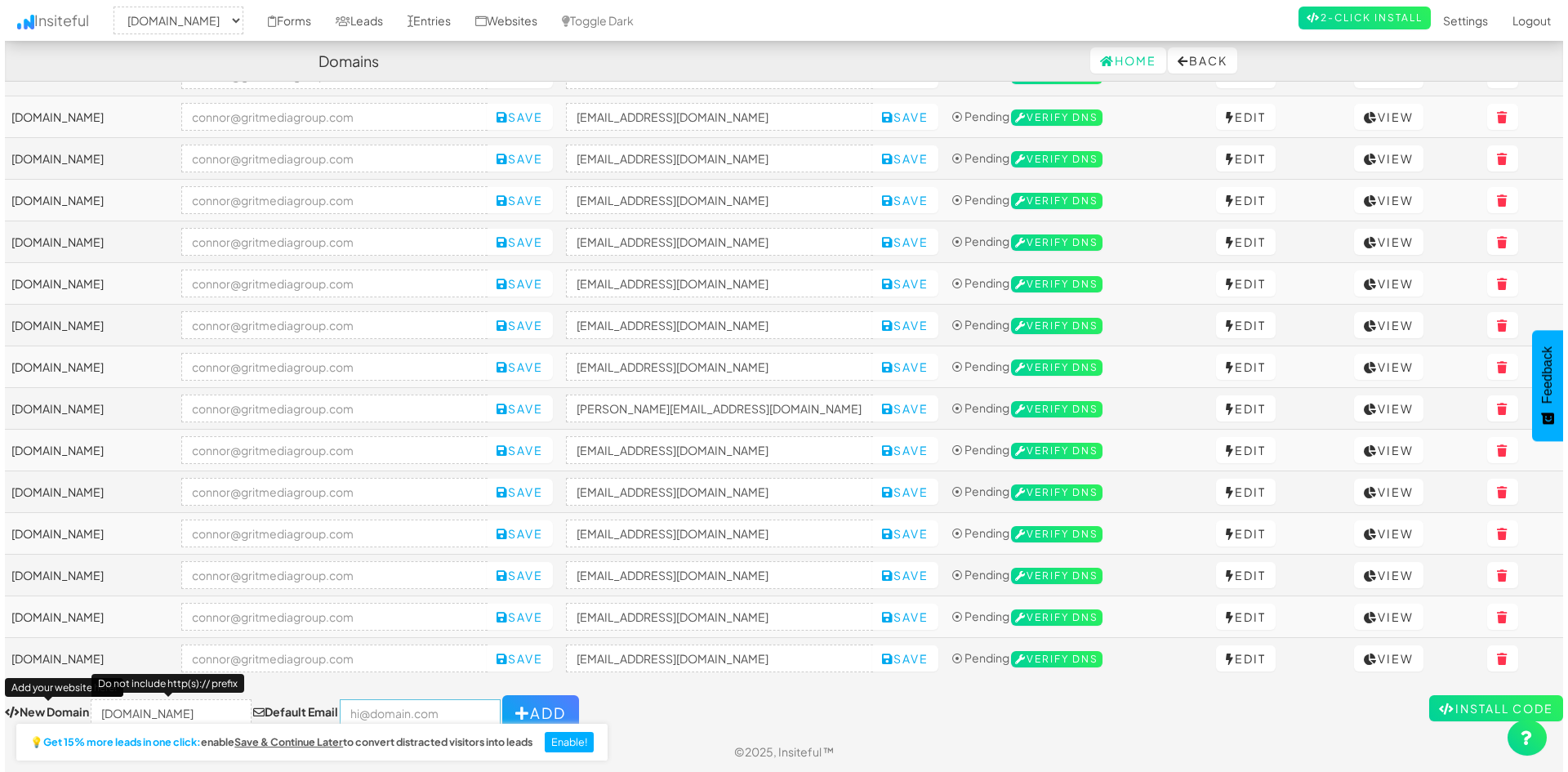
scroll to position [0, 0]
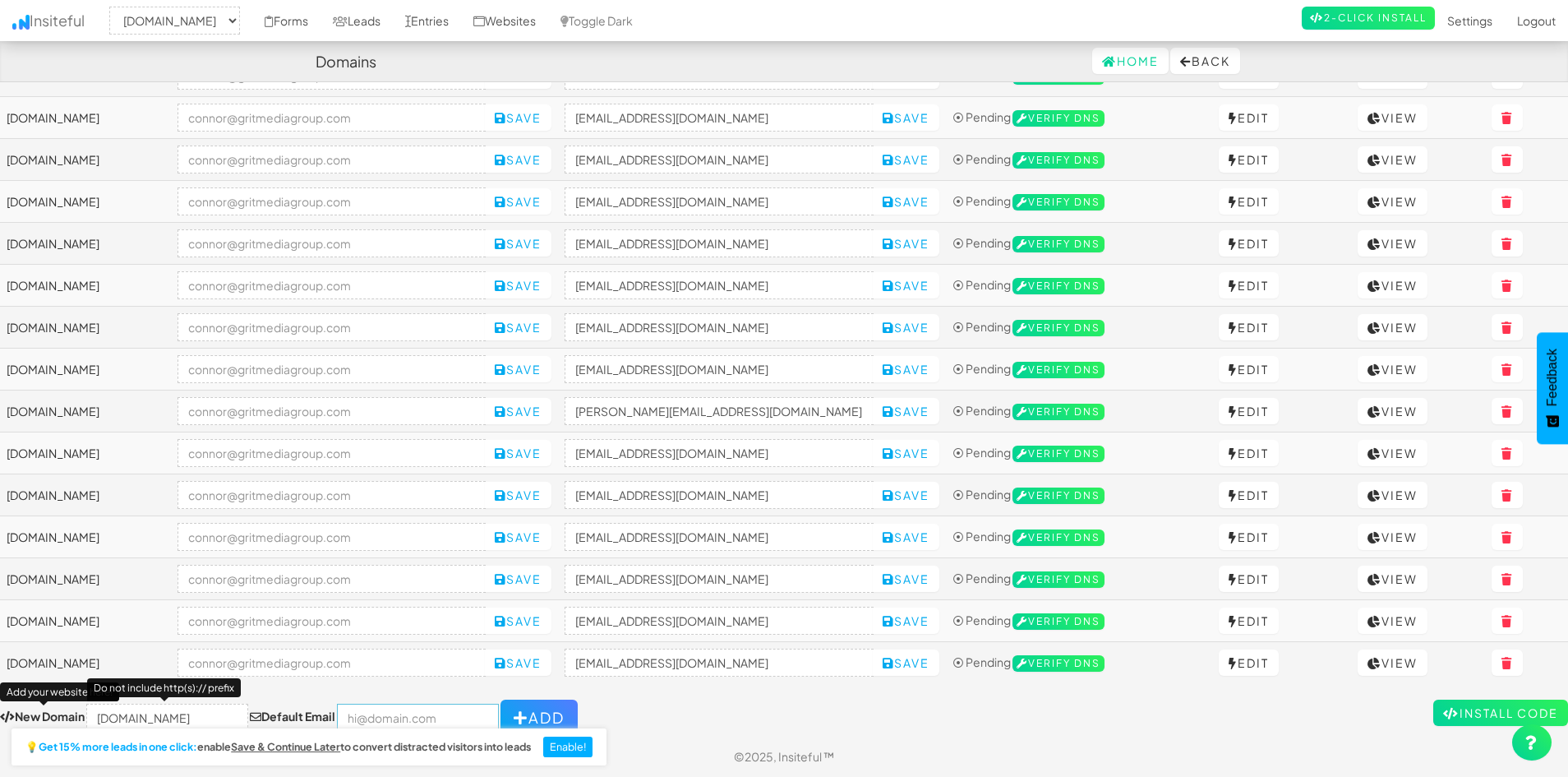
click at [364, 718] on input "email" at bounding box center [418, 718] width 162 height 28
type input "[PERSON_NAME][EMAIL_ADDRESS][DOMAIN_NAME]"
click at [522, 711] on button "Add" at bounding box center [540, 717] width 77 height 36
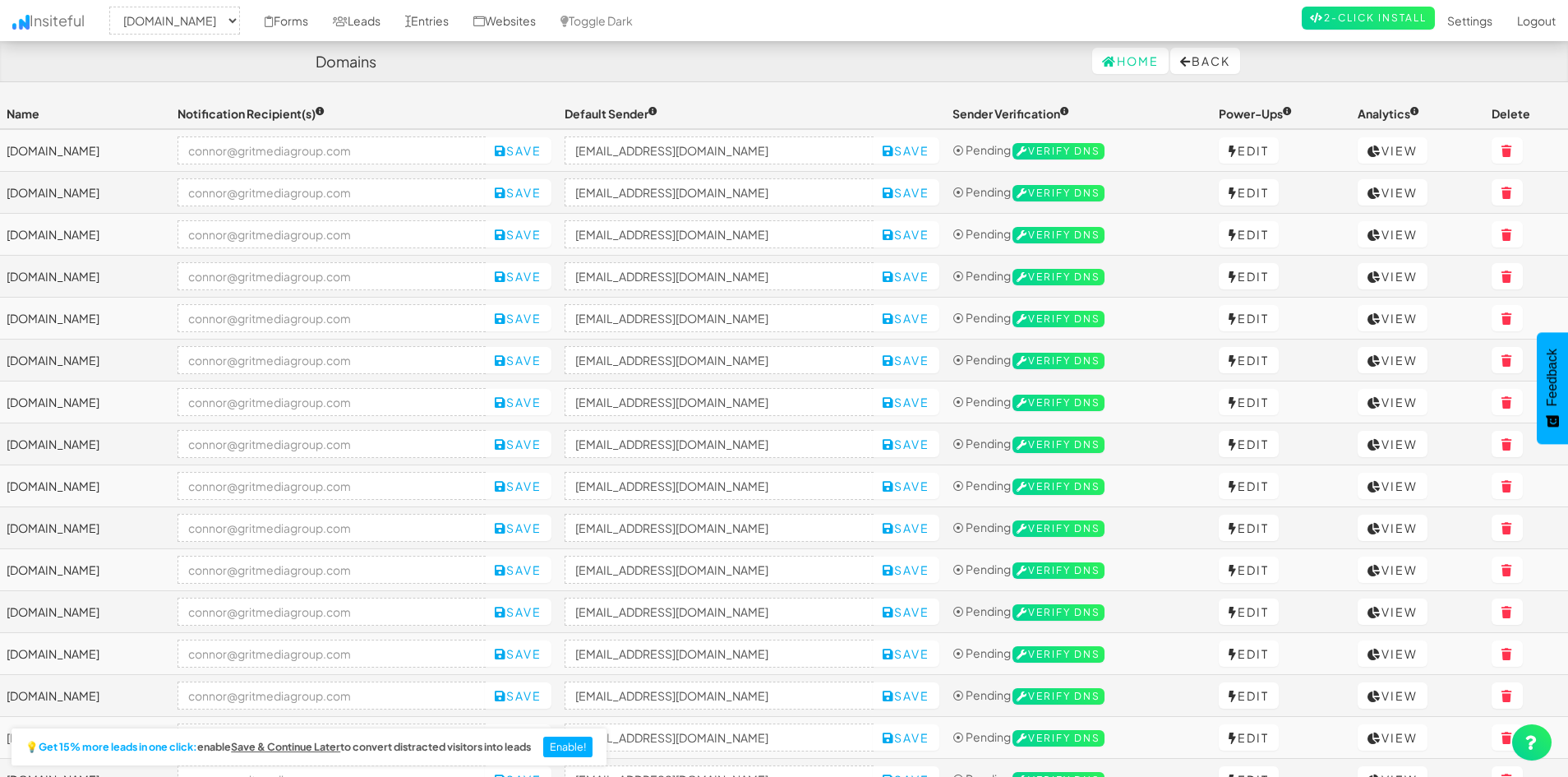
select select "2421"
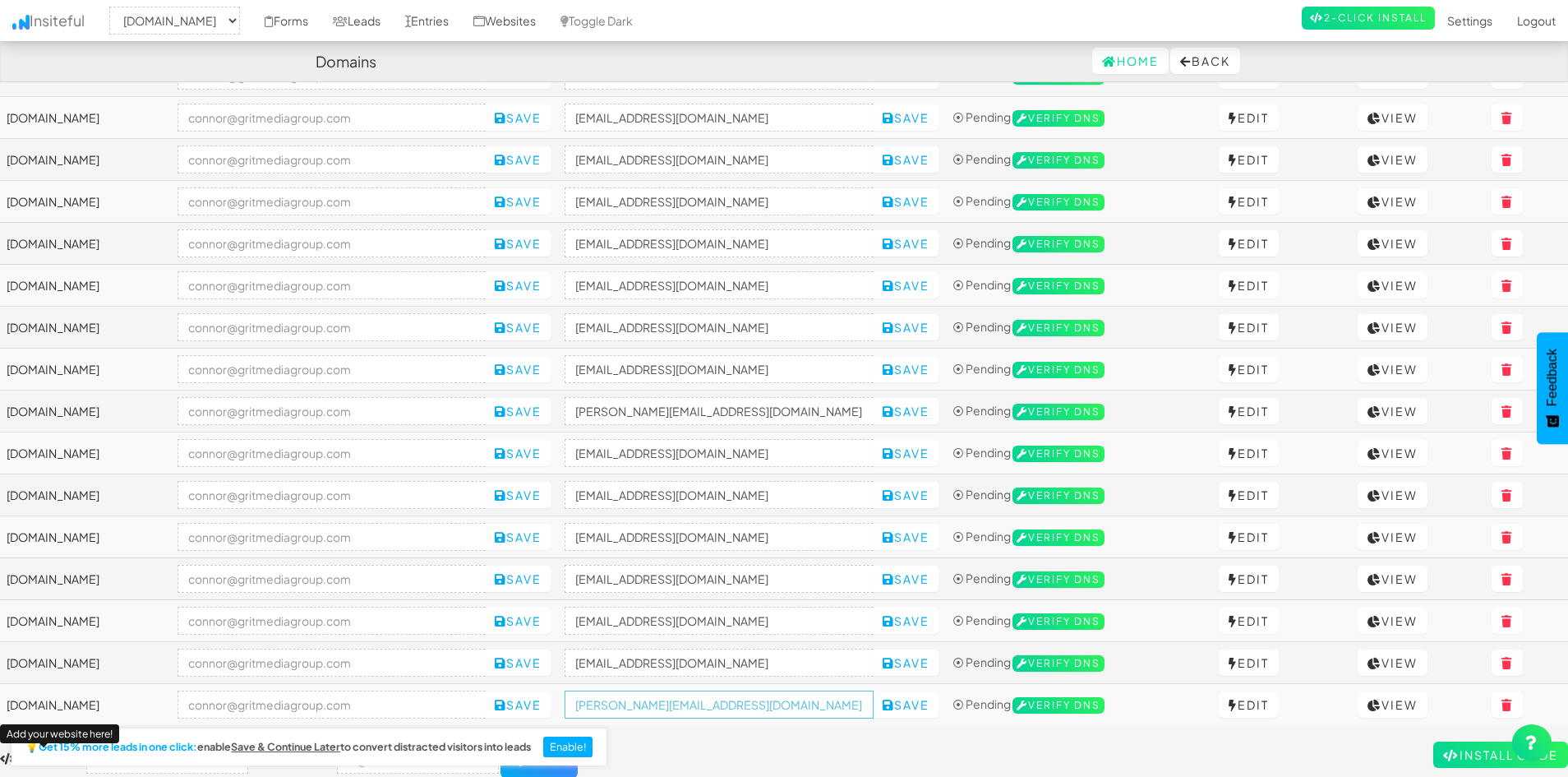
click at [781, 708] on input "[PERSON_NAME][EMAIL_ADDRESS][DOMAIN_NAME]" at bounding box center [719, 705] width 309 height 28
paste input "[DOMAIN_NAME]"
type input "[EMAIL_ADDRESS][DOMAIN_NAME]"
click at [789, 725] on div "Toggle navigation Insiteful -- None -- [DOMAIN_NAME] [DOMAIN_NAME] [DOMAIN_NAME…" at bounding box center [784, 212] width 1568 height 1131
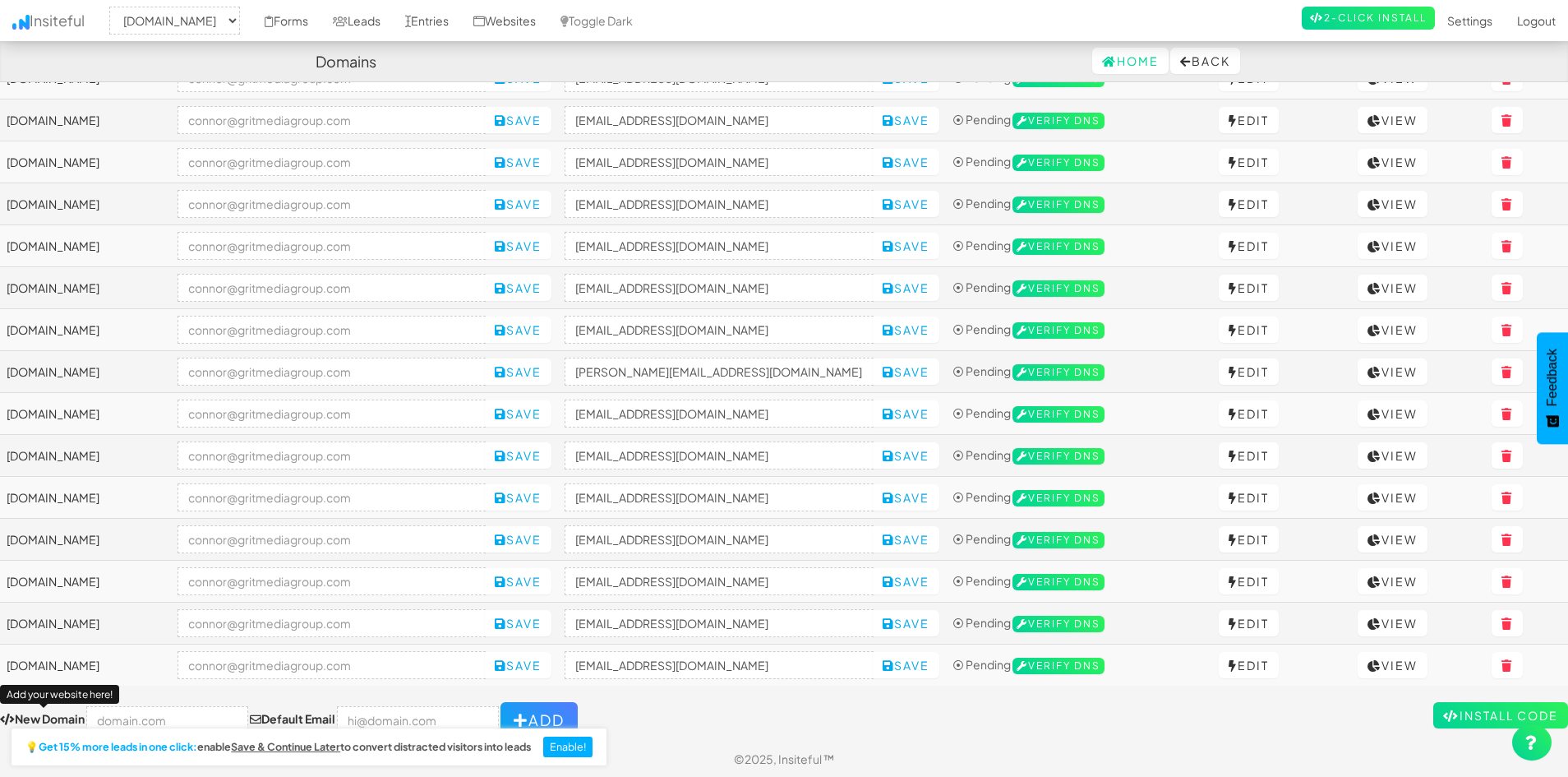
scroll to position [495, 0]
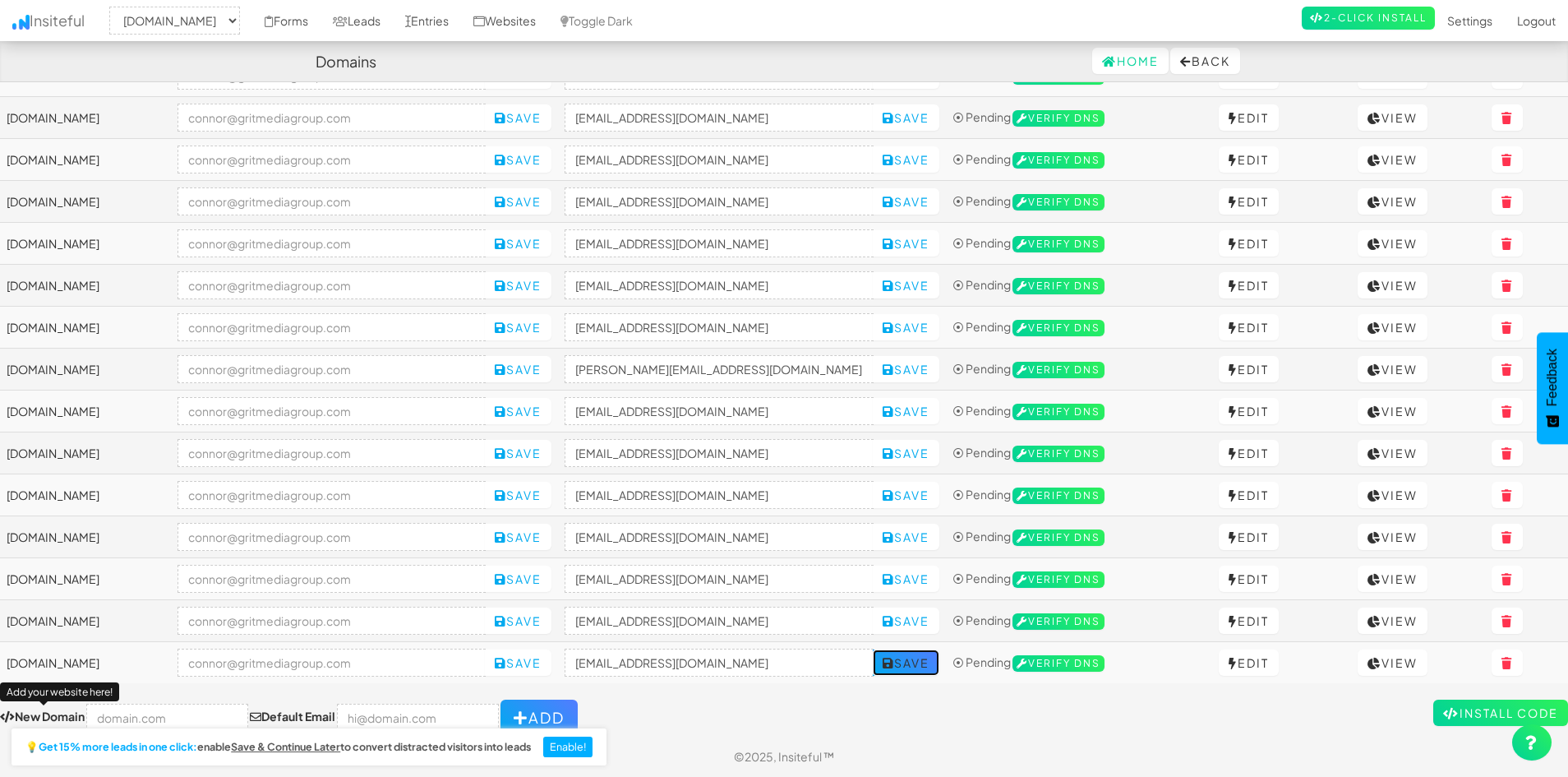
click at [940, 669] on button "Save" at bounding box center [906, 663] width 66 height 27
click at [756, 688] on div "Toggle navigation Insiteful -- None -- [DOMAIN_NAME] [DOMAIN_NAME] [DOMAIN_NAME…" at bounding box center [784, 170] width 1568 height 1131
click at [137, 717] on input "text" at bounding box center [168, 718] width 162 height 28
paste input "[URL][DOMAIN_NAME]"
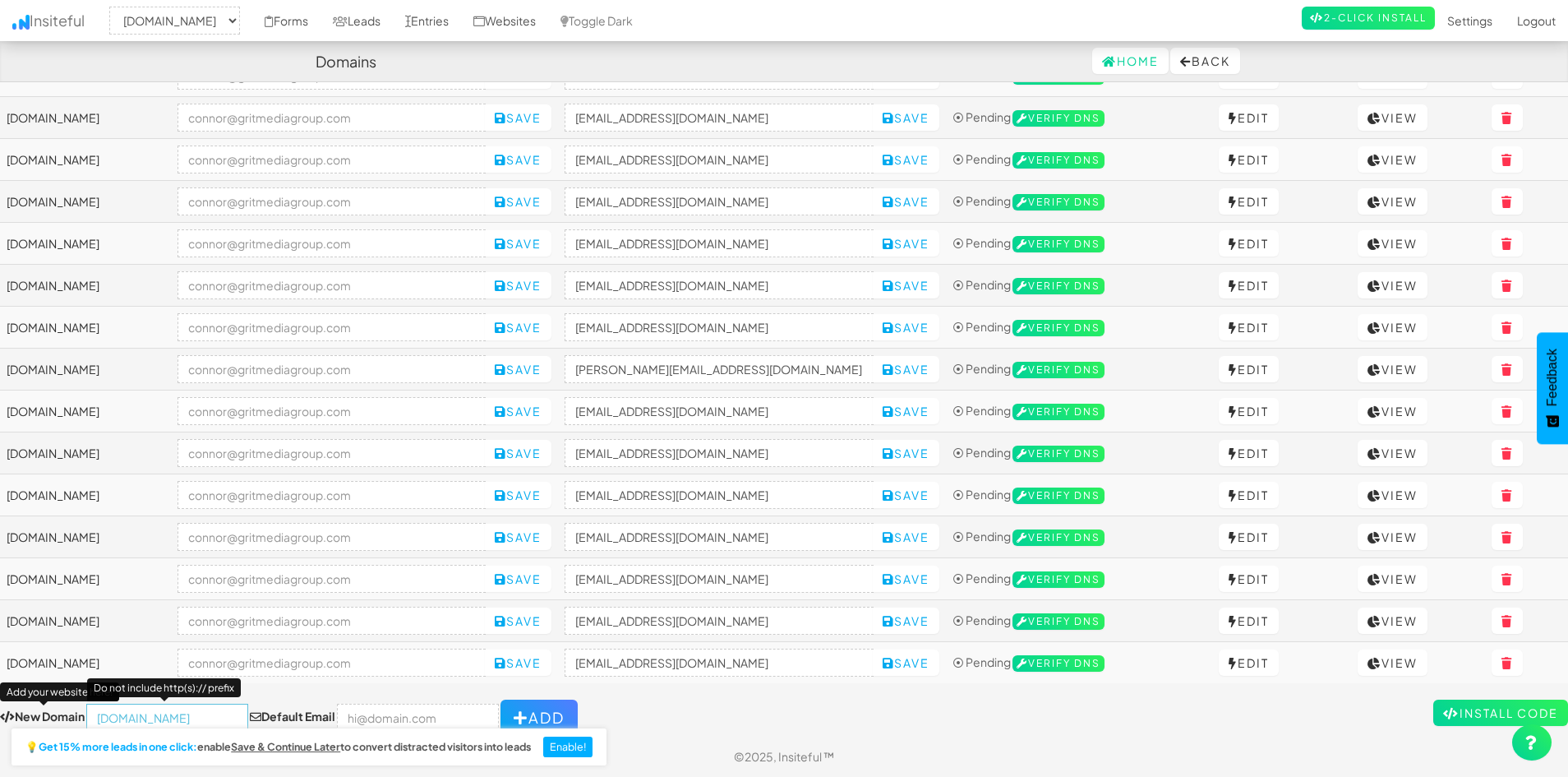
type input "[DOMAIN_NAME]"
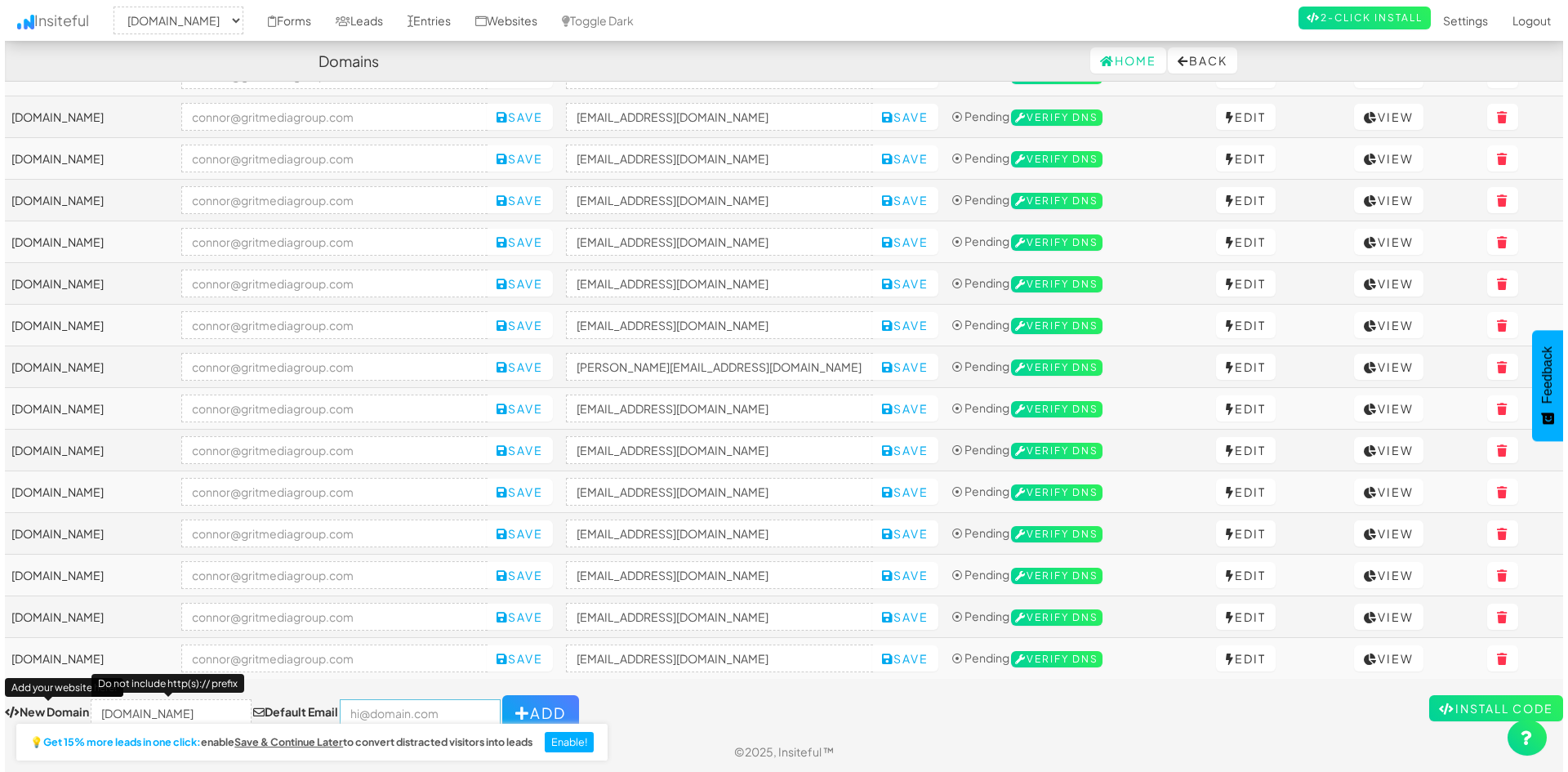
scroll to position [0, 0]
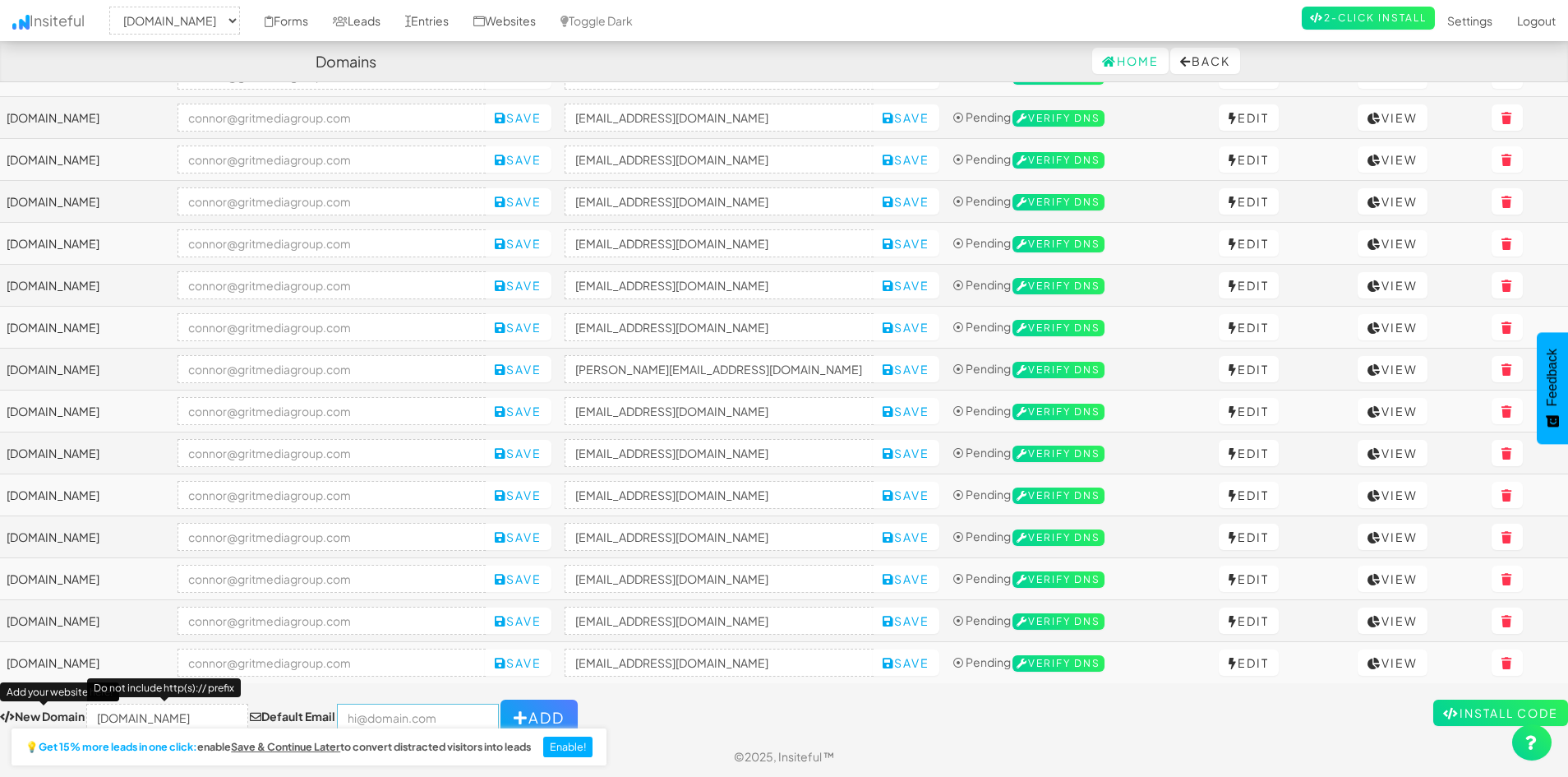
click at [404, 720] on input "email" at bounding box center [418, 718] width 162 height 28
type input "[PERSON_NAME][EMAIL_ADDRESS][DOMAIN_NAME]"
click at [515, 712] on button "Add" at bounding box center [540, 717] width 77 height 36
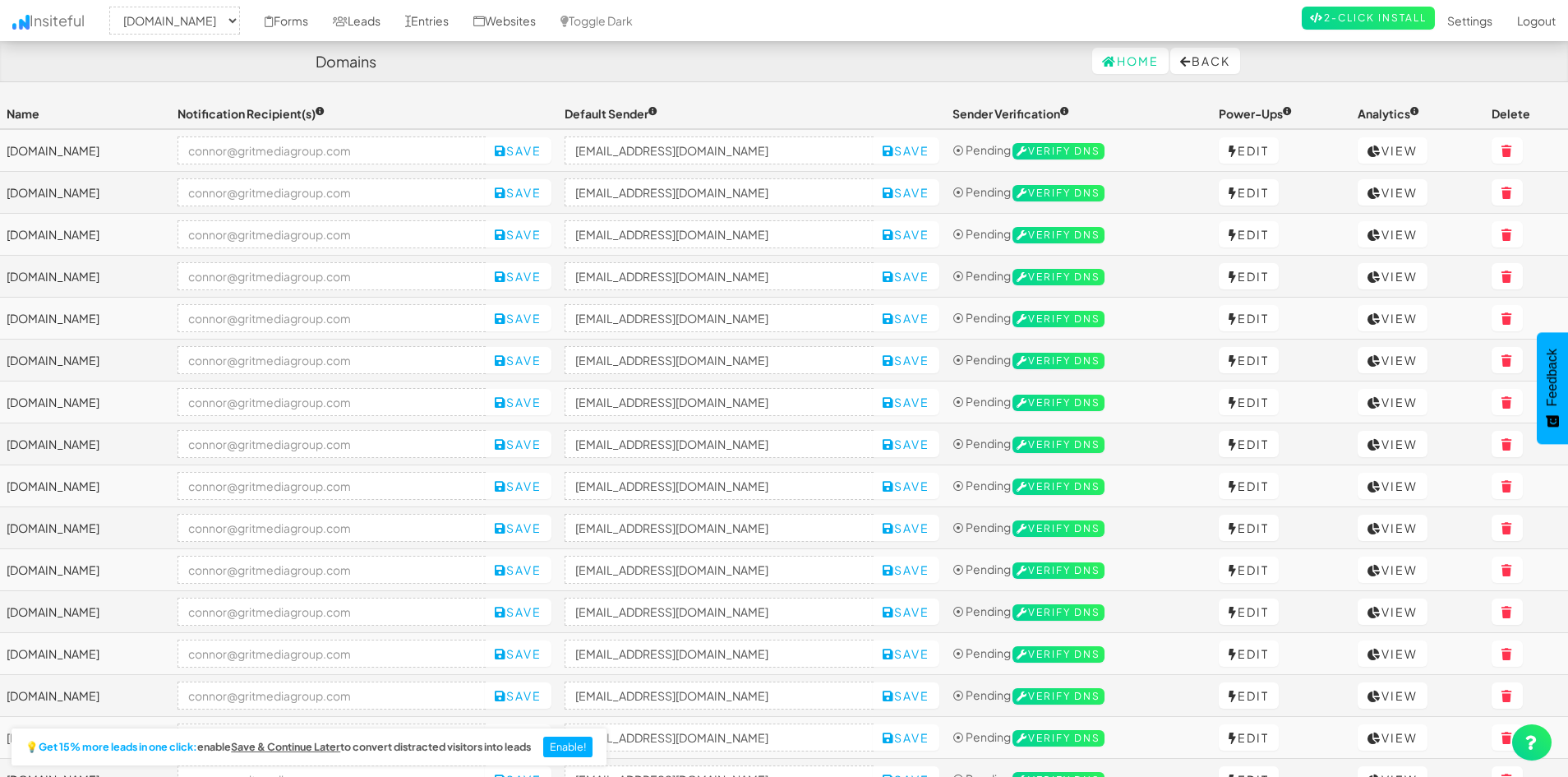
select select "2421"
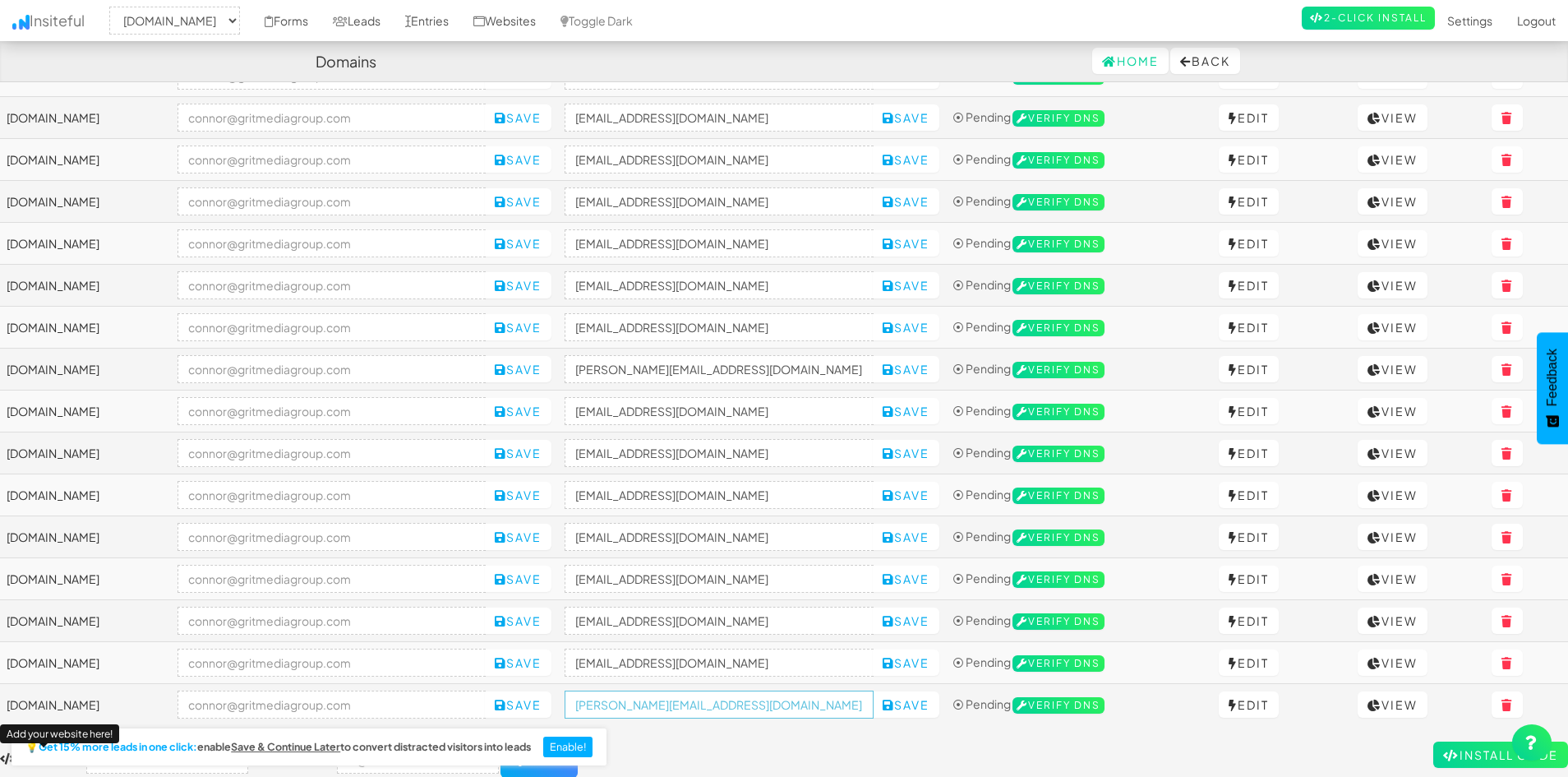
click at [731, 705] on input "[PERSON_NAME][EMAIL_ADDRESS][DOMAIN_NAME]" at bounding box center [719, 705] width 309 height 28
paste input "www.socaldetailofknoxvilletn"
click at [746, 710] on input "[EMAIL_ADDRESS][DOMAIN_NAME]" at bounding box center [719, 705] width 309 height 28
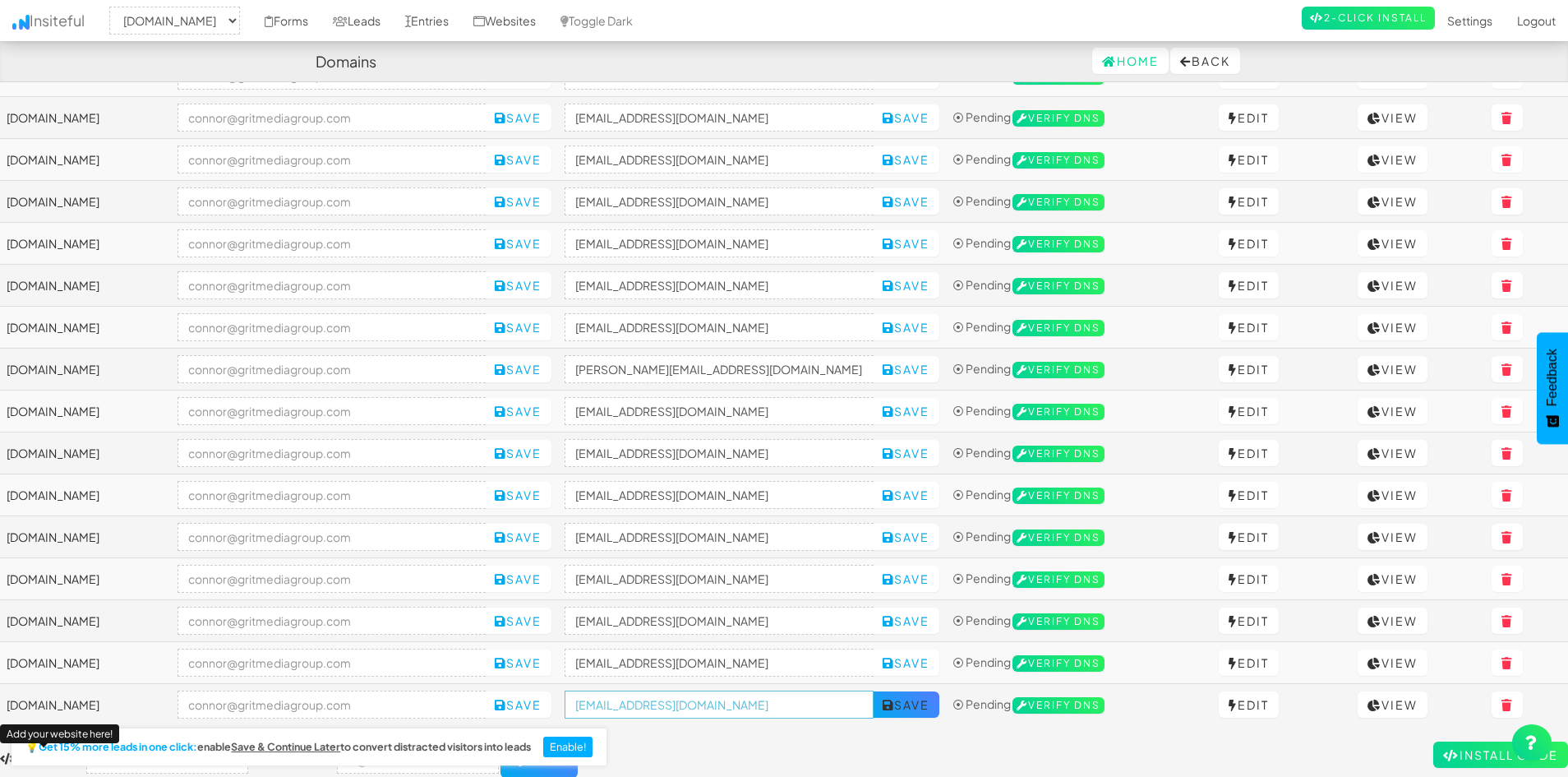
type input "[EMAIL_ADDRESS][DOMAIN_NAME]"
click at [939, 705] on button "Save" at bounding box center [906, 704] width 66 height 27
click at [857, 729] on div "Toggle navigation Insiteful -- None -- www.socaldetailofknoxvilletn.com fortifi…" at bounding box center [784, 191] width 1568 height 1174
click at [721, 62] on div "Home Back" at bounding box center [784, 61] width 937 height 40
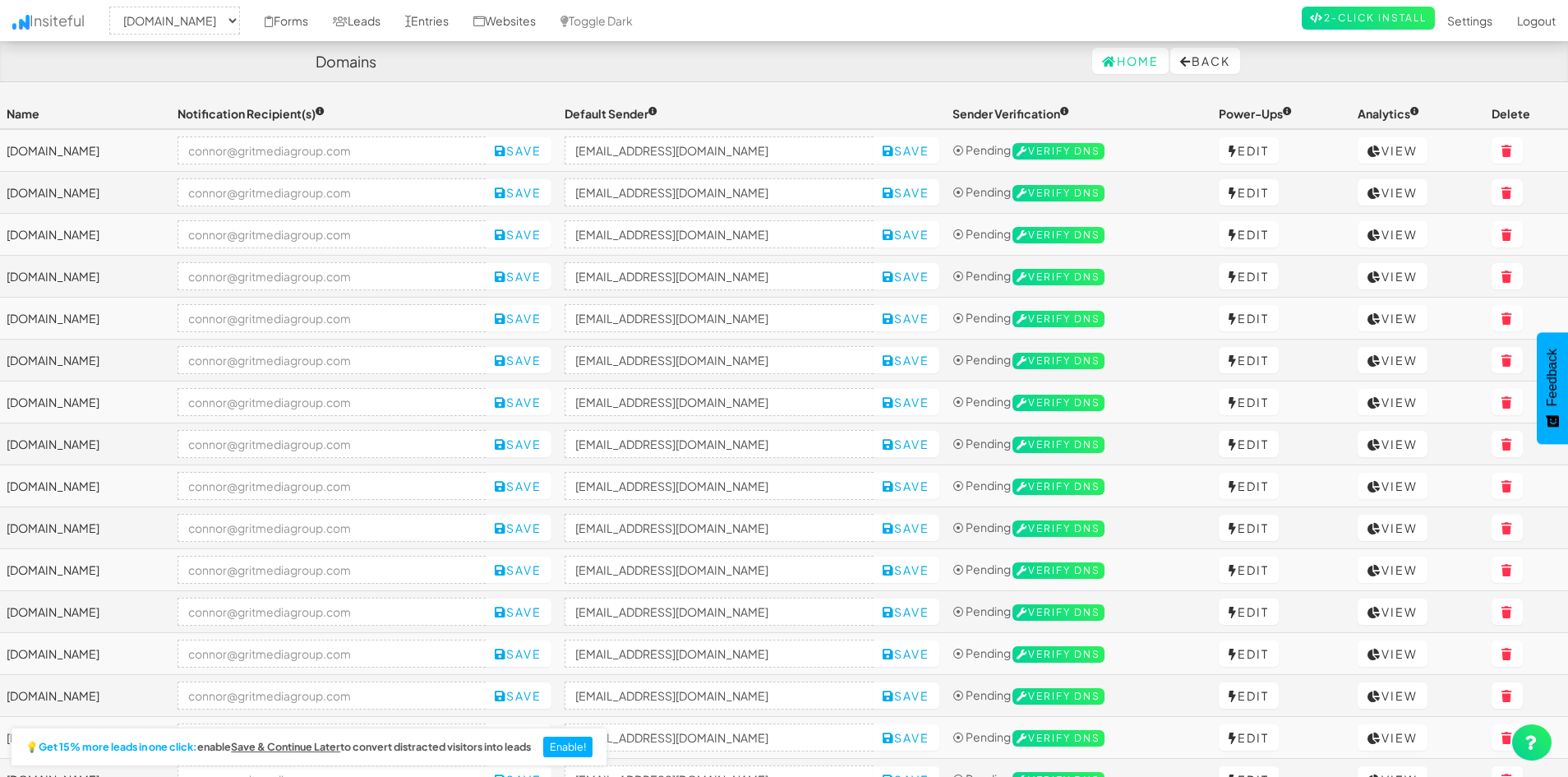
select select "2421"
